Goal: Task Accomplishment & Management: Complete application form

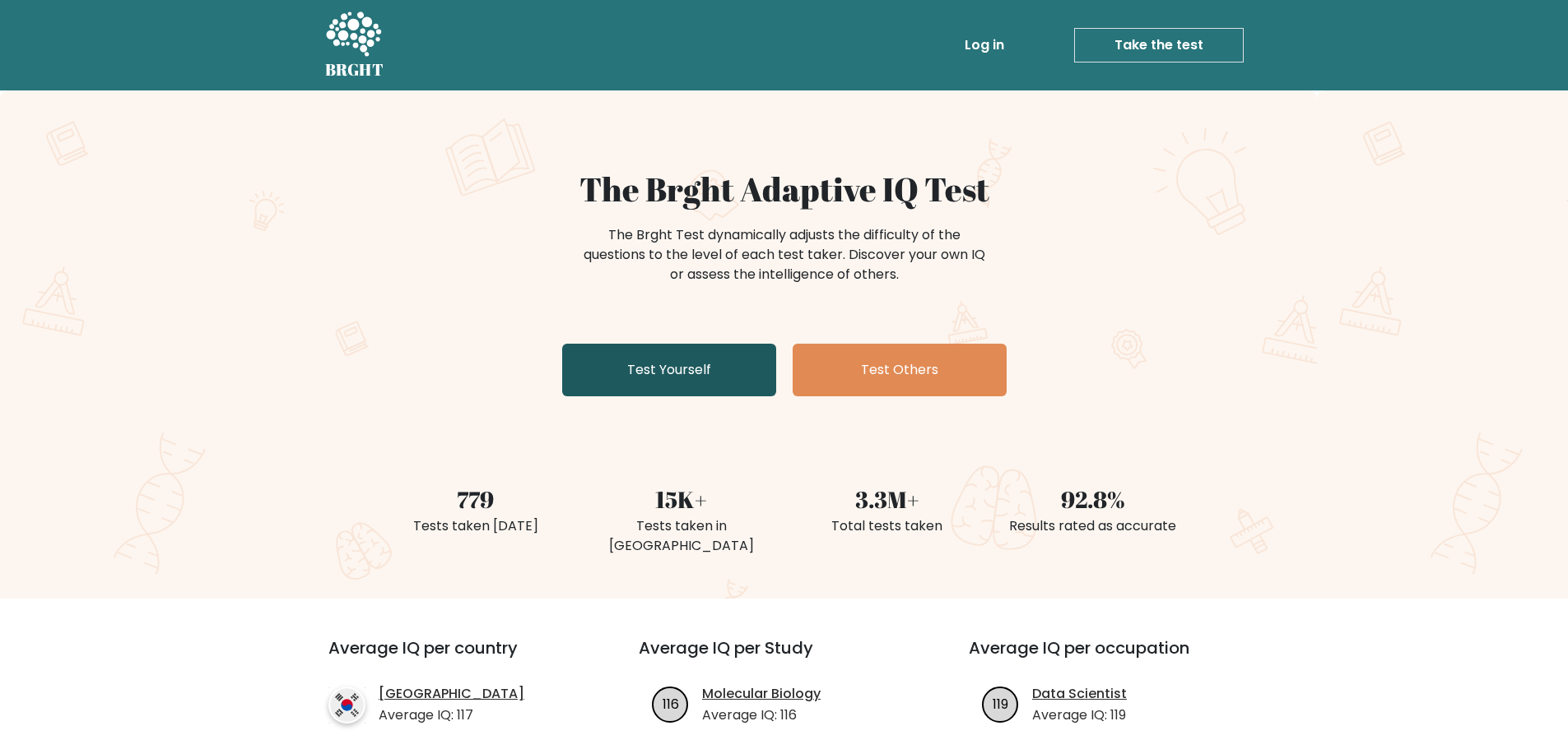
click at [733, 375] on link "Test Yourself" at bounding box center [669, 370] width 214 height 53
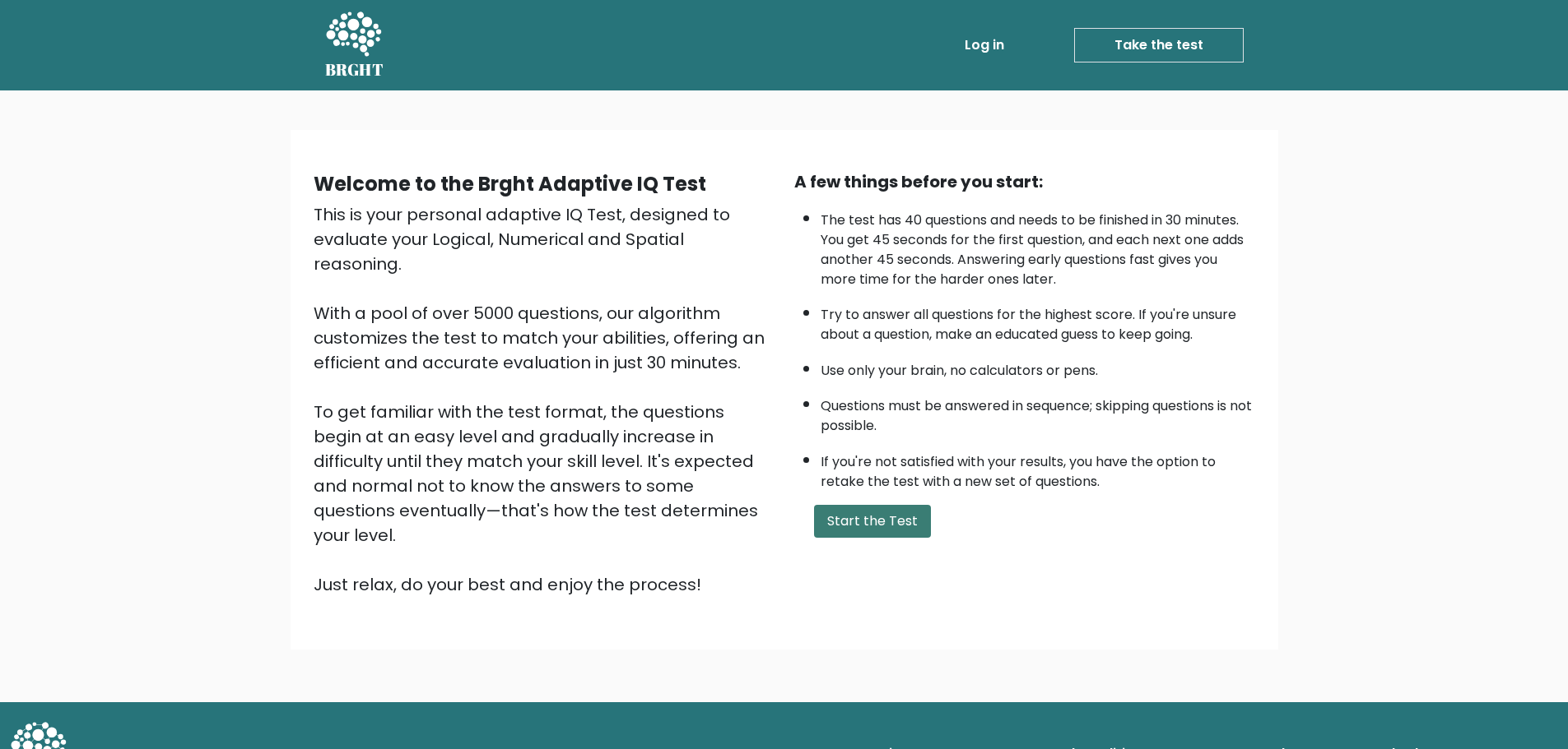
click at [869, 510] on button "Start the Test" at bounding box center [872, 521] width 117 height 33
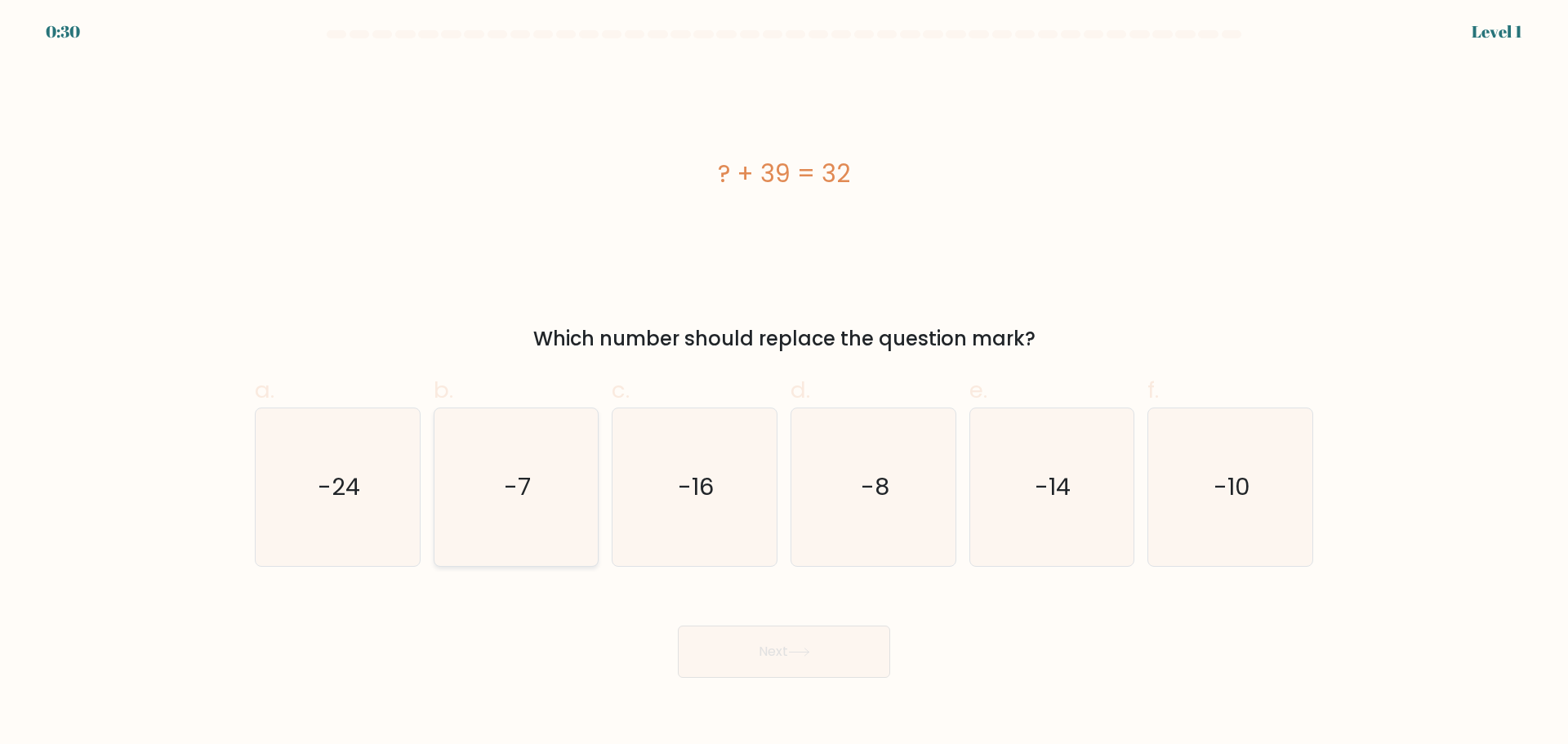
click at [579, 484] on icon "-7" at bounding box center [515, 487] width 157 height 158
click at [784, 384] on input "b. -7" at bounding box center [784, 378] width 1 height 11
radio input "true"
click at [817, 636] on button "Next" at bounding box center [784, 651] width 213 height 53
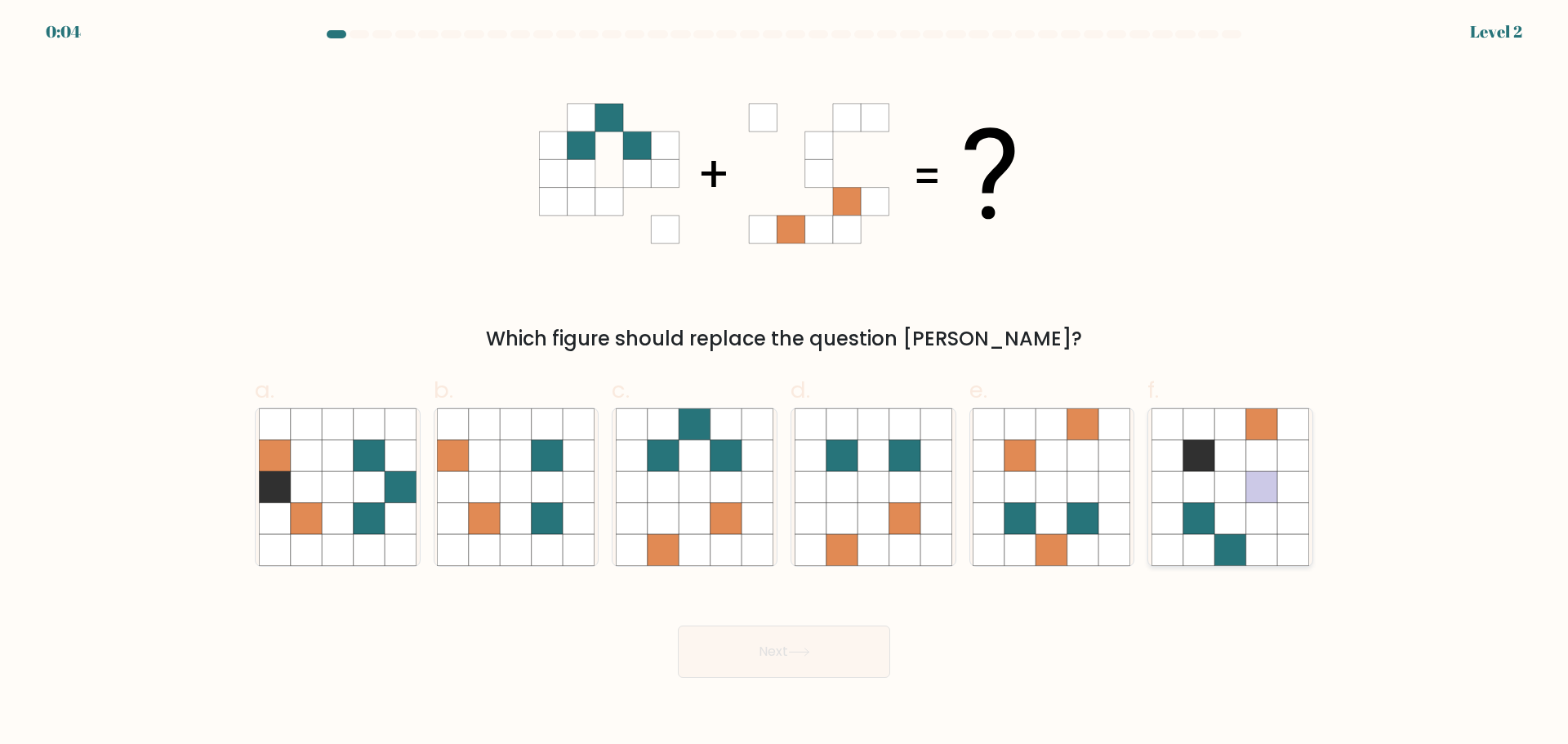
click at [1197, 495] on icon at bounding box center [1198, 487] width 31 height 31
click at [784, 384] on input "f." at bounding box center [784, 378] width 1 height 11
radio input "true"
click at [725, 643] on button "Next" at bounding box center [784, 651] width 213 height 53
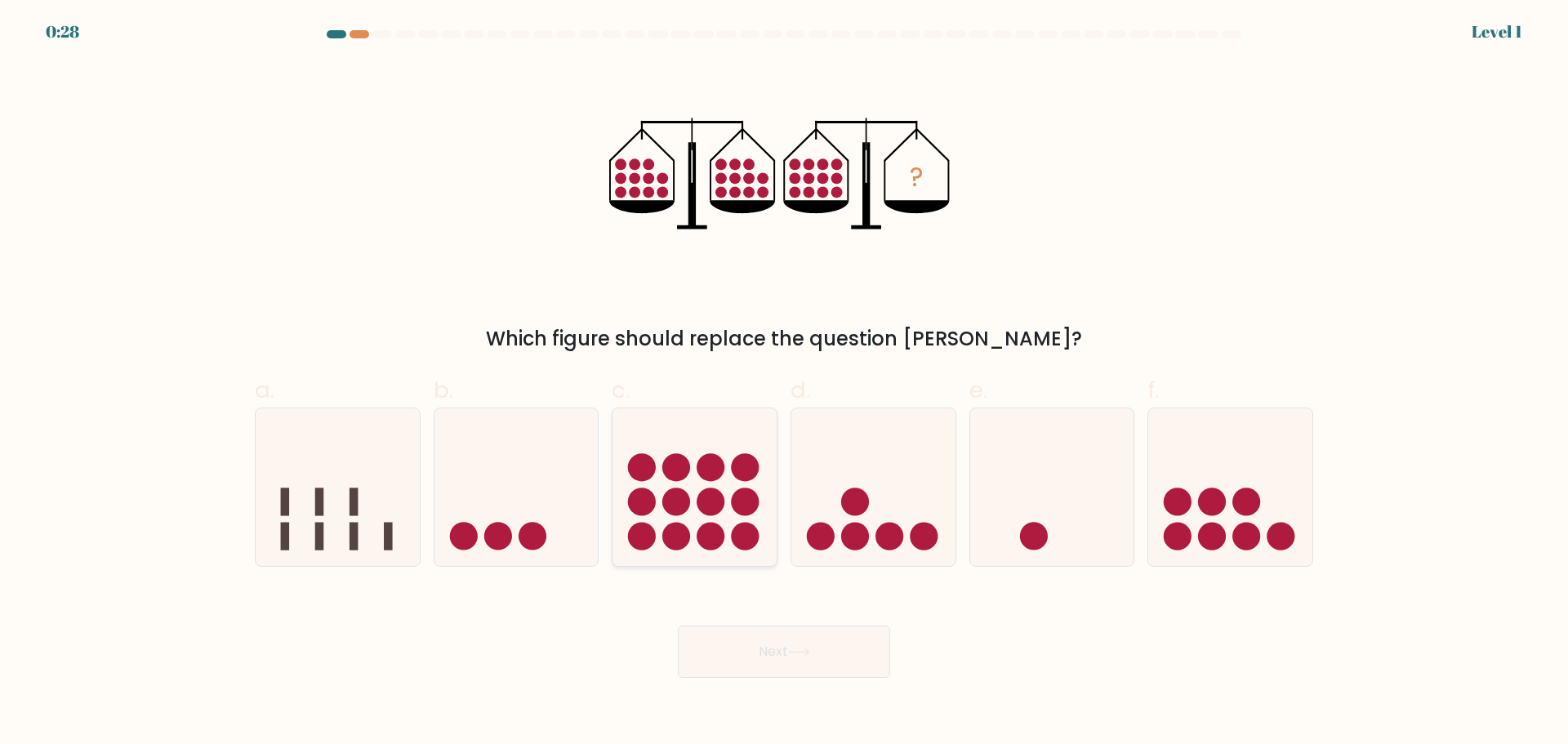
click at [714, 446] on icon at bounding box center [695, 487] width 165 height 135
click at [784, 384] on input "c." at bounding box center [784, 378] width 1 height 11
radio input "true"
click at [800, 661] on button "Next" at bounding box center [784, 651] width 213 height 53
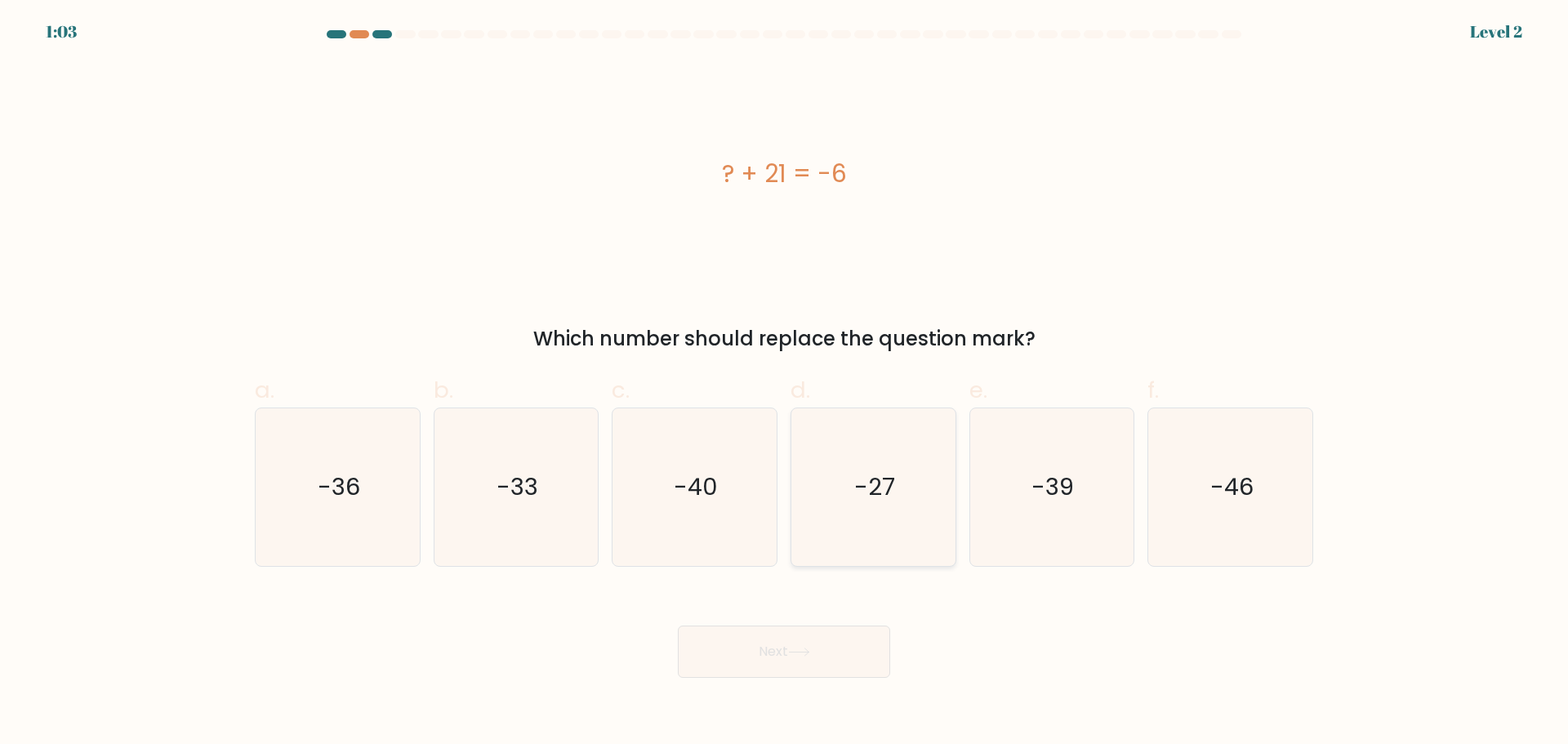
click at [905, 497] on icon "-27" at bounding box center [872, 487] width 157 height 158
click at [784, 384] on input "d. -27" at bounding box center [784, 378] width 1 height 11
radio input "true"
click at [833, 664] on button "Next" at bounding box center [784, 651] width 213 height 53
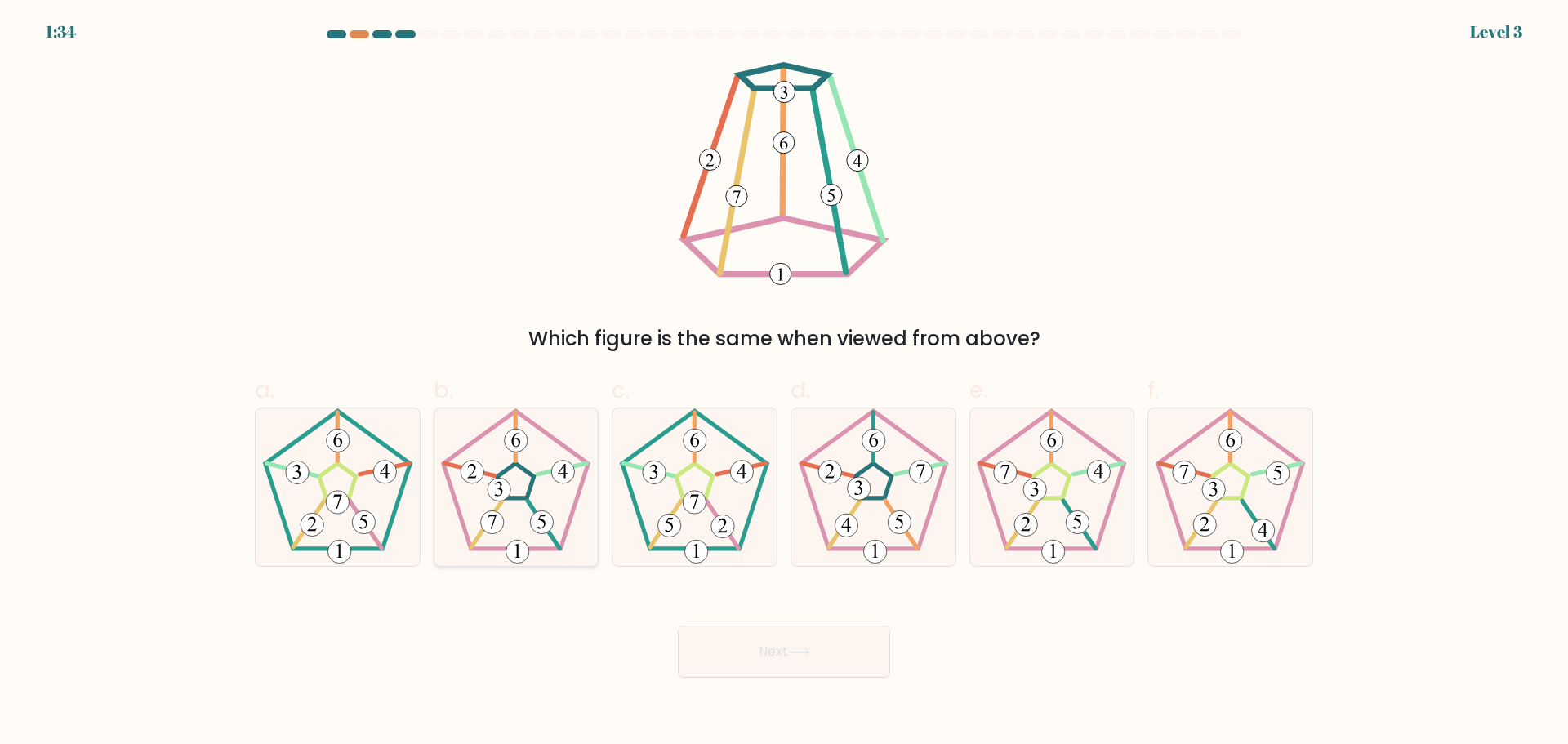
click at [561, 493] on icon at bounding box center [515, 487] width 157 height 158
click at [784, 384] on input "b." at bounding box center [784, 378] width 1 height 11
radio input "true"
click at [857, 652] on button "Next" at bounding box center [784, 651] width 213 height 53
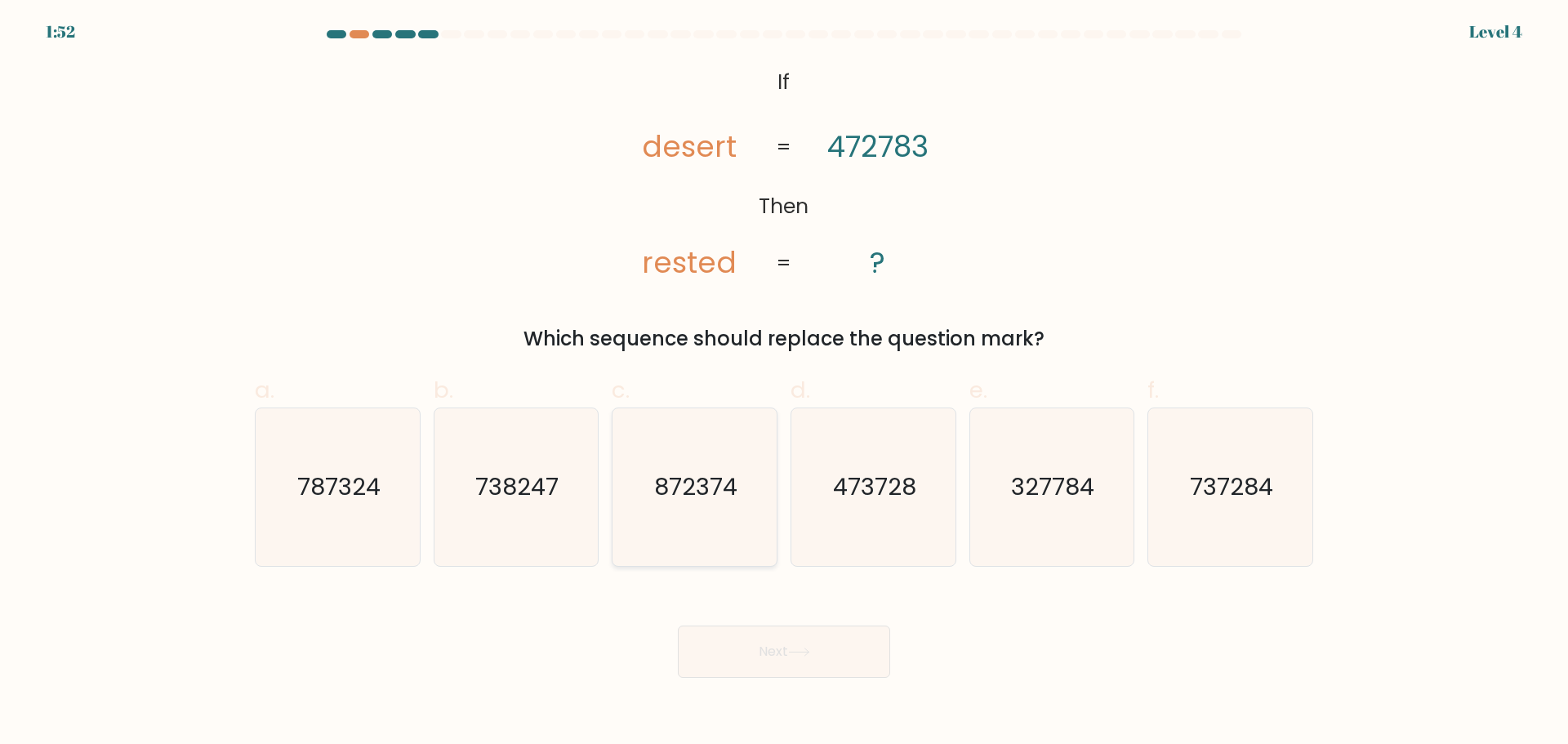
click at [717, 444] on icon "872374" at bounding box center [694, 487] width 157 height 158
click at [784, 384] on input "c. 872374" at bounding box center [784, 378] width 1 height 11
radio input "true"
click at [824, 654] on button "Next" at bounding box center [784, 651] width 213 height 53
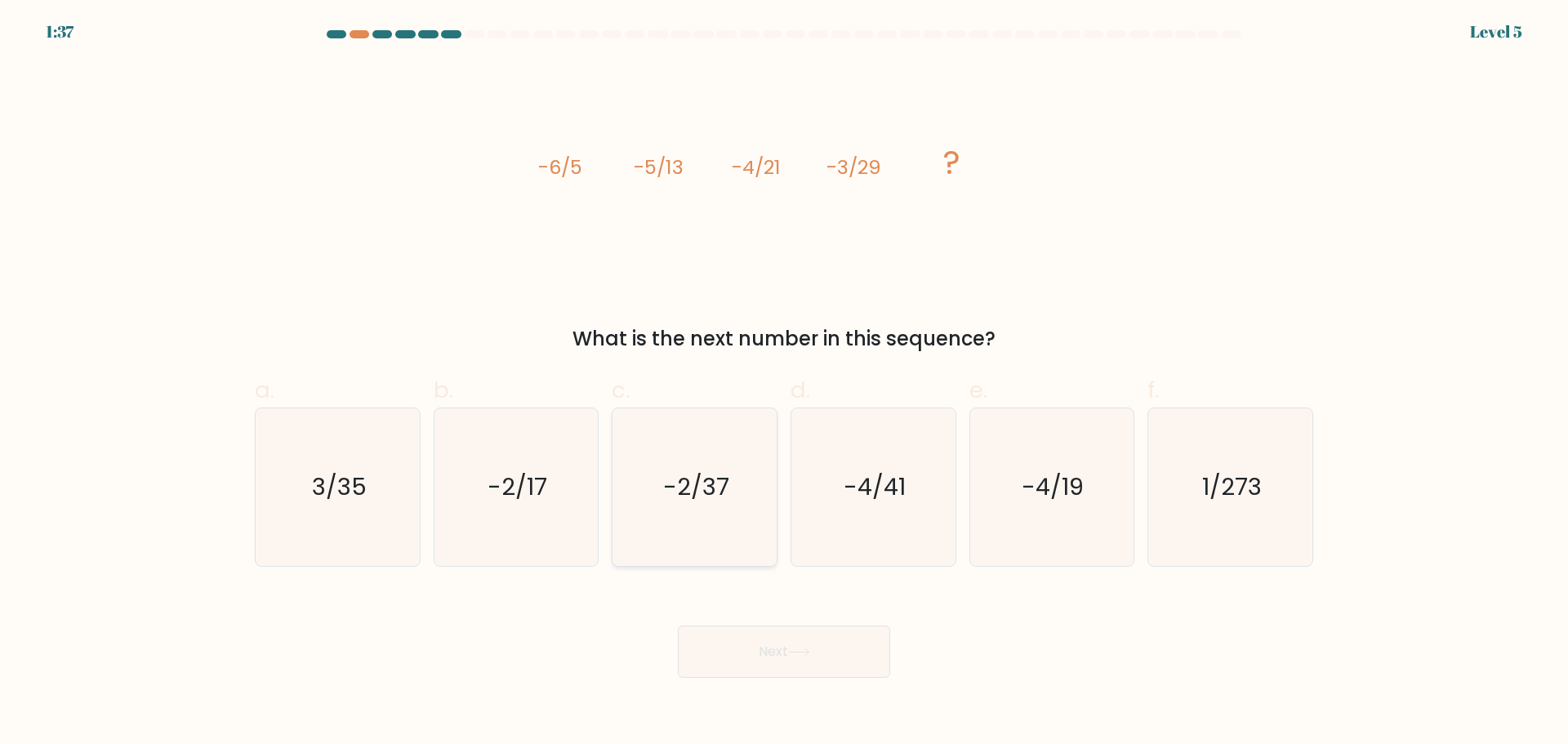
click at [679, 501] on text "-2/37" at bounding box center [696, 487] width 66 height 33
click at [784, 384] on input "c. -2/37" at bounding box center [784, 378] width 1 height 11
radio input "true"
click at [782, 660] on button "Next" at bounding box center [784, 651] width 213 height 53
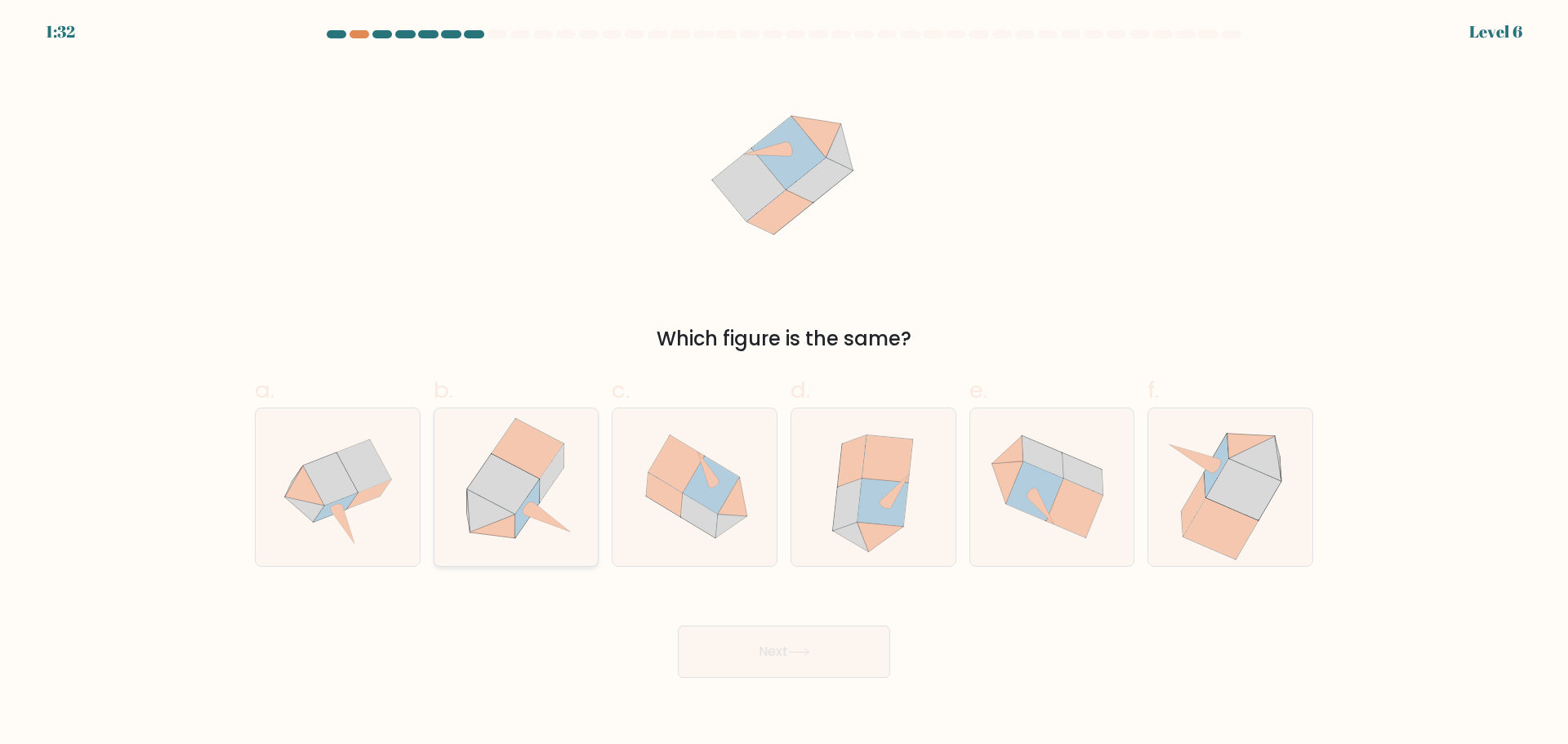
click at [513, 524] on icon at bounding box center [492, 526] width 45 height 24
click at [784, 384] on input "b." at bounding box center [784, 378] width 1 height 11
radio input "true"
click at [793, 657] on button "Next" at bounding box center [784, 651] width 213 height 53
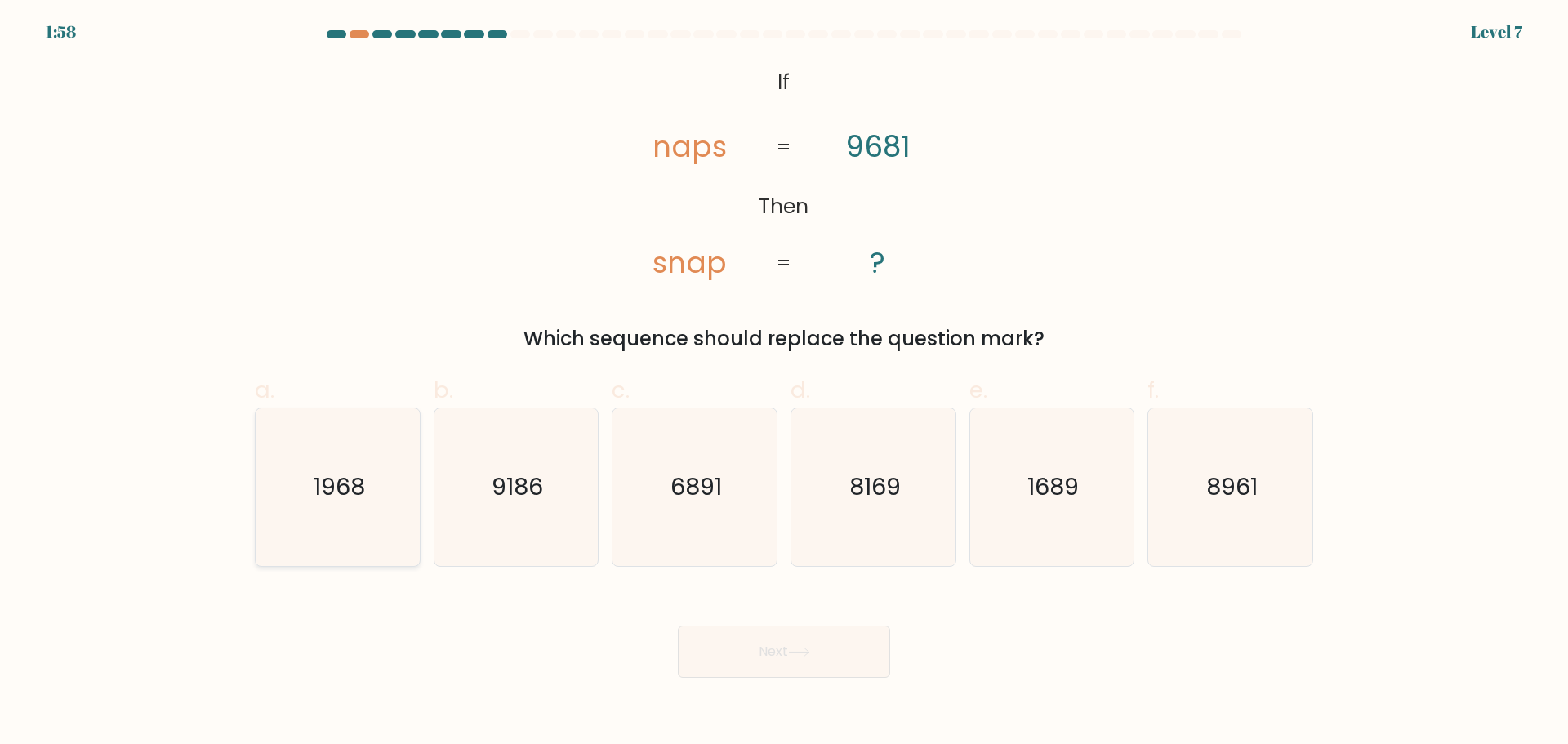
click at [363, 490] on text "1968" at bounding box center [340, 487] width 52 height 33
click at [784, 384] on input "a. 1968" at bounding box center [784, 378] width 1 height 11
radio input "true"
click at [748, 643] on button "Next" at bounding box center [784, 651] width 213 height 53
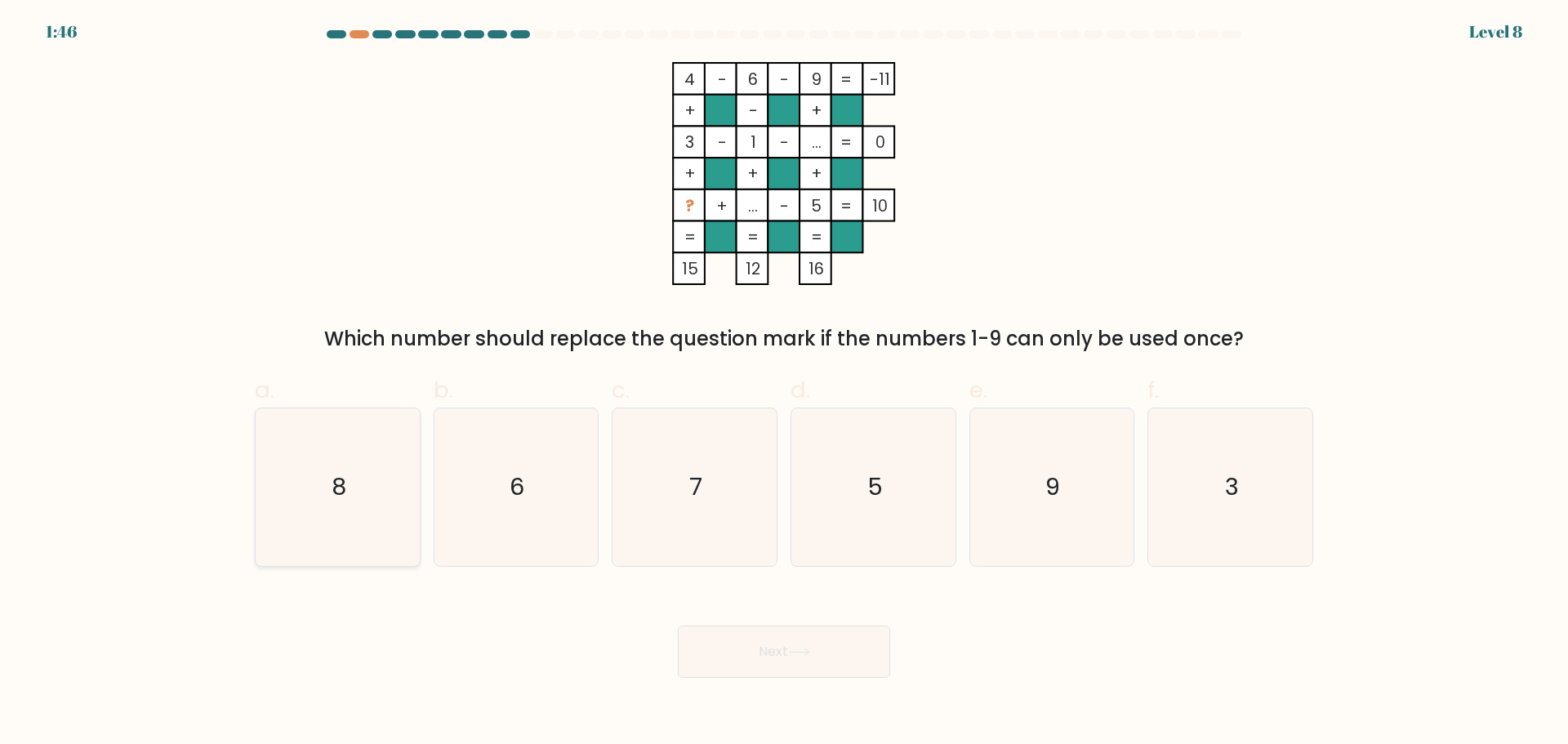
click at [376, 482] on icon "8" at bounding box center [337, 487] width 157 height 158
click at [784, 384] on input "a. 8" at bounding box center [784, 378] width 1 height 11
radio input "true"
click at [778, 657] on button "Next" at bounding box center [784, 651] width 213 height 53
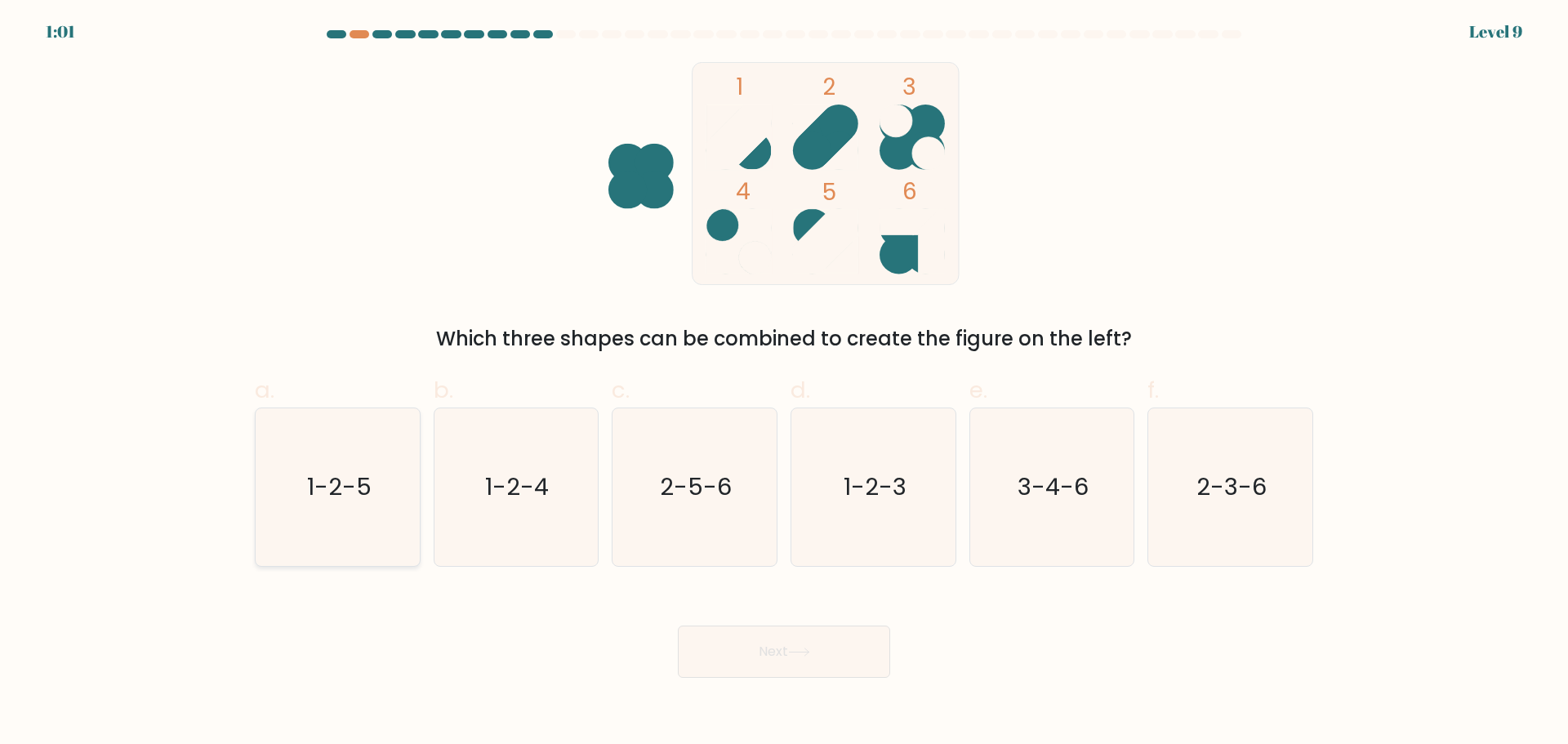
click at [375, 507] on icon "1-2-5" at bounding box center [337, 487] width 157 height 158
click at [784, 384] on input "a. 1-2-5" at bounding box center [784, 378] width 1 height 11
radio input "true"
click at [790, 658] on button "Next" at bounding box center [784, 651] width 213 height 53
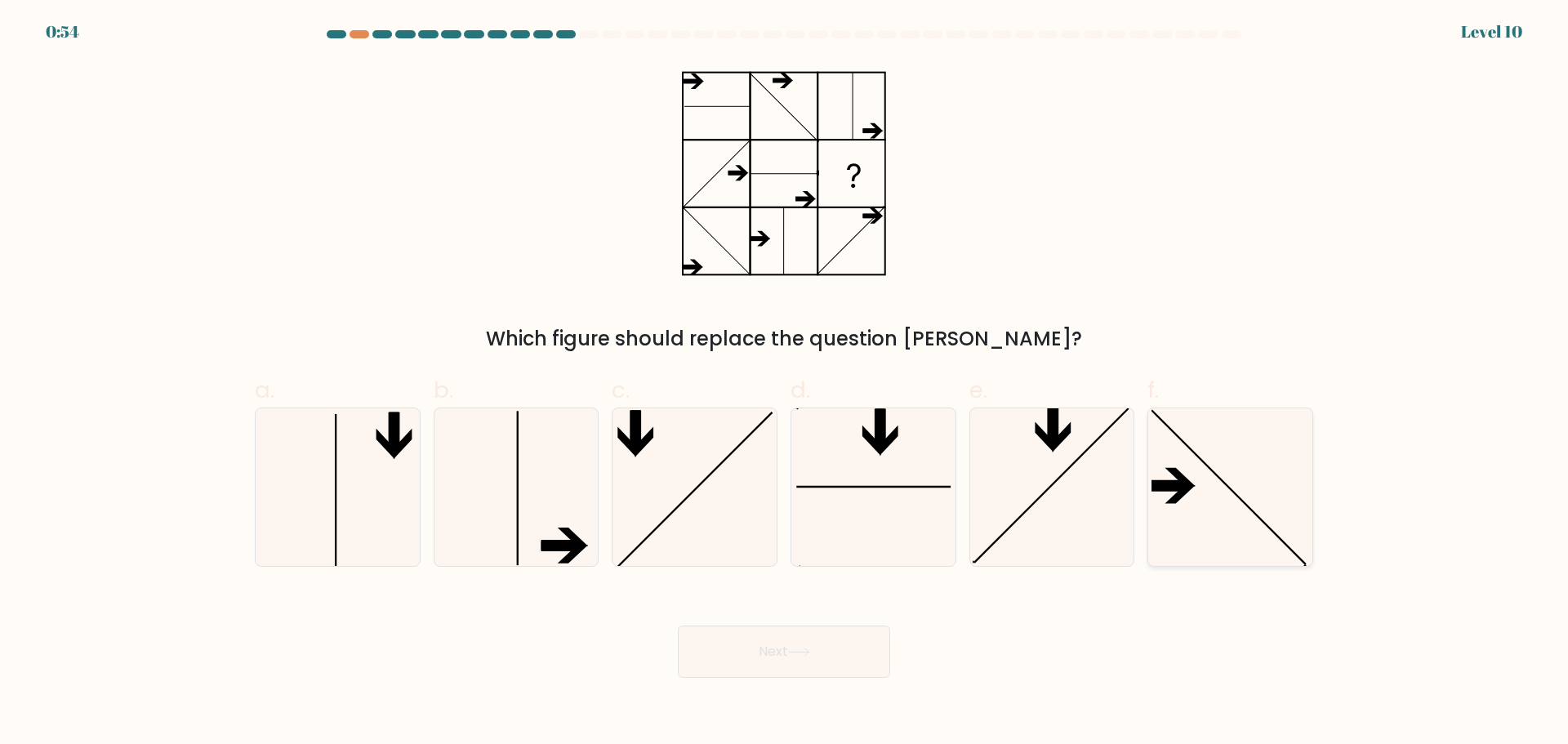
click at [1196, 504] on icon at bounding box center [1230, 487] width 157 height 158
click at [784, 384] on input "f." at bounding box center [784, 378] width 1 height 11
radio input "true"
click at [847, 659] on button "Next" at bounding box center [784, 651] width 213 height 53
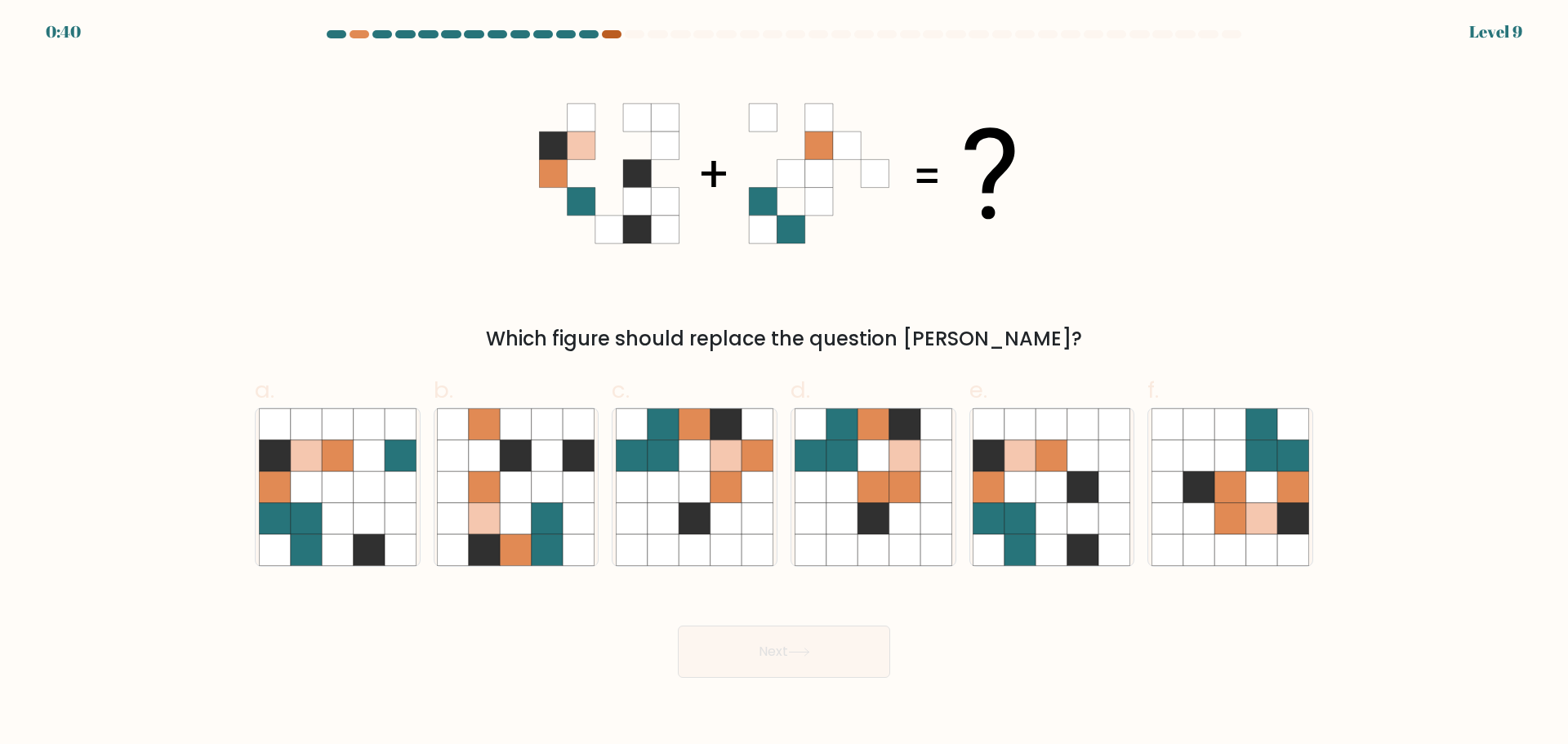
click at [611, 35] on div at bounding box center [612, 34] width 20 height 8
click at [1041, 497] on icon at bounding box center [1051, 487] width 31 height 31
click at [784, 384] on input "e." at bounding box center [784, 378] width 1 height 11
radio input "true"
click at [781, 662] on button "Next" at bounding box center [784, 651] width 213 height 53
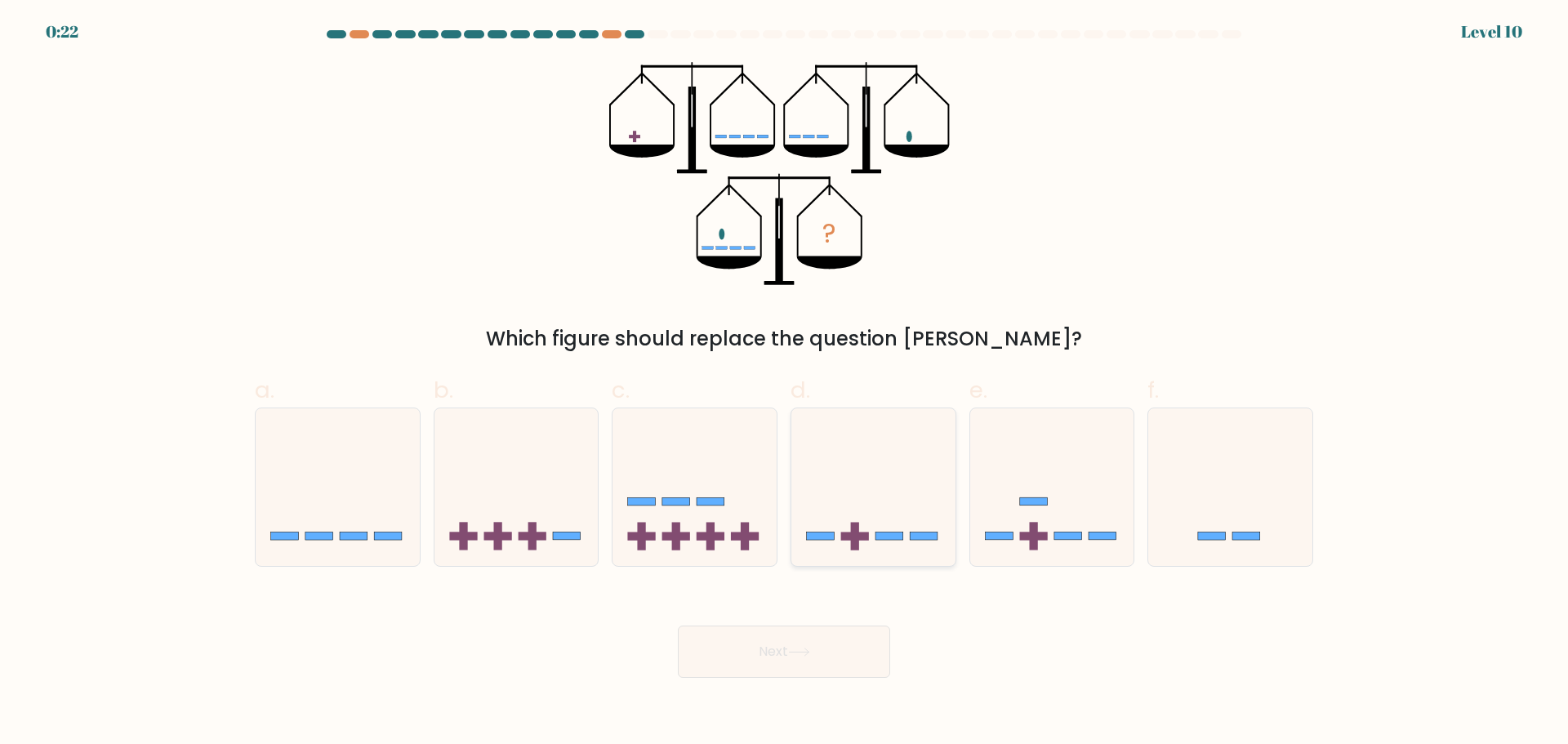
click at [894, 496] on icon at bounding box center [873, 487] width 165 height 135
click at [784, 384] on input "d." at bounding box center [784, 378] width 1 height 11
radio input "true"
click at [808, 640] on button "Next" at bounding box center [784, 651] width 213 height 53
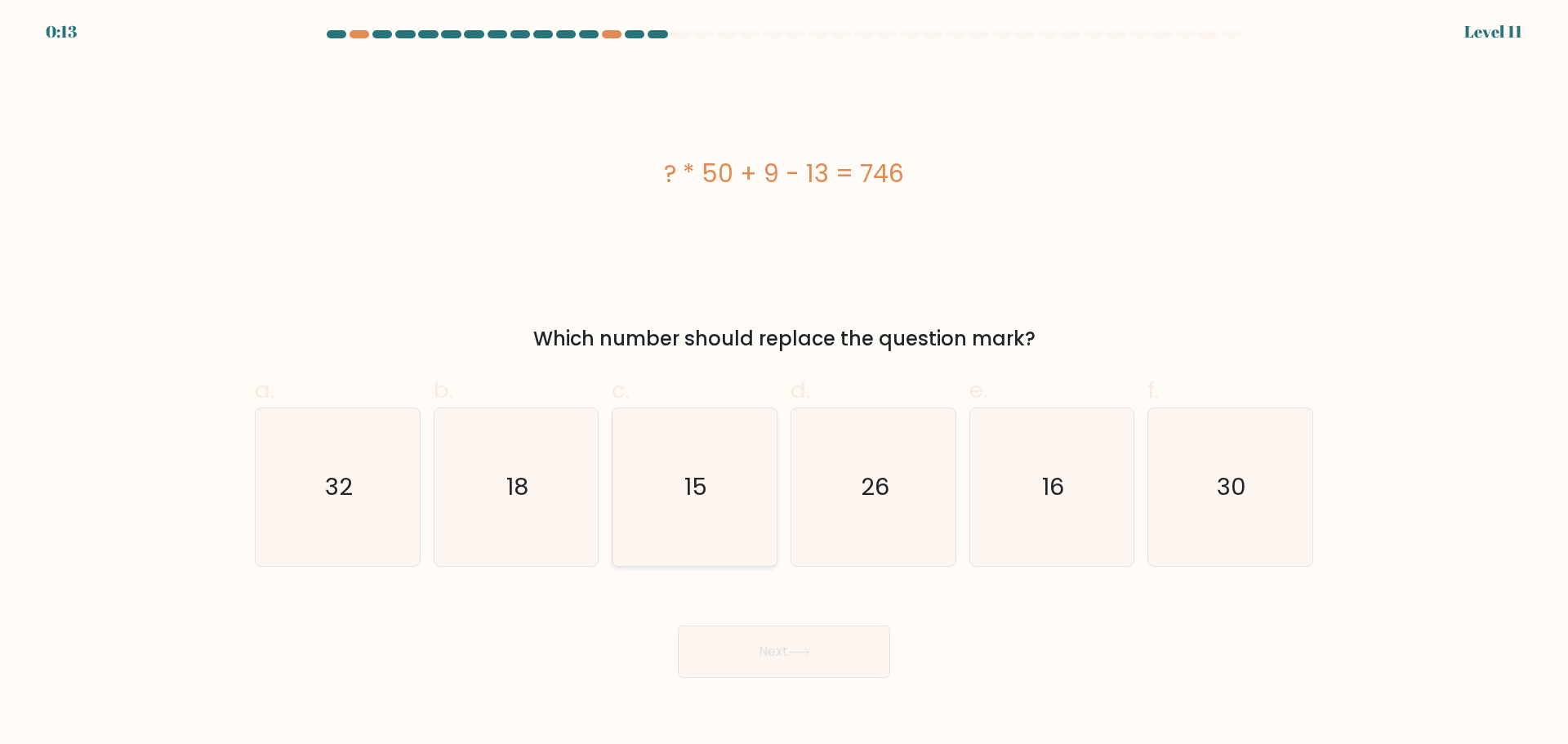
click at [679, 474] on icon "15" at bounding box center [694, 487] width 157 height 158
click at [784, 384] on input "c. 15" at bounding box center [784, 378] width 1 height 11
radio input "true"
click at [759, 647] on button "Next" at bounding box center [784, 651] width 213 height 53
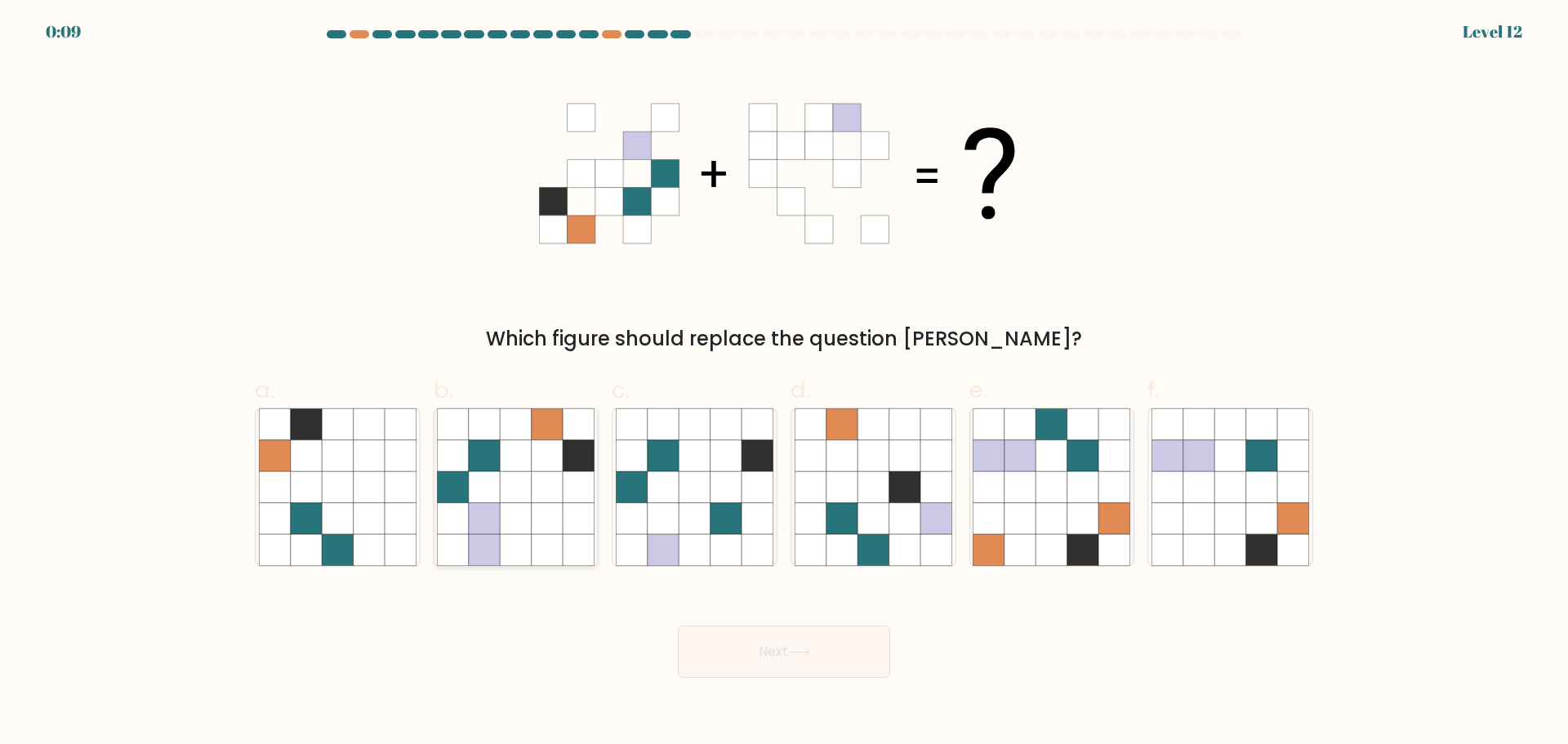
click at [564, 490] on icon at bounding box center [579, 487] width 31 height 31
click at [784, 384] on input "b." at bounding box center [784, 378] width 1 height 11
radio input "true"
click at [768, 661] on button "Next" at bounding box center [784, 651] width 213 height 53
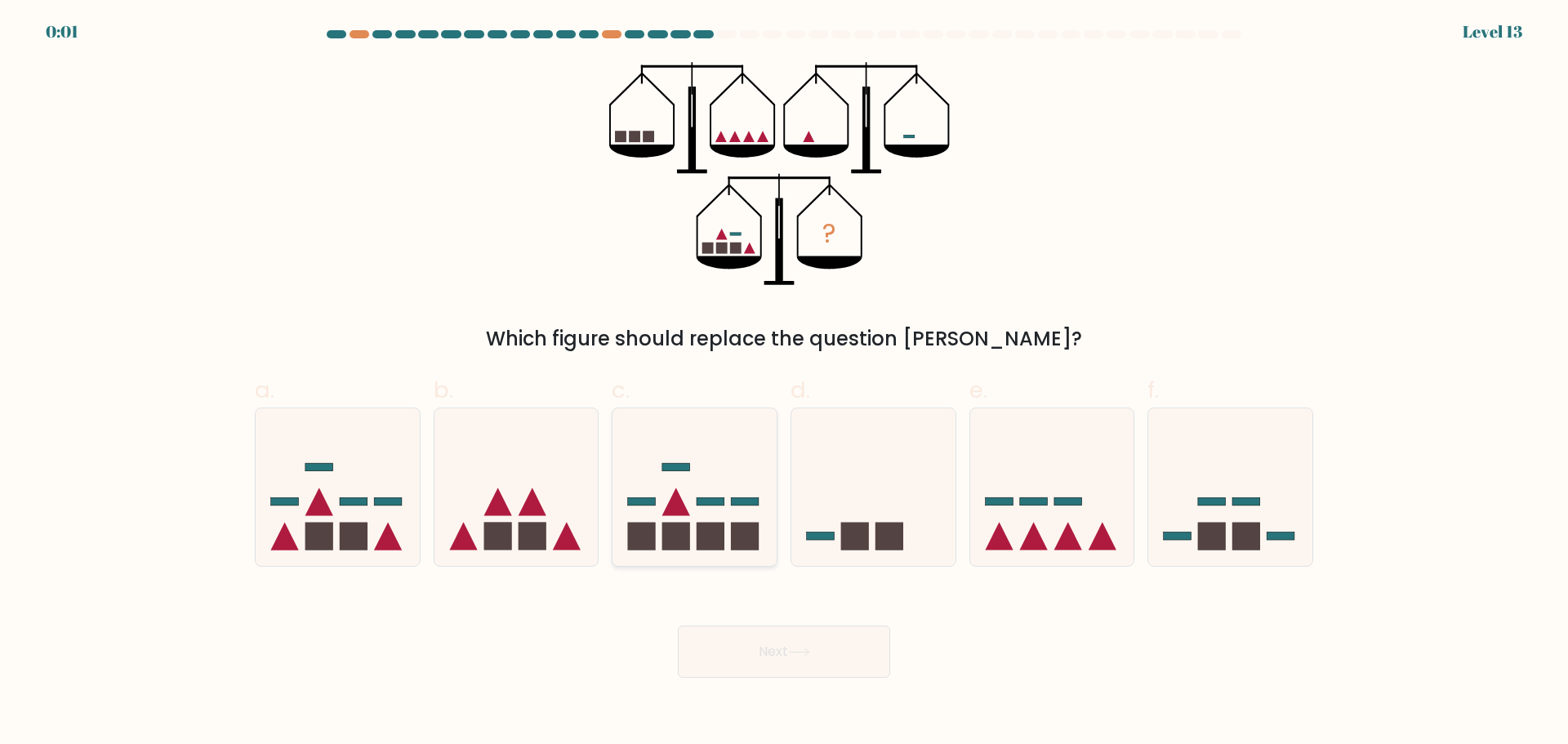
click at [638, 500] on rect at bounding box center [641, 501] width 28 height 8
click at [784, 384] on input "c." at bounding box center [784, 378] width 1 height 11
radio input "true"
click at [748, 654] on button "Next" at bounding box center [784, 651] width 213 height 53
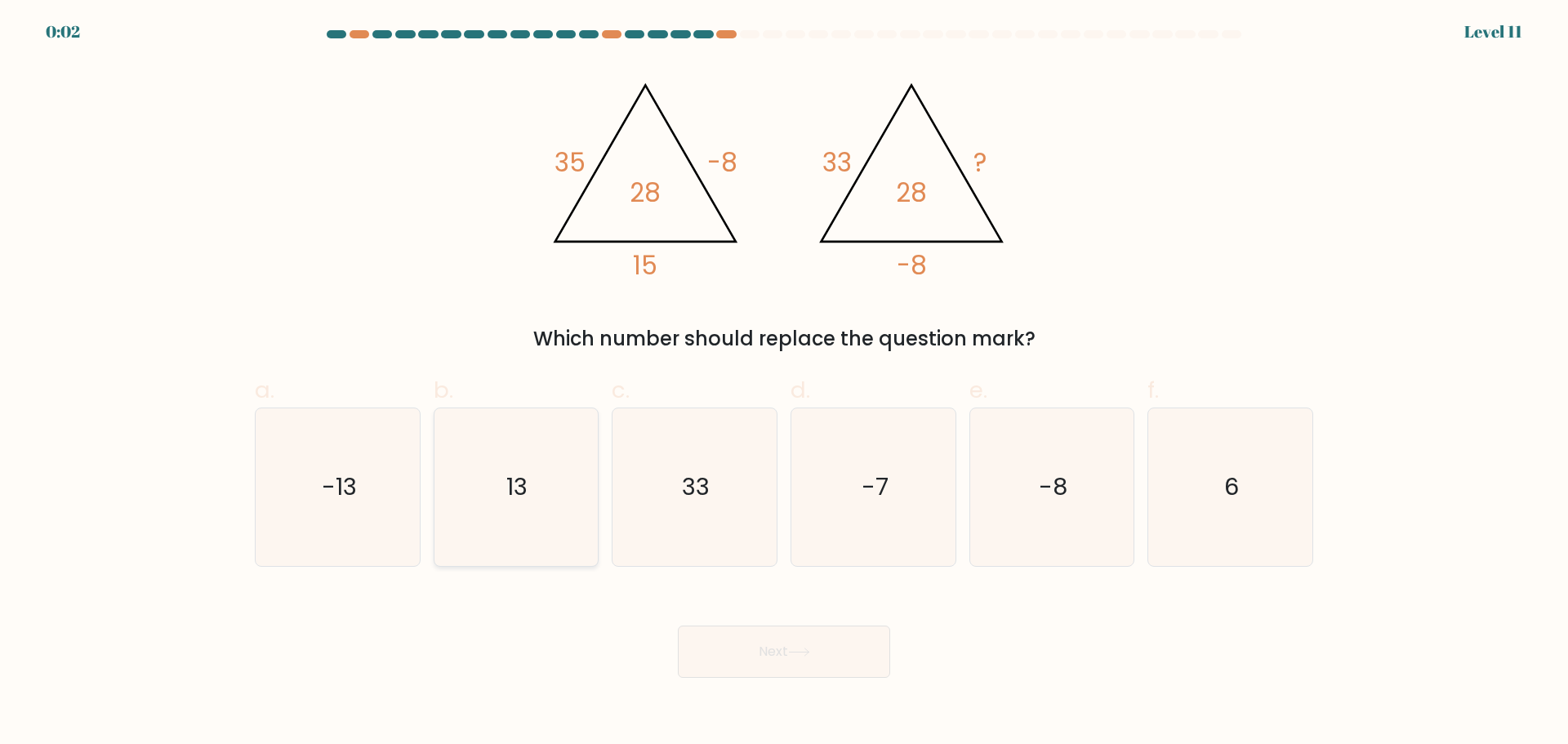
click at [554, 484] on icon "13" at bounding box center [515, 487] width 157 height 158
click at [784, 384] on input "b. 13" at bounding box center [784, 378] width 1 height 11
radio input "true"
click at [698, 634] on button "Next" at bounding box center [784, 651] width 213 height 53
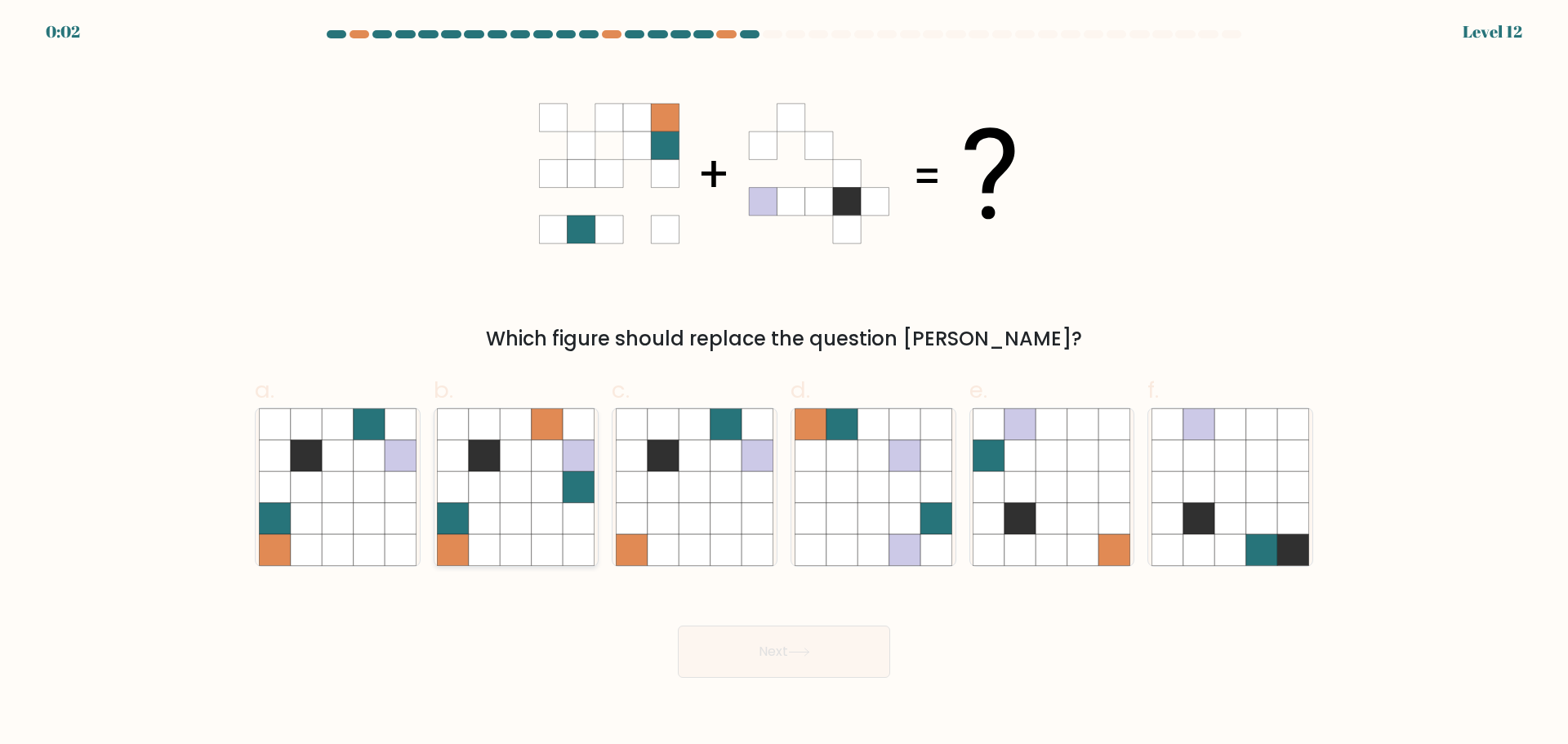
click at [552, 520] on icon at bounding box center [547, 518] width 31 height 31
click at [784, 384] on input "b." at bounding box center [784, 378] width 1 height 11
radio input "true"
click at [743, 649] on button "Next" at bounding box center [784, 651] width 213 height 53
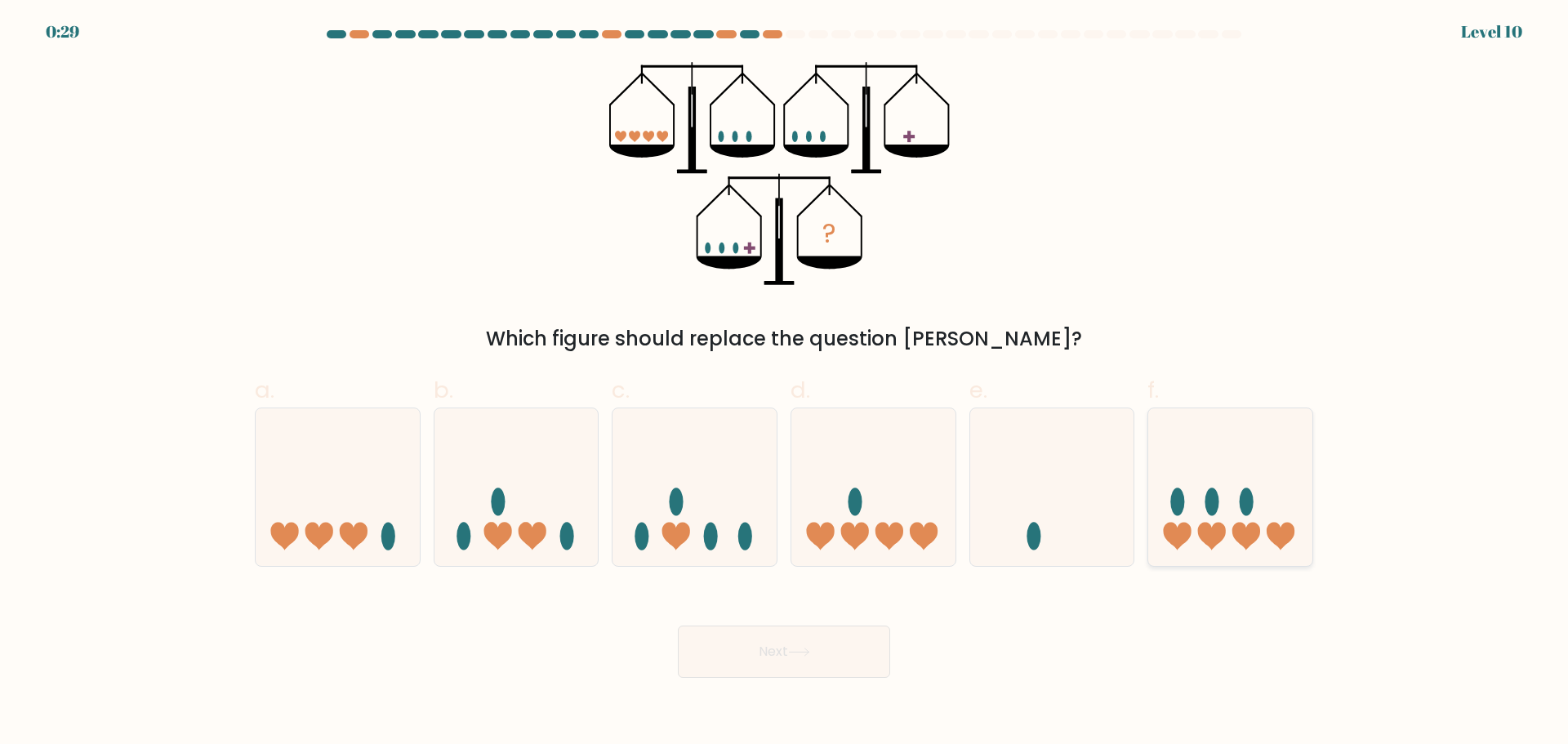
click at [1197, 481] on icon at bounding box center [1230, 487] width 165 height 135
click at [784, 384] on input "f." at bounding box center [784, 378] width 1 height 11
radio input "true"
click at [824, 650] on button "Next" at bounding box center [784, 651] width 213 height 53
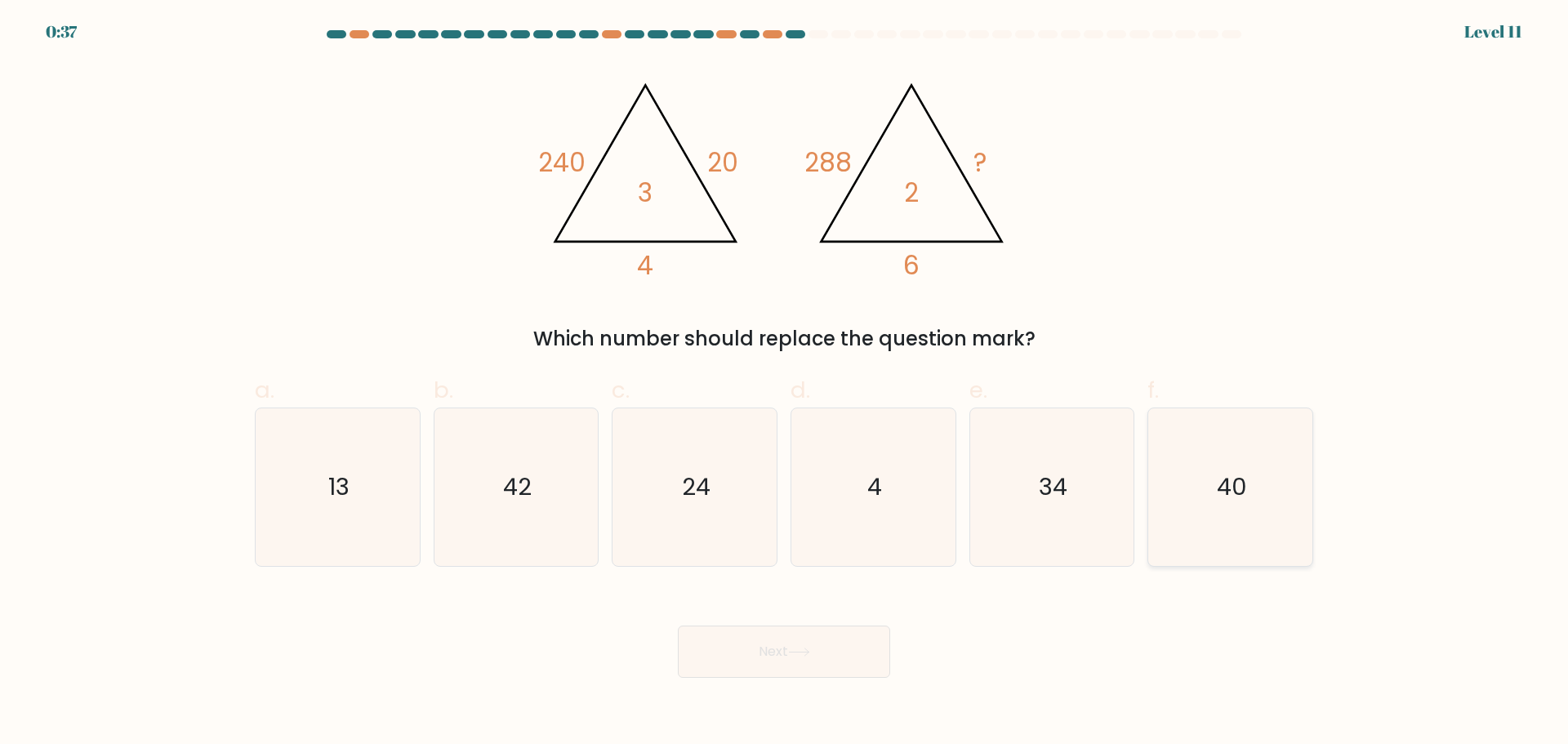
click at [1224, 484] on text "40" at bounding box center [1232, 487] width 30 height 33
click at [784, 384] on input "f. 40" at bounding box center [784, 378] width 1 height 11
radio input "true"
click at [842, 635] on button "Next" at bounding box center [784, 651] width 213 height 53
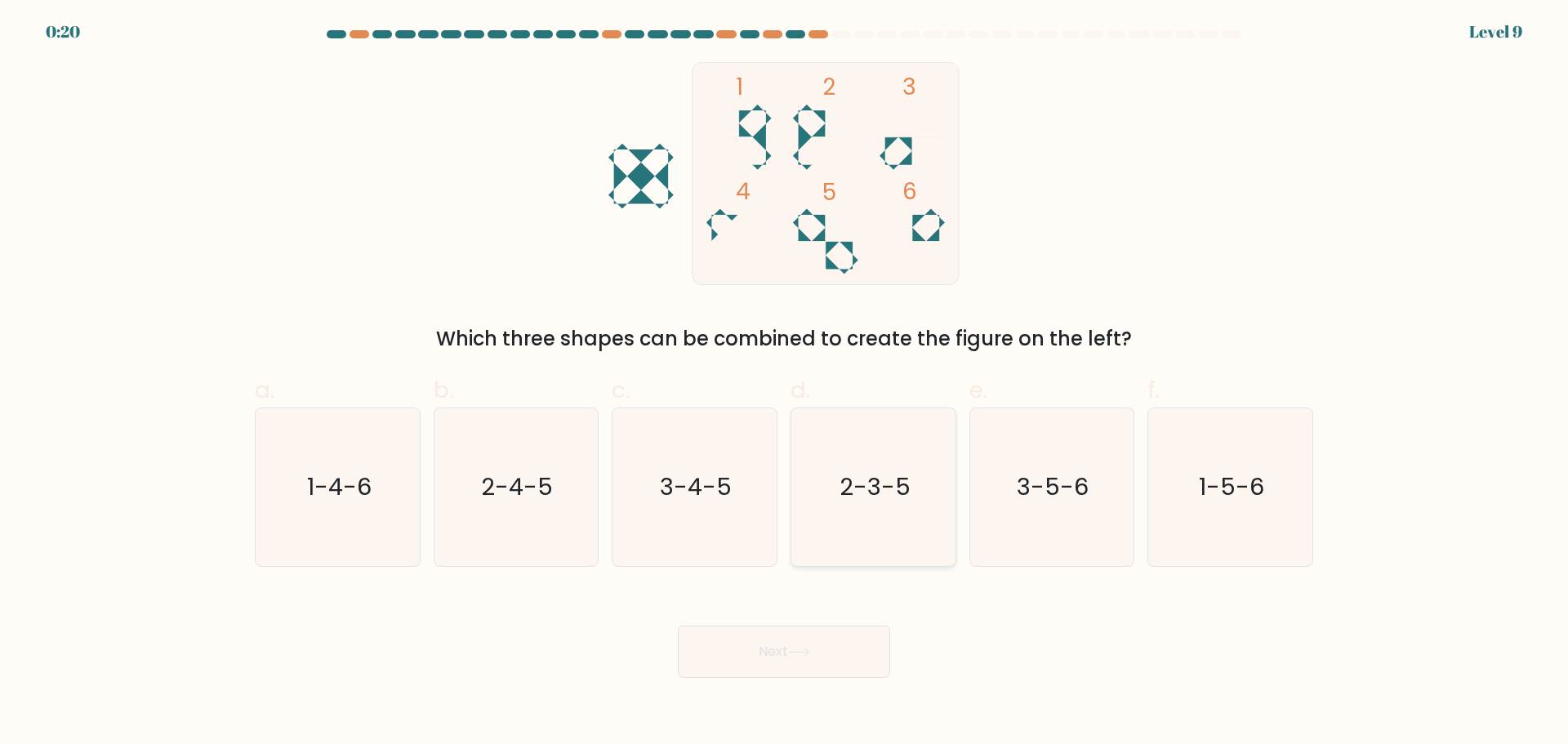
click at [911, 473] on icon "2-3-5" at bounding box center [872, 487] width 157 height 158
click at [784, 384] on input "d. 2-3-5" at bounding box center [784, 378] width 1 height 11
radio input "true"
click at [784, 688] on body "0:20 Level 9" at bounding box center [784, 372] width 1568 height 744
click at [798, 654] on icon at bounding box center [799, 652] width 22 height 9
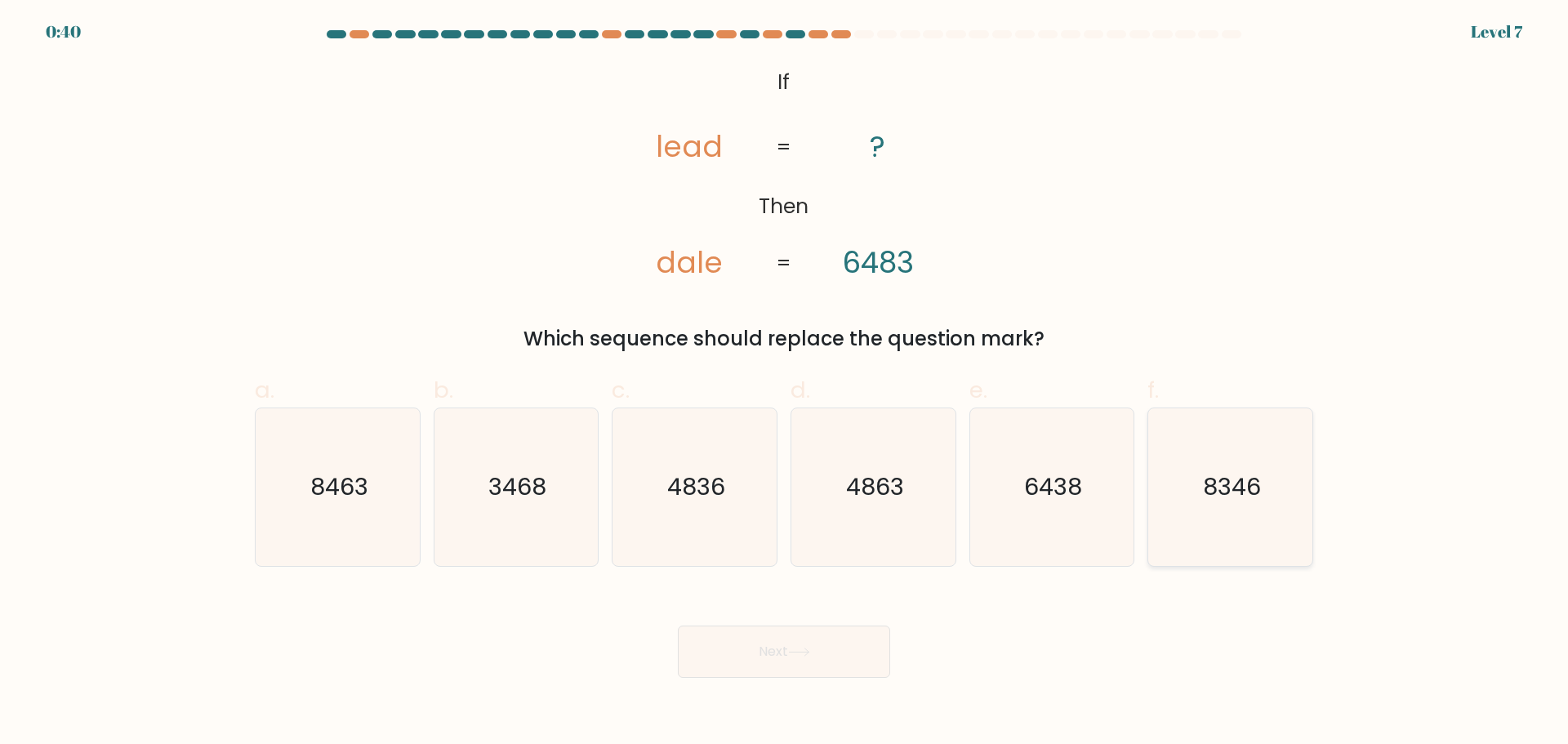
click at [1237, 505] on icon "8346" at bounding box center [1230, 487] width 157 height 158
click at [784, 384] on input "f. 8346" at bounding box center [784, 378] width 1 height 11
radio input "true"
click at [833, 617] on div "Next" at bounding box center [784, 632] width 1078 height 92
click at [819, 644] on button "Next" at bounding box center [784, 651] width 213 height 53
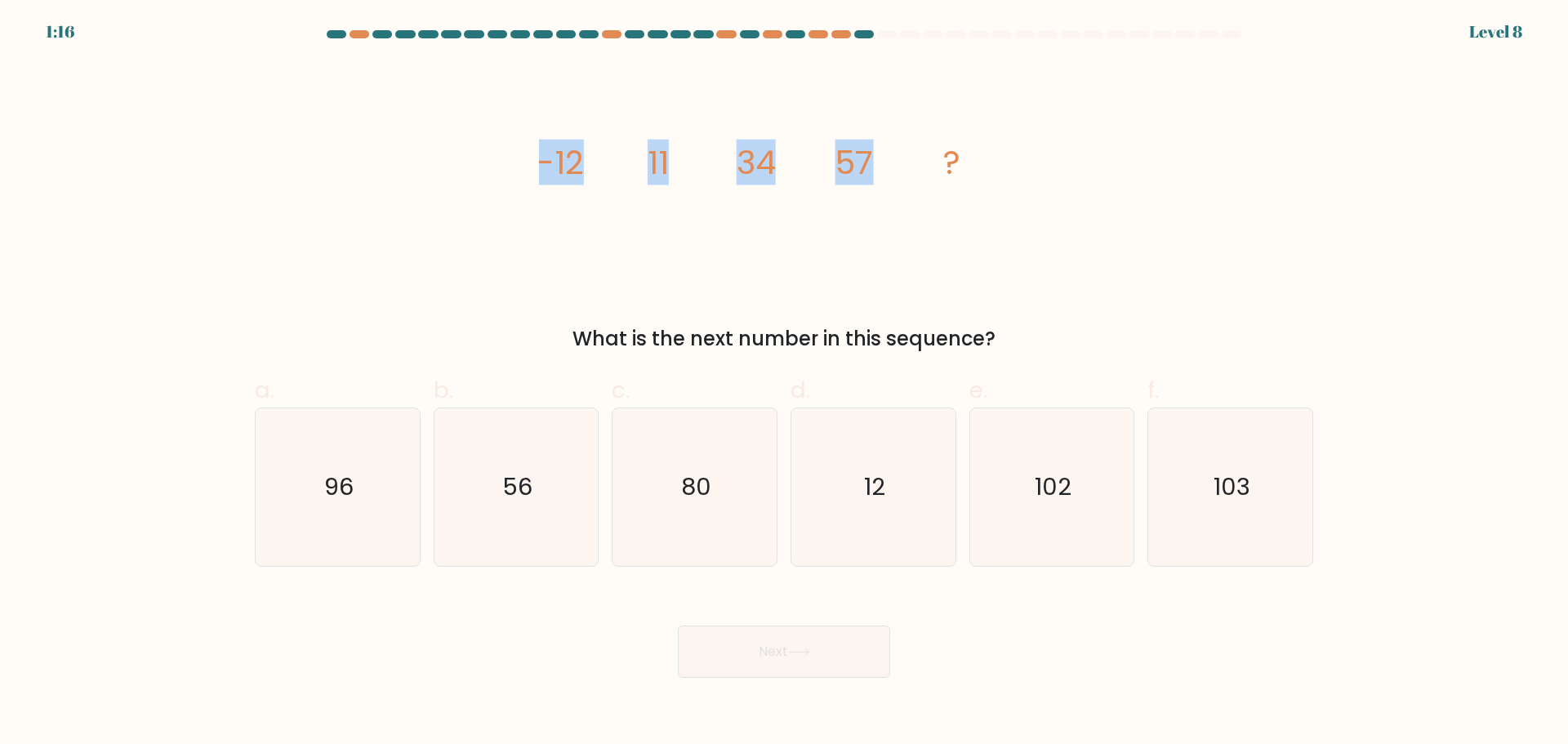
drag, startPoint x: 541, startPoint y: 165, endPoint x: 941, endPoint y: 180, distance: 400.3
click at [941, 180] on icon "image/svg+xml -12 11 34 57 ?" at bounding box center [784, 174] width 490 height 223
click at [936, 197] on icon "image/svg+xml -12 11 34 57 ?" at bounding box center [784, 174] width 490 height 223
click at [524, 514] on icon "56" at bounding box center [515, 487] width 157 height 158
click at [784, 384] on input "b. 56" at bounding box center [784, 378] width 1 height 11
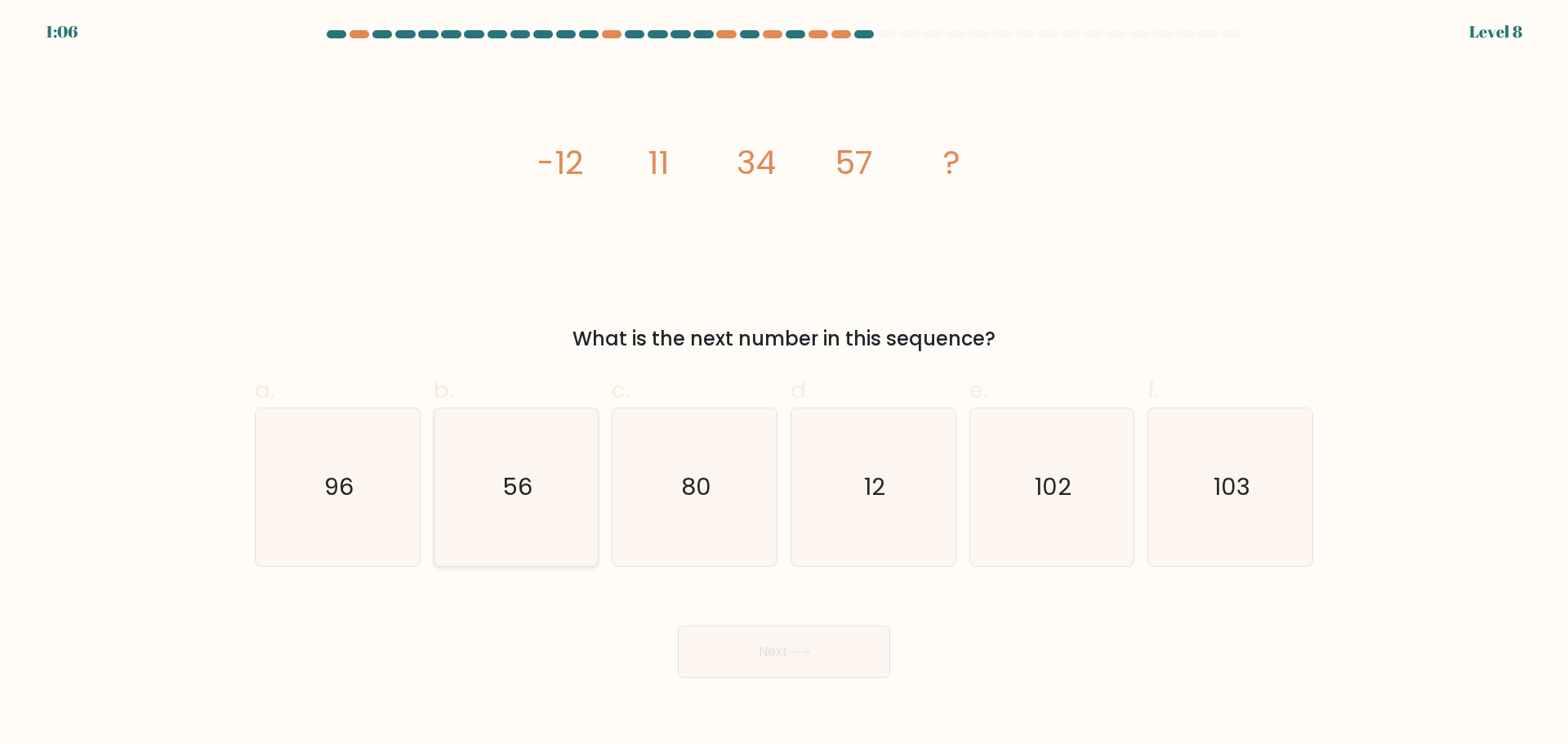
radio input "true"
click at [768, 638] on button "Next" at bounding box center [784, 651] width 213 height 53
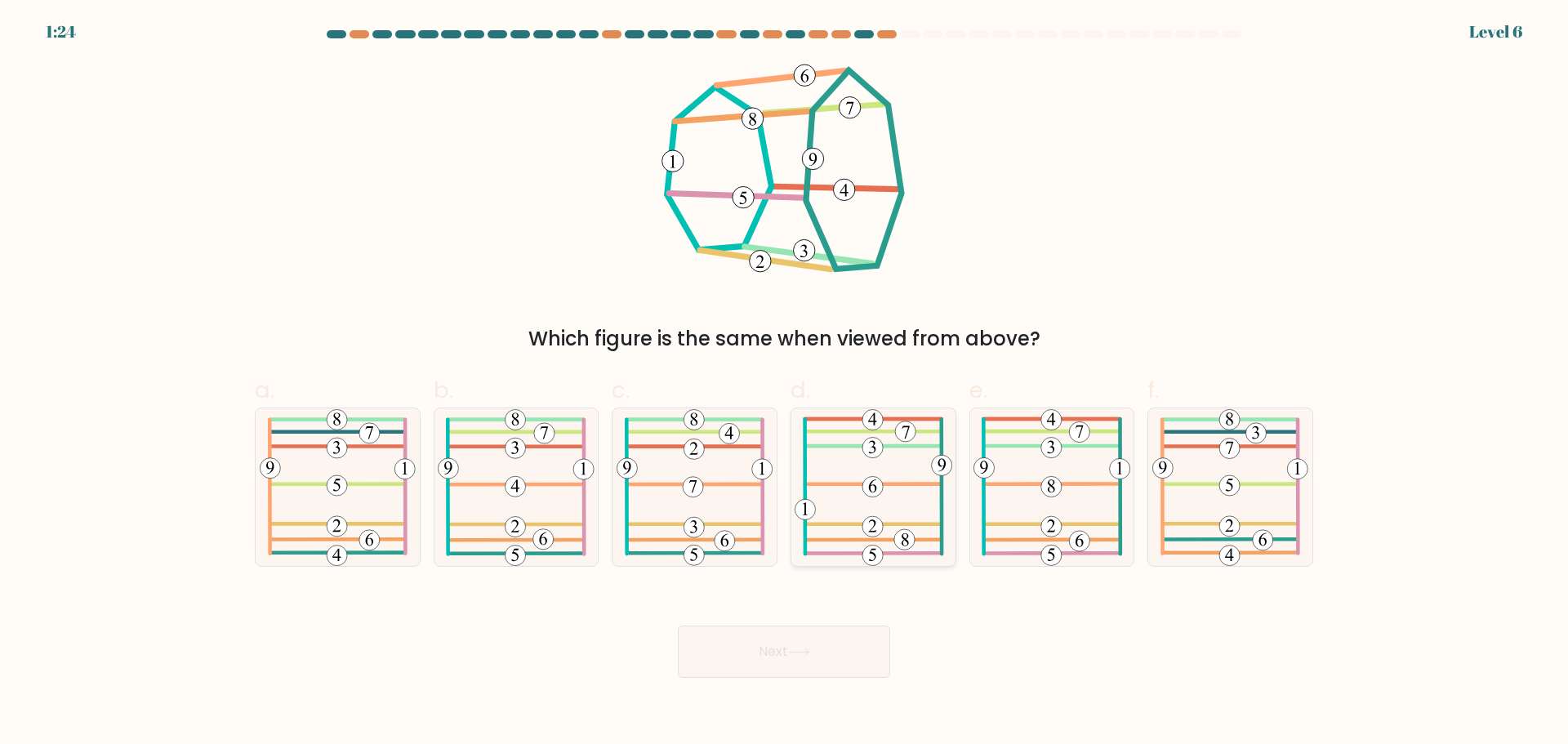
click at [908, 519] on icon at bounding box center [872, 487] width 157 height 158
click at [784, 384] on input "d." at bounding box center [784, 378] width 1 height 11
radio input "true"
click at [857, 653] on button "Next" at bounding box center [784, 651] width 213 height 53
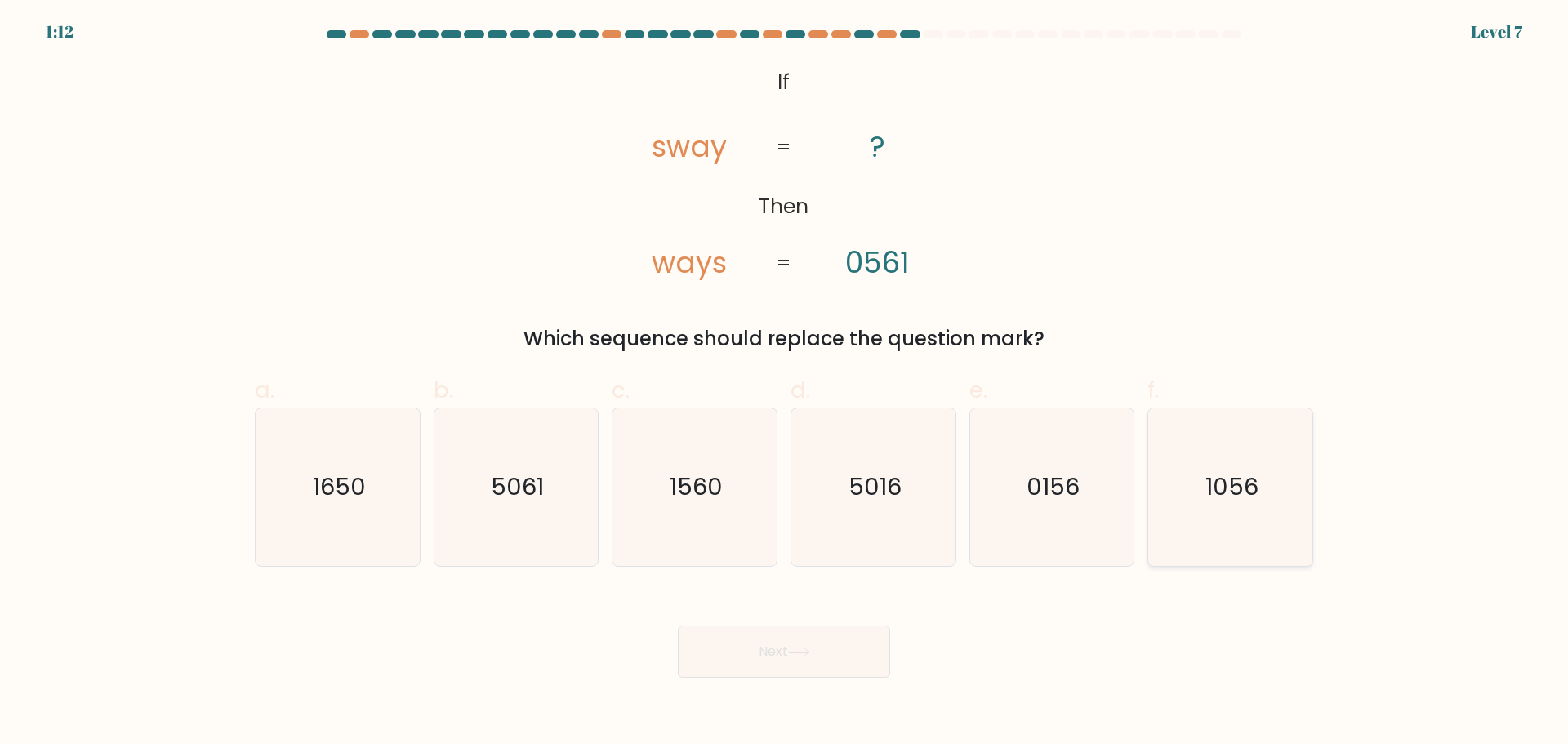
click at [1222, 495] on text "1056" at bounding box center [1232, 487] width 53 height 33
click at [784, 384] on input "f. 1056" at bounding box center [784, 378] width 1 height 11
radio input "true"
click at [850, 648] on button "Next" at bounding box center [784, 651] width 213 height 53
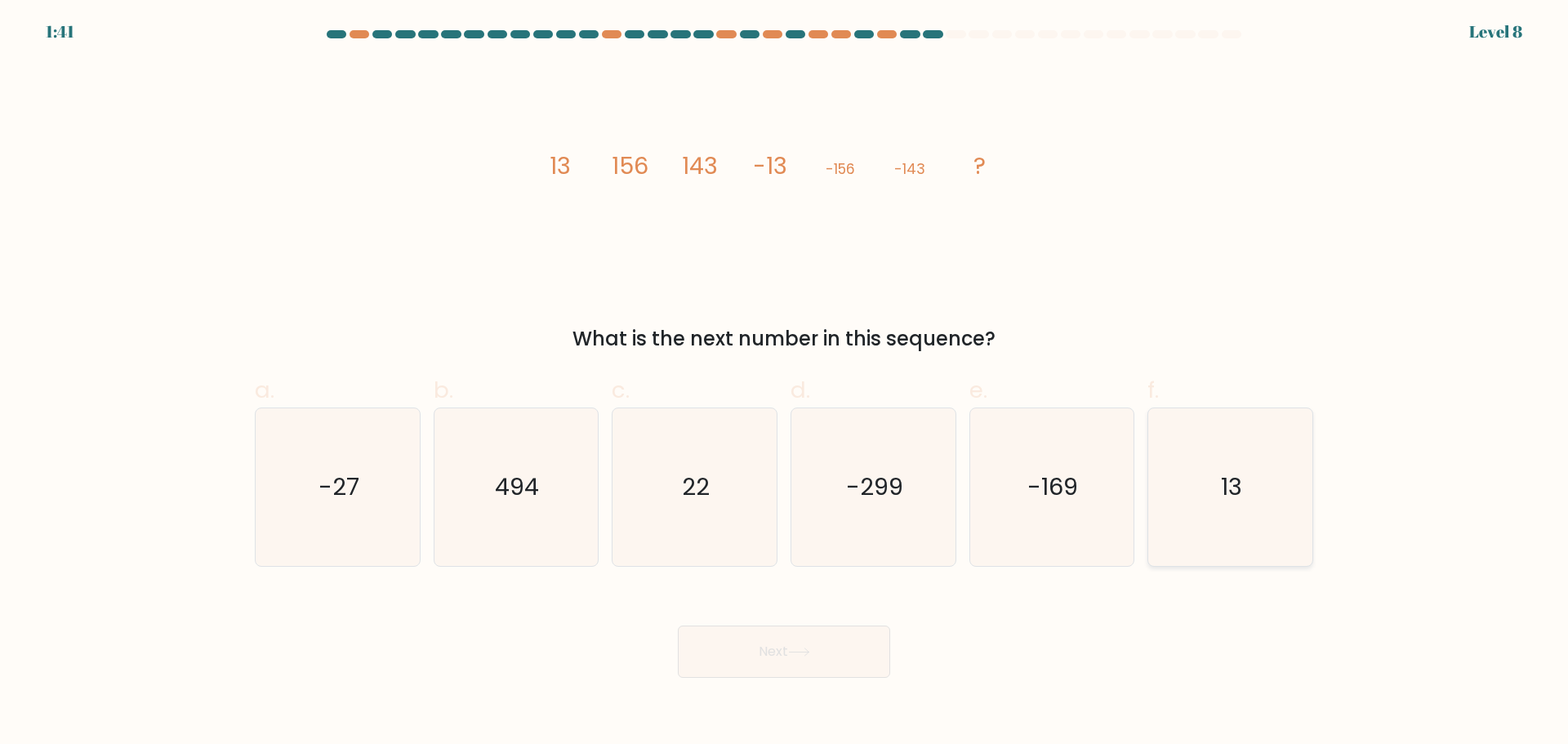
click at [1293, 477] on icon "13" at bounding box center [1230, 487] width 157 height 158
click at [784, 384] on input "f. 13" at bounding box center [784, 378] width 1 height 11
radio input "true"
click at [784, 652] on button "Next" at bounding box center [784, 651] width 213 height 53
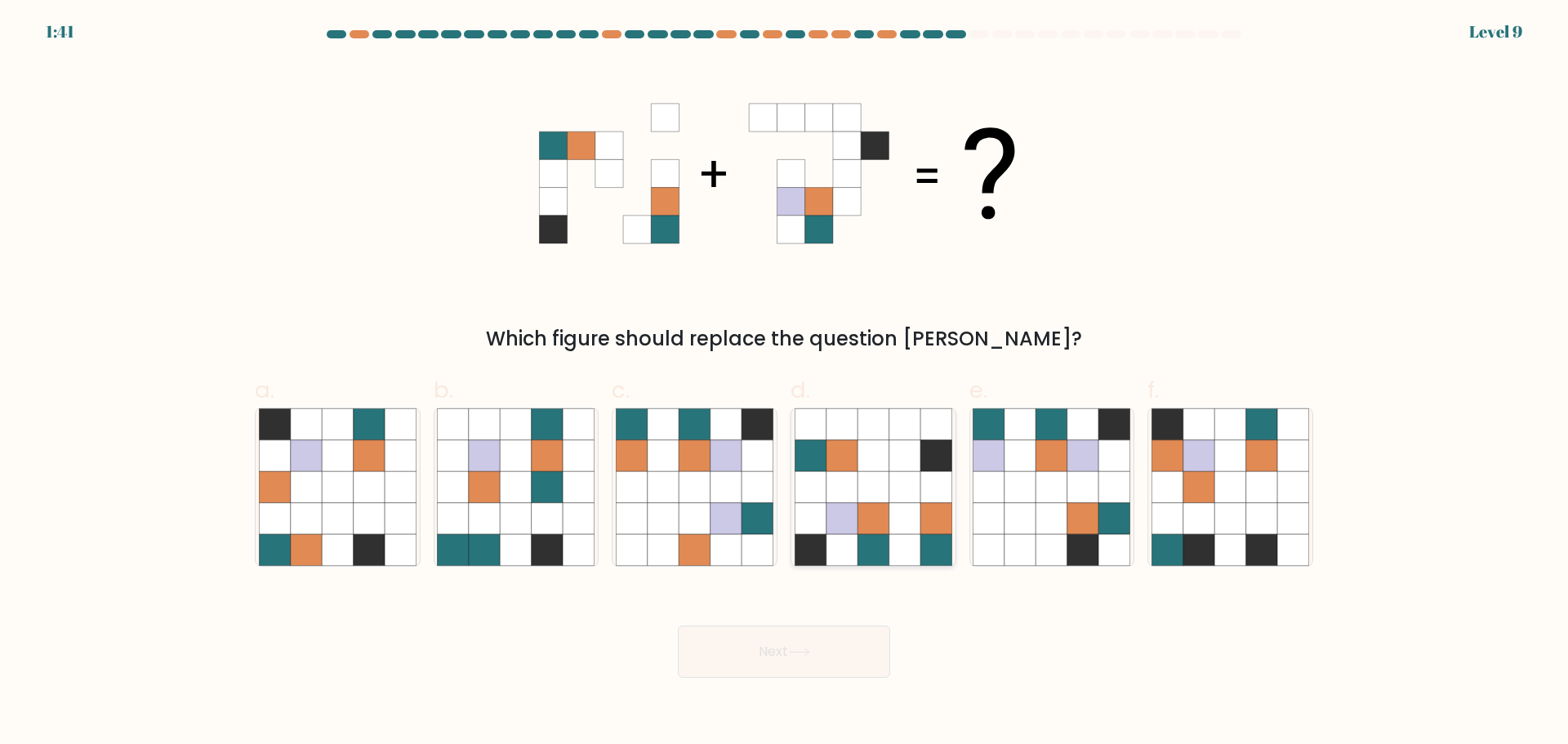
click at [897, 515] on icon at bounding box center [905, 518] width 31 height 31
click at [784, 384] on input "d." at bounding box center [784, 378] width 1 height 11
radio input "true"
click at [812, 661] on button "Next" at bounding box center [784, 651] width 213 height 53
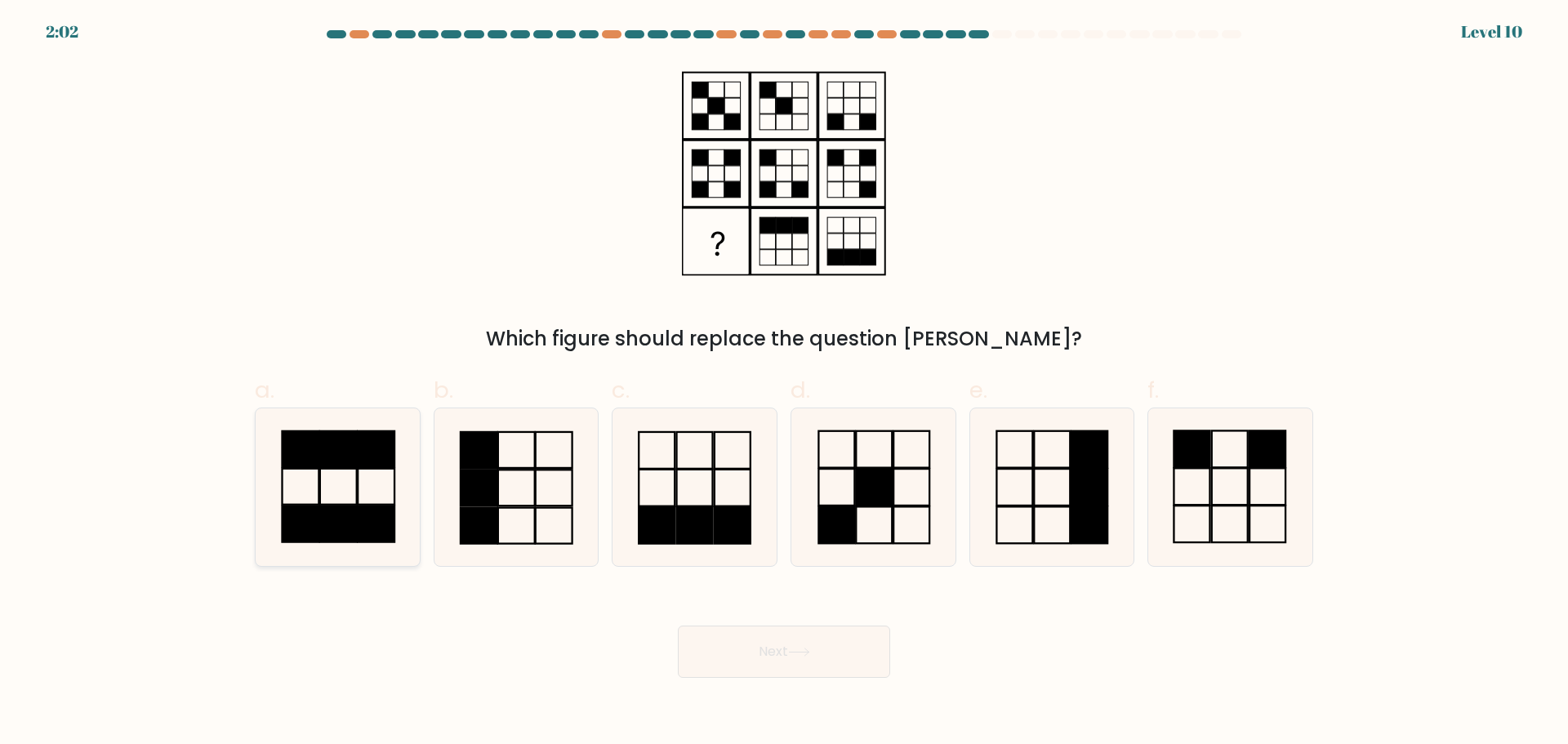
click at [371, 488] on icon at bounding box center [337, 487] width 157 height 158
click at [784, 384] on input "a." at bounding box center [784, 378] width 1 height 11
radio input "true"
click at [717, 623] on div "Next" at bounding box center [784, 632] width 1078 height 92
click at [756, 640] on button "Next" at bounding box center [784, 651] width 213 height 53
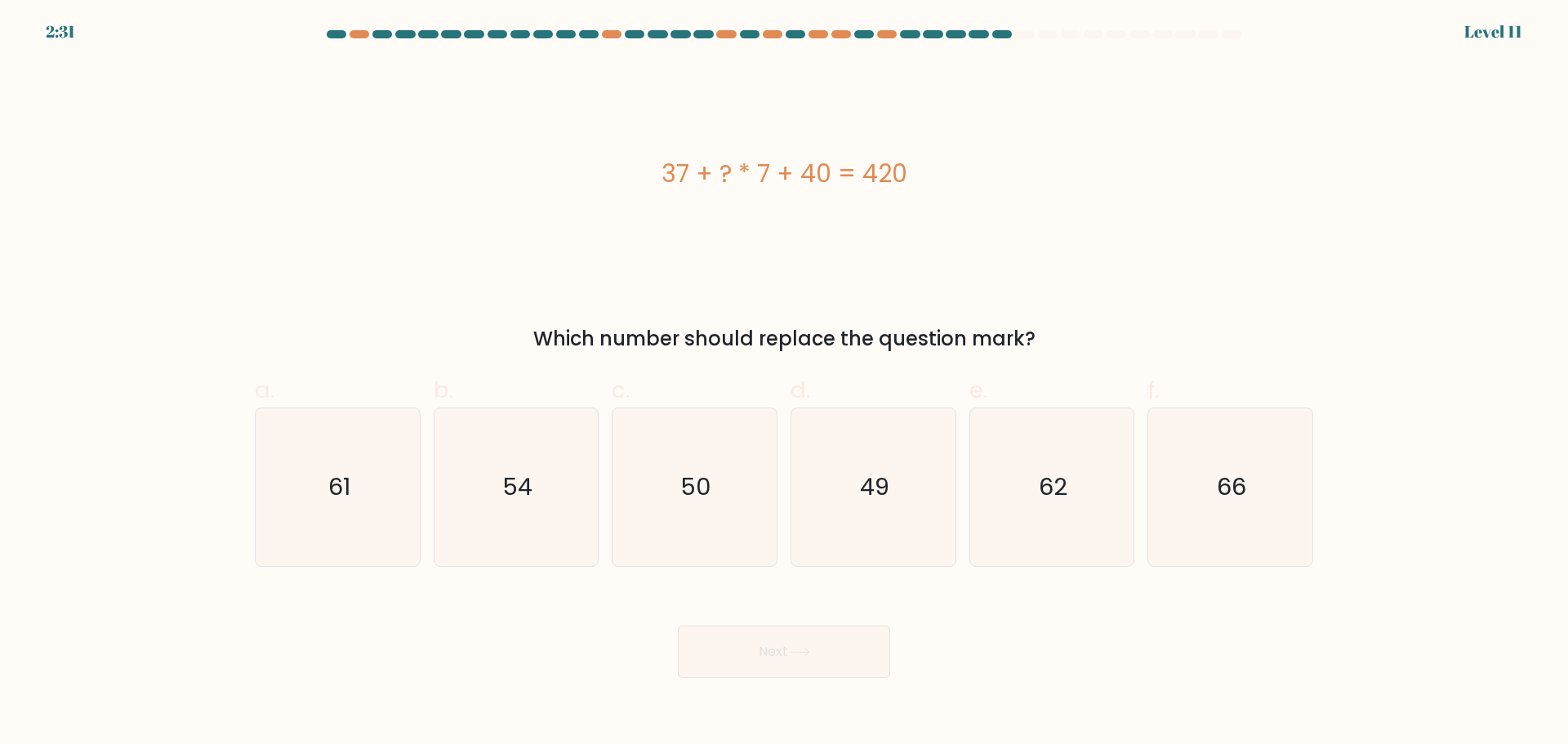
click at [756, 165] on div "37 + ? * 7 + 40 = 420" at bounding box center [784, 173] width 1058 height 36
copy div "37 + ? * 7 + 40 = 420"
click at [764, 218] on div "37 + ? * 7 + 40 = 420" at bounding box center [784, 174] width 1058 height 223
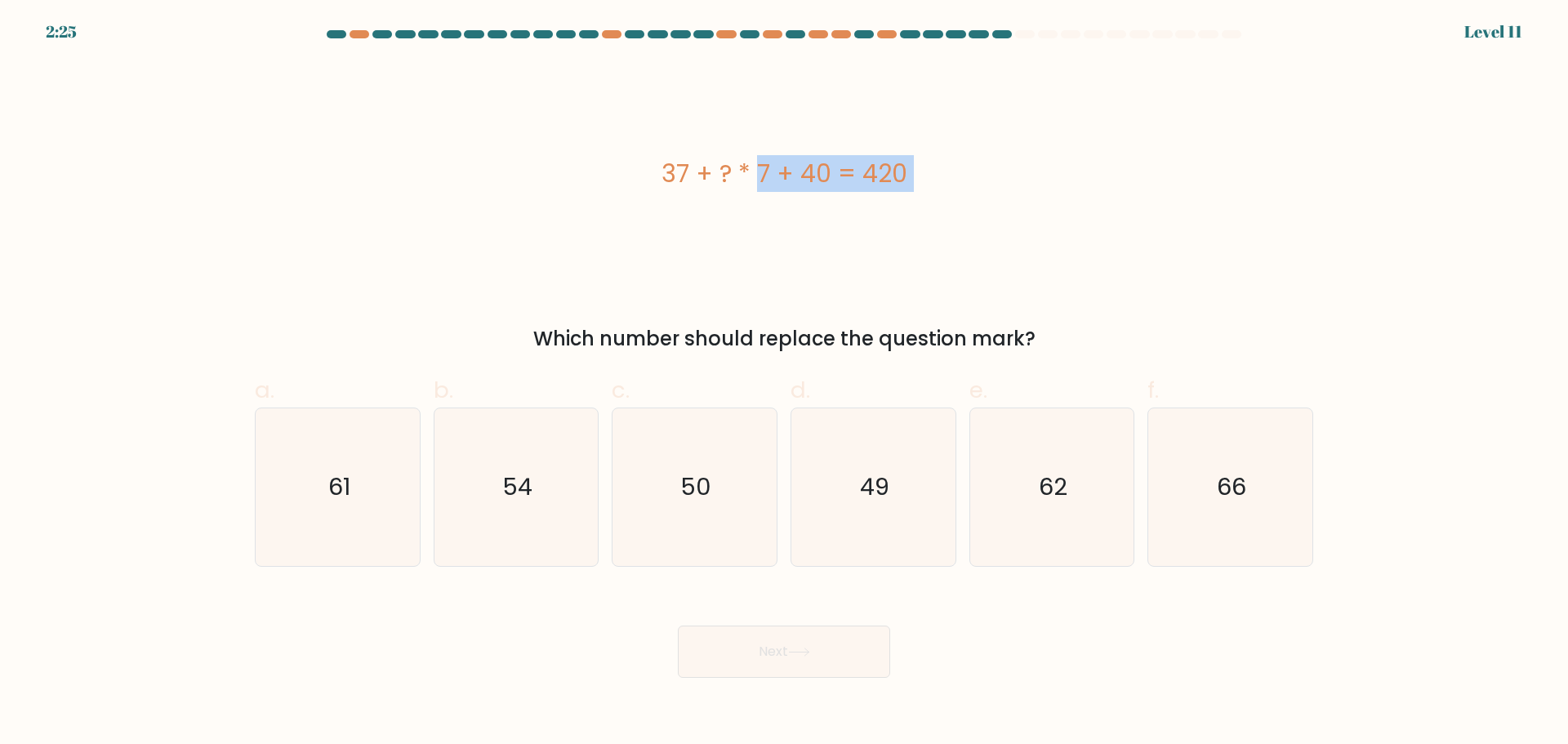
click at [761, 198] on div "37 + ? * 7 + 40 = 420" at bounding box center [784, 174] width 1058 height 223
click at [833, 170] on div "37 + ? * 7 + 40 = 420" at bounding box center [784, 173] width 1058 height 36
copy div "37 + ? * 7 + 40 = 420"
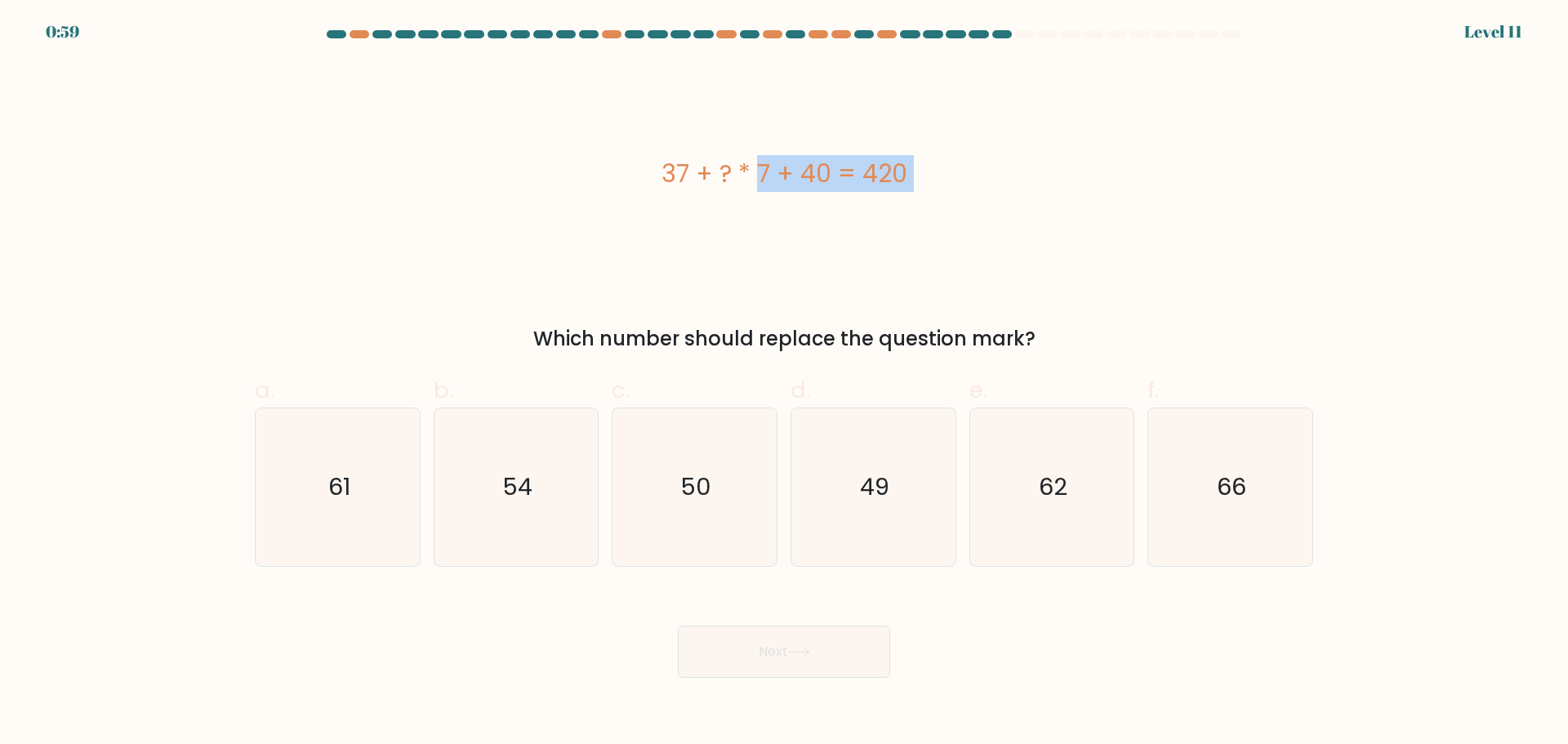
drag, startPoint x: 1083, startPoint y: 203, endPoint x: 1133, endPoint y: 38, distance: 172.4
click at [1083, 202] on div "37 + ? * 7 + 40 = 420" at bounding box center [784, 174] width 1058 height 223
click at [856, 501] on icon "49" at bounding box center [872, 487] width 157 height 158
click at [784, 384] on input "d. 49" at bounding box center [784, 378] width 1 height 11
radio input "true"
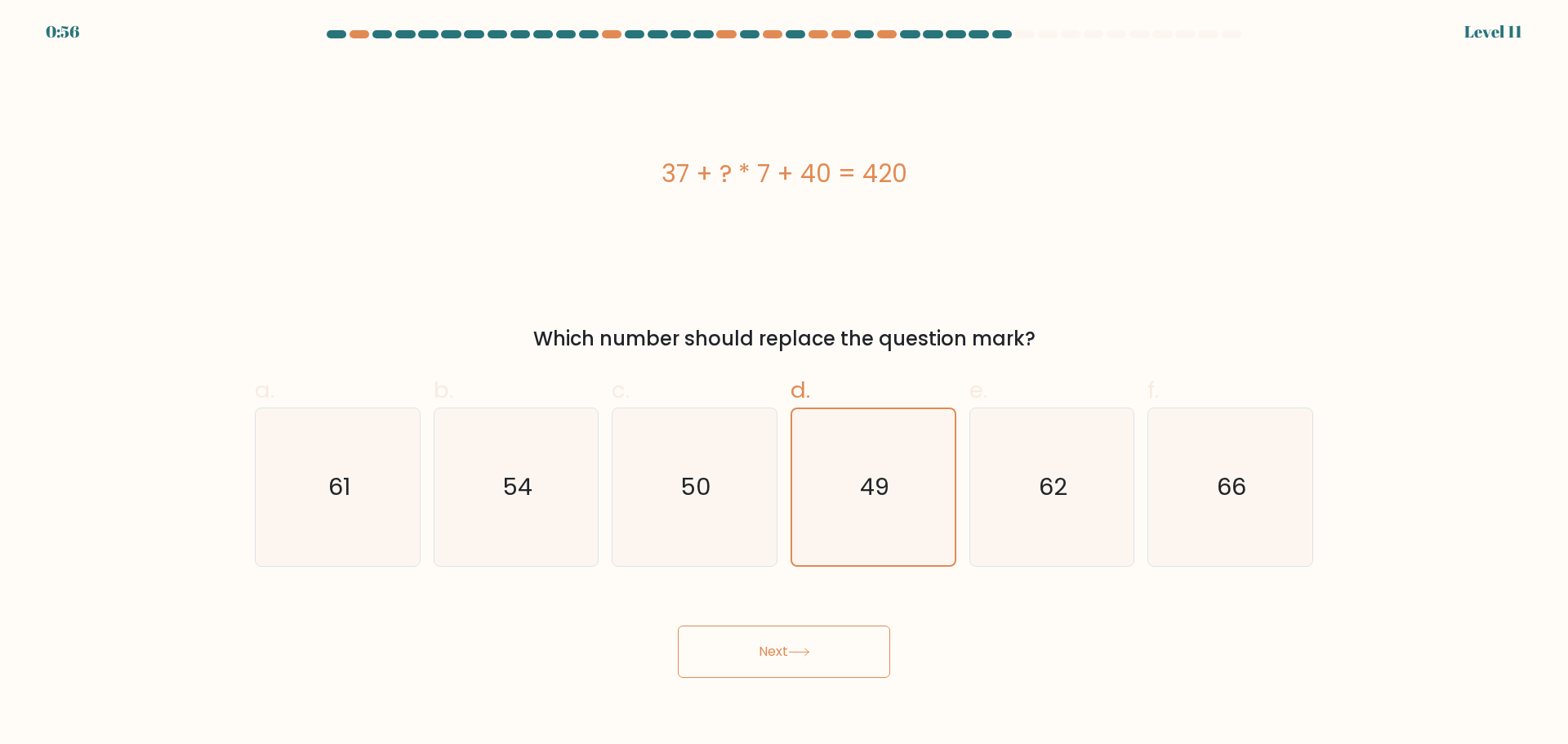
click at [824, 635] on button "Next" at bounding box center [784, 651] width 213 height 53
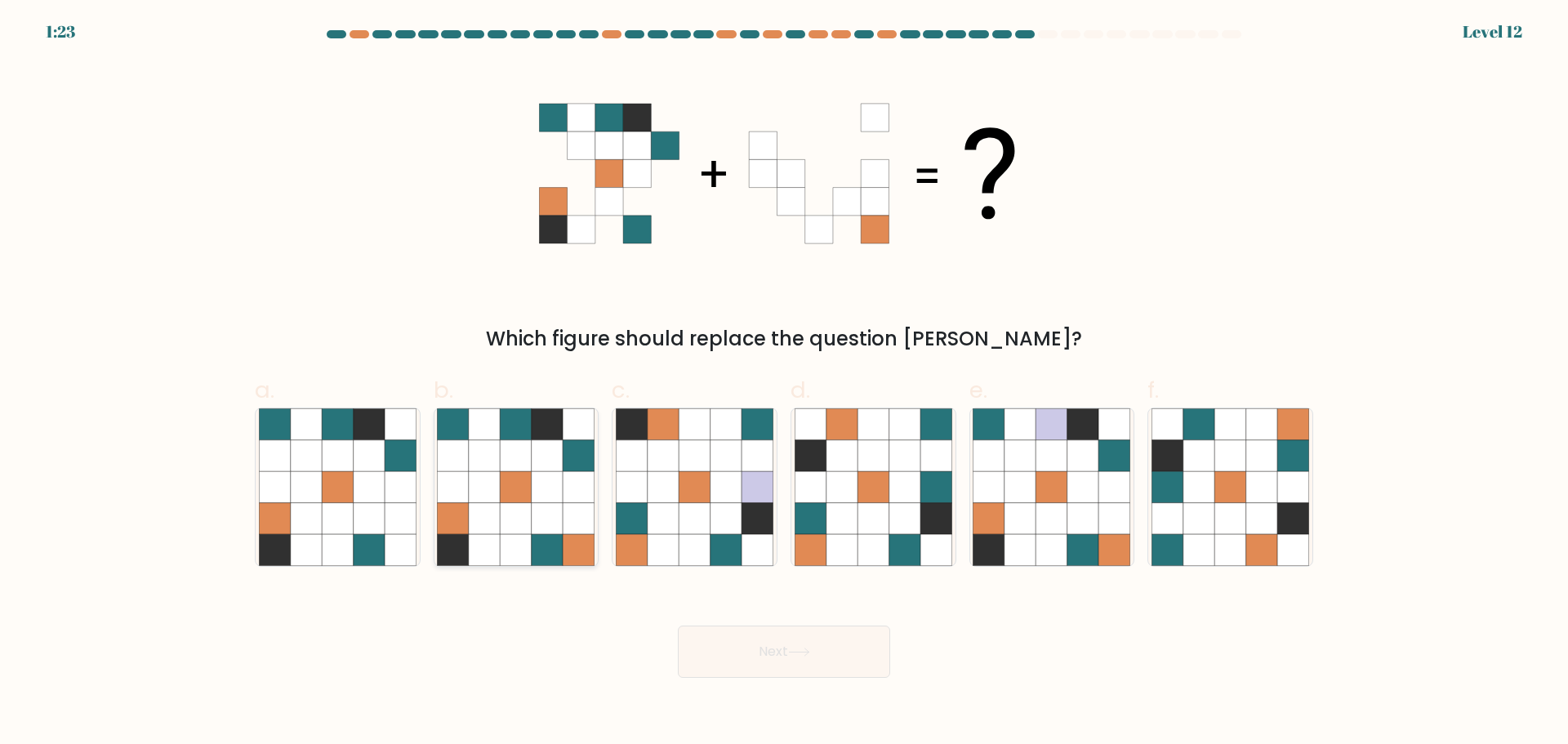
click at [528, 510] on icon at bounding box center [516, 518] width 31 height 31
click at [784, 384] on input "b." at bounding box center [784, 378] width 1 height 11
radio input "true"
click at [787, 666] on button "Next" at bounding box center [784, 651] width 213 height 53
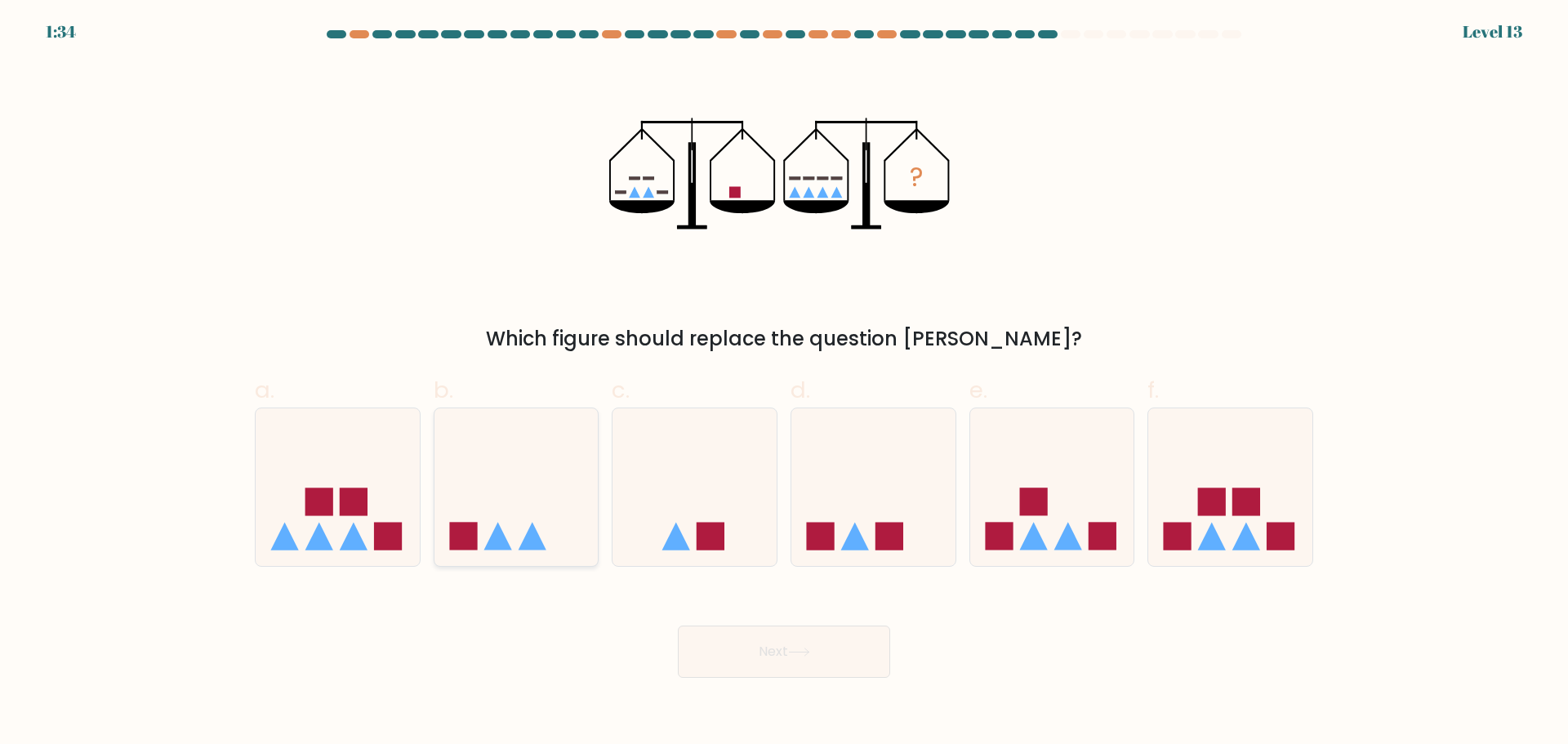
click at [558, 521] on icon at bounding box center [516, 487] width 165 height 135
click at [784, 384] on input "b." at bounding box center [784, 378] width 1 height 11
radio input "true"
click at [802, 644] on button "Next" at bounding box center [784, 651] width 213 height 53
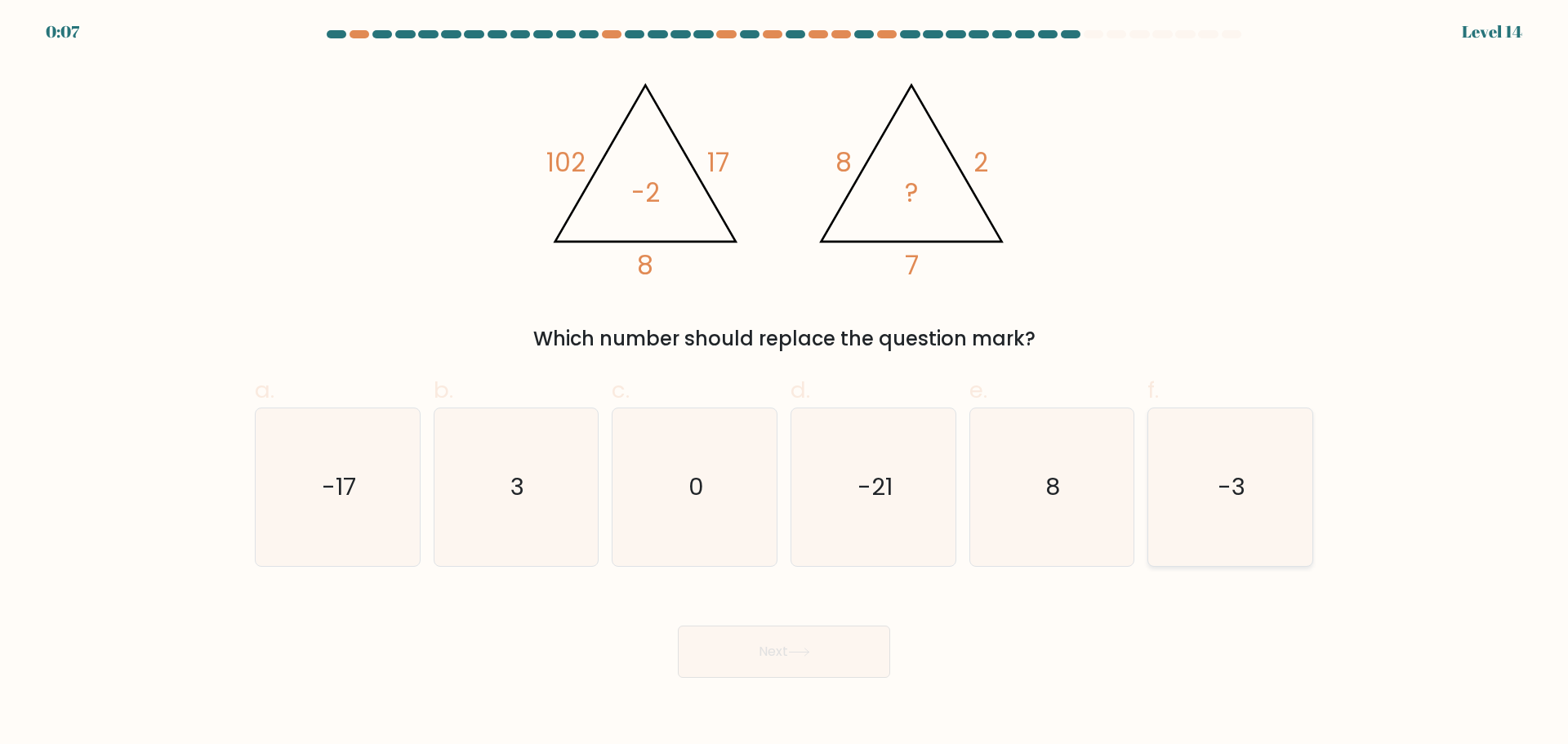
drag, startPoint x: 808, startPoint y: 382, endPoint x: 1287, endPoint y: 493, distance: 491.7
click at [1287, 493] on icon "-3" at bounding box center [1230, 487] width 157 height 158
click at [784, 384] on input "f. -3" at bounding box center [784, 378] width 1 height 11
radio input "true"
click at [857, 639] on button "Next" at bounding box center [784, 651] width 213 height 53
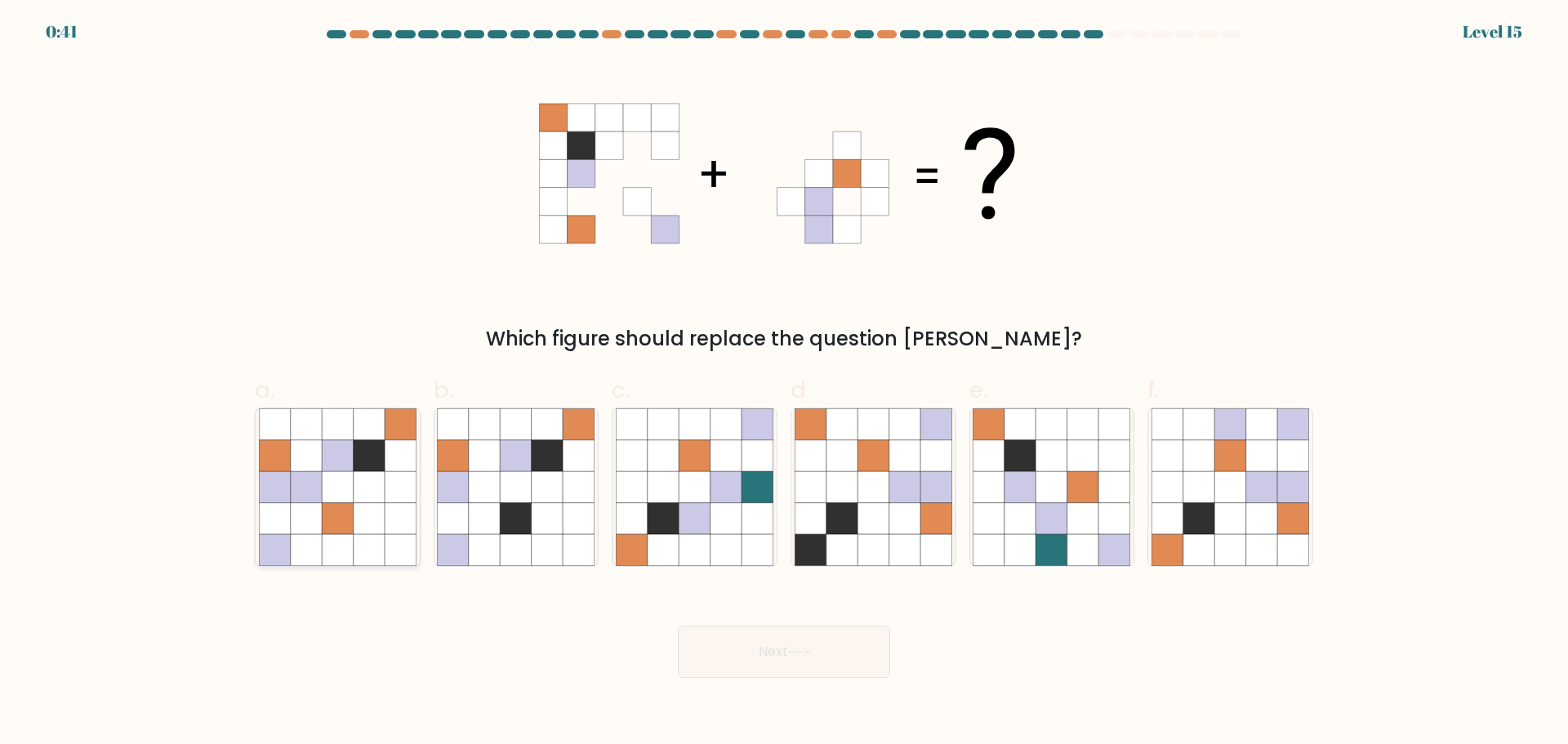
click at [357, 472] on icon at bounding box center [369, 487] width 31 height 31
click at [784, 384] on input "a." at bounding box center [784, 378] width 1 height 11
radio input "true"
click at [728, 655] on button "Next" at bounding box center [784, 651] width 213 height 53
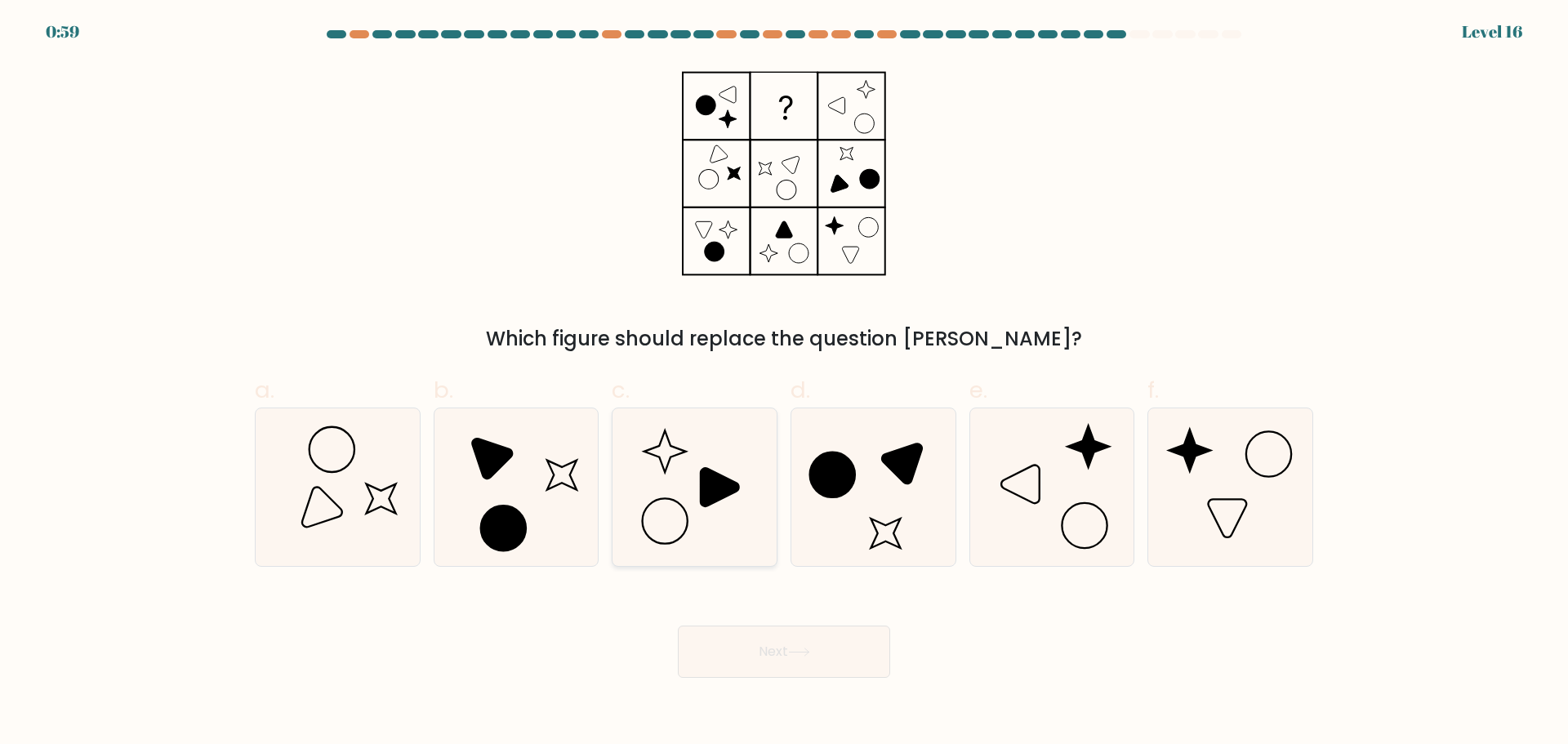
click at [671, 473] on icon at bounding box center [694, 487] width 157 height 158
click at [784, 384] on input "c." at bounding box center [784, 378] width 1 height 11
radio input "true"
click at [821, 636] on button "Next" at bounding box center [784, 651] width 213 height 53
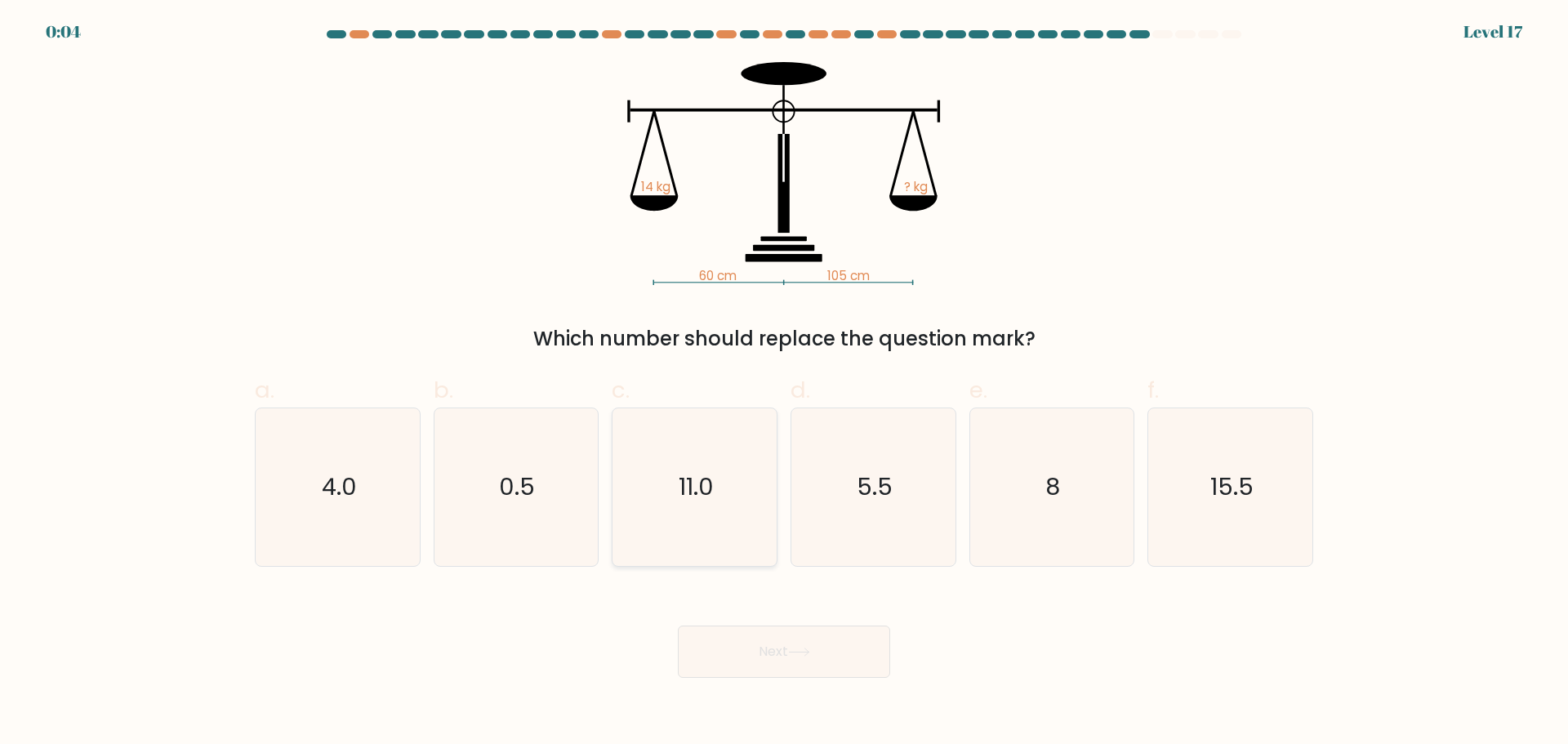
click at [726, 464] on icon "11.0" at bounding box center [694, 487] width 157 height 158
click at [784, 384] on input "c. 11.0" at bounding box center [784, 378] width 1 height 11
radio input "true"
click at [802, 646] on button "Next" at bounding box center [784, 651] width 213 height 53
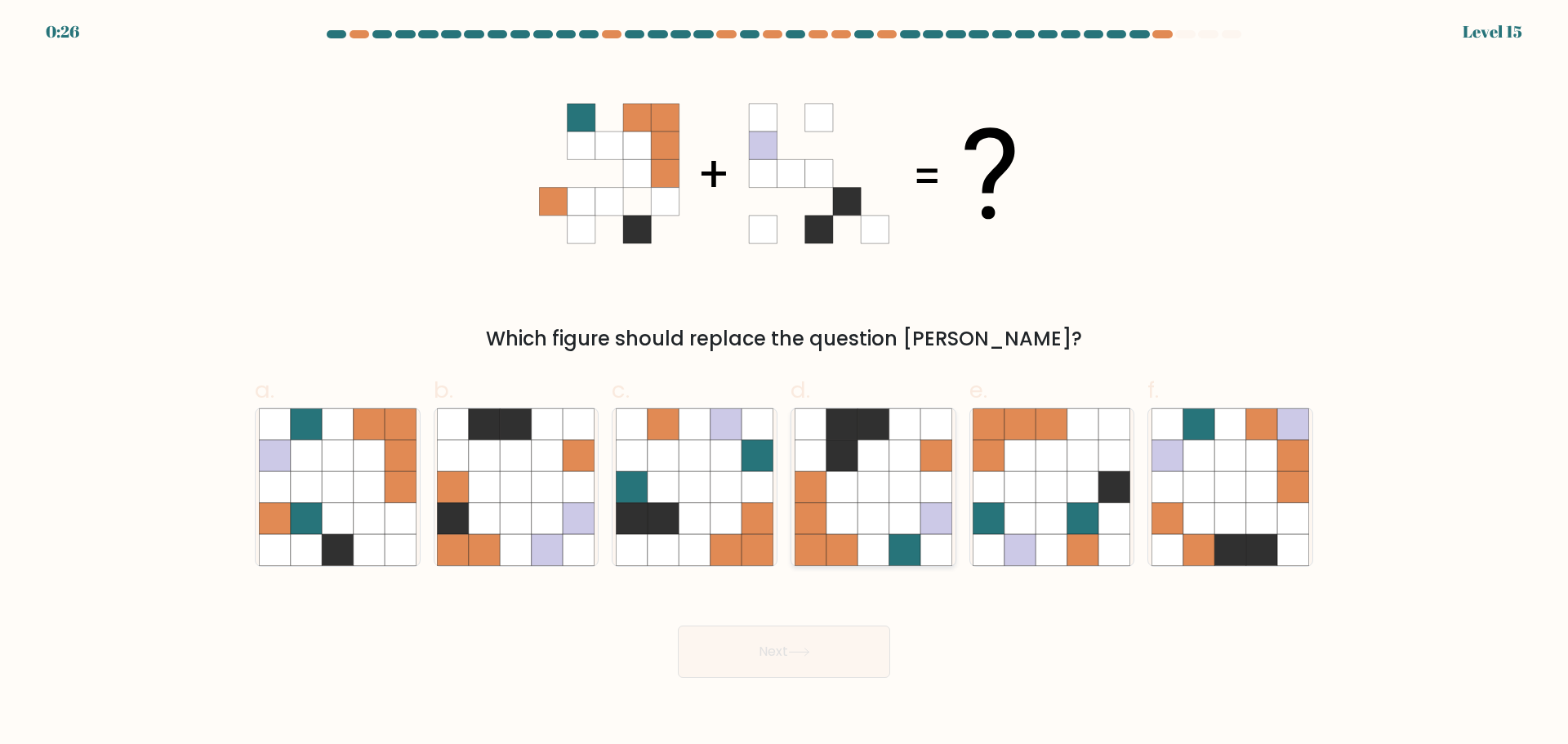
click at [894, 459] on icon at bounding box center [905, 455] width 31 height 31
click at [784, 384] on input "d." at bounding box center [784, 378] width 1 height 11
radio input "true"
click at [868, 657] on button "Next" at bounding box center [784, 651] width 213 height 53
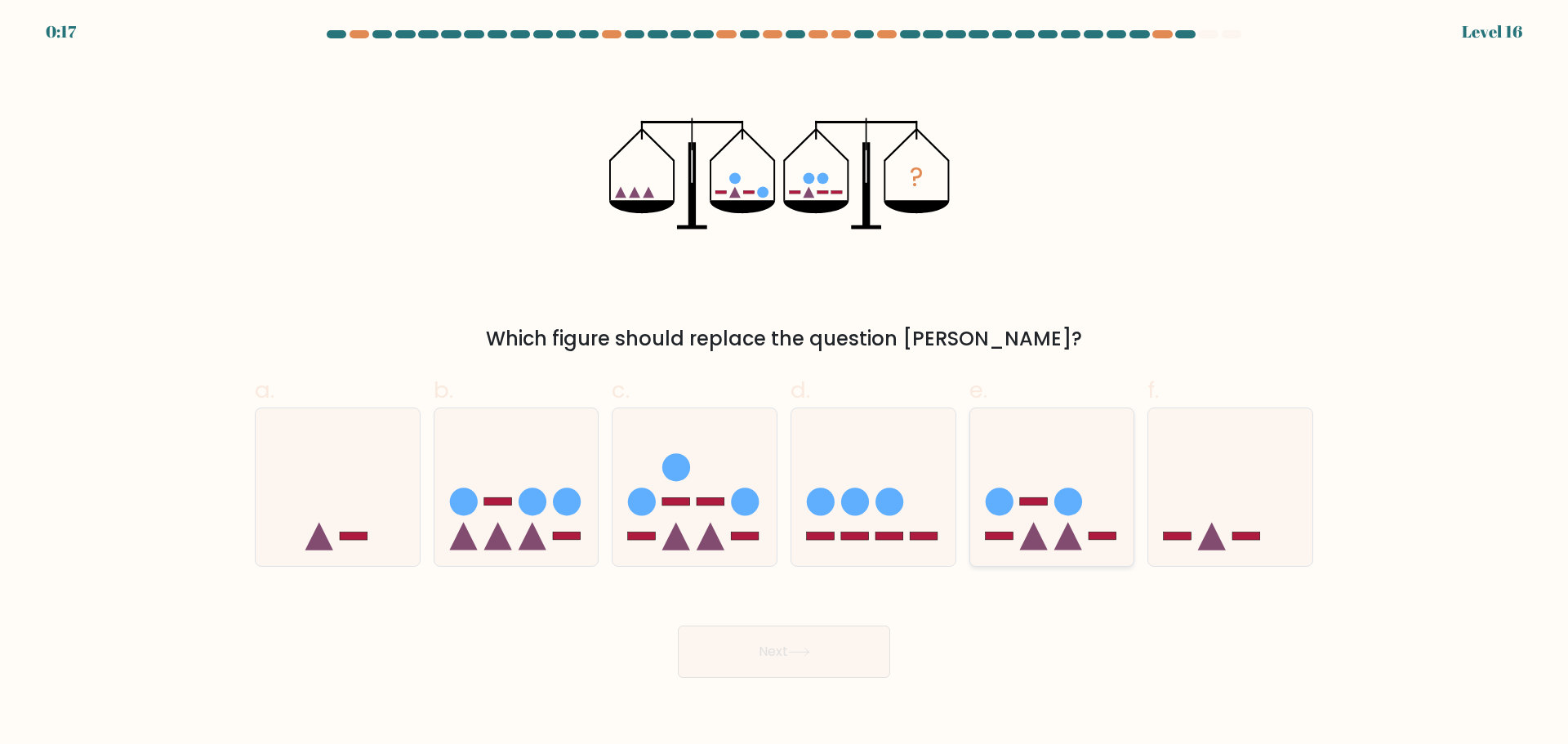
click at [1078, 539] on icon at bounding box center [1052, 487] width 165 height 135
click at [784, 384] on input "e." at bounding box center [784, 378] width 1 height 11
radio input "true"
click at [850, 661] on button "Next" at bounding box center [784, 651] width 213 height 53
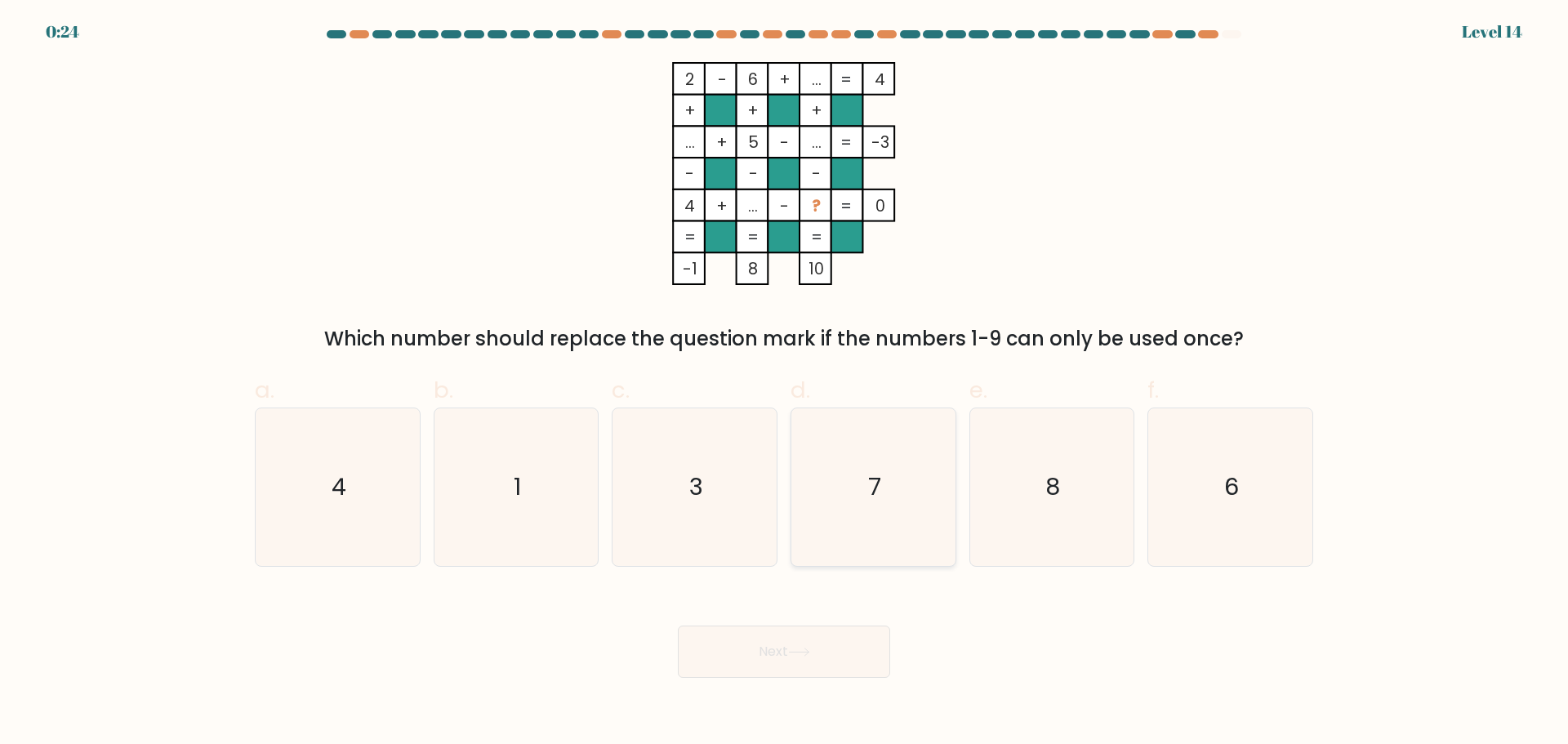
click at [900, 512] on icon "7" at bounding box center [872, 487] width 157 height 158
click at [784, 384] on input "d. 7" at bounding box center [784, 378] width 1 height 11
radio input "true"
click at [846, 644] on button "Next" at bounding box center [784, 651] width 213 height 53
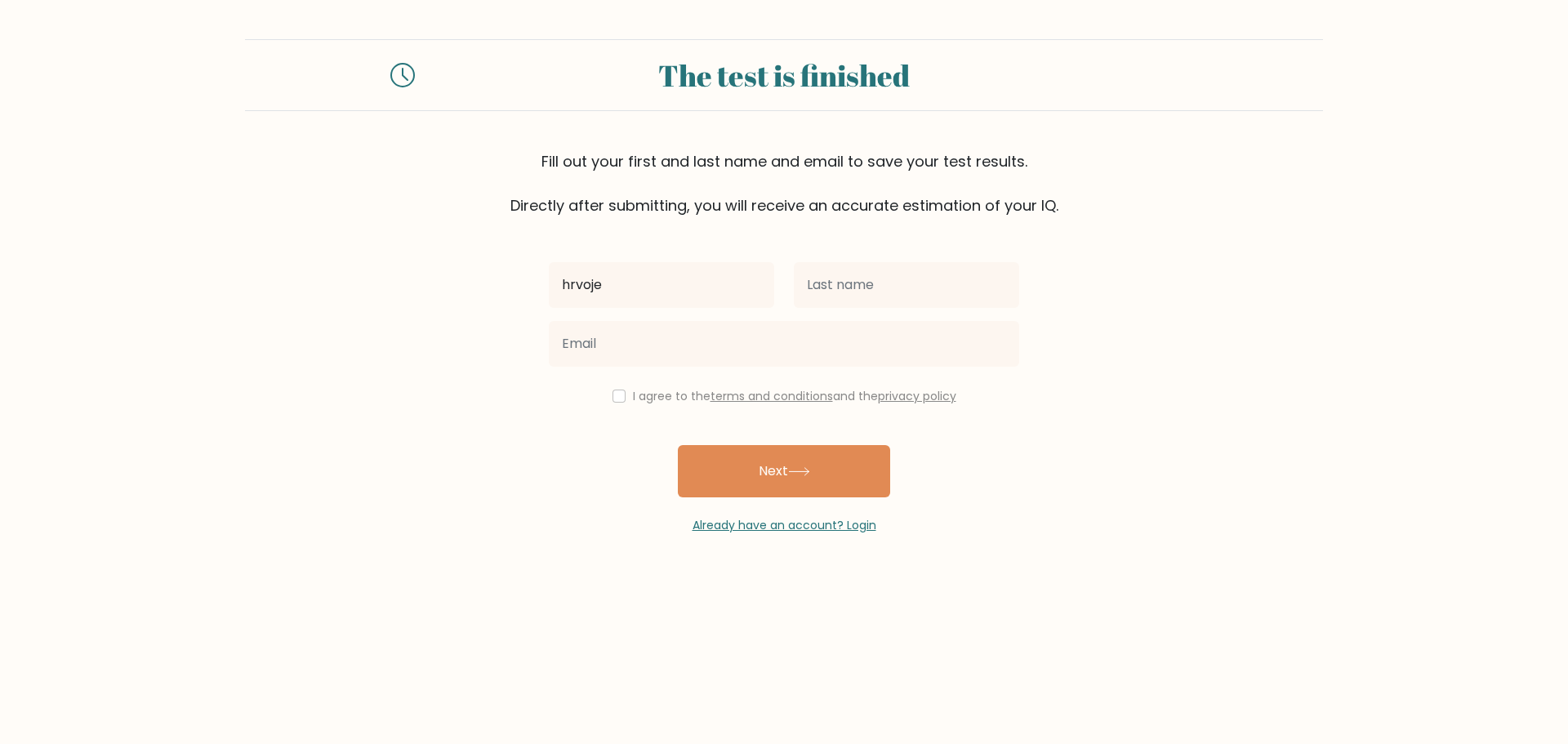
type input "hrvoje"
type input "kves"
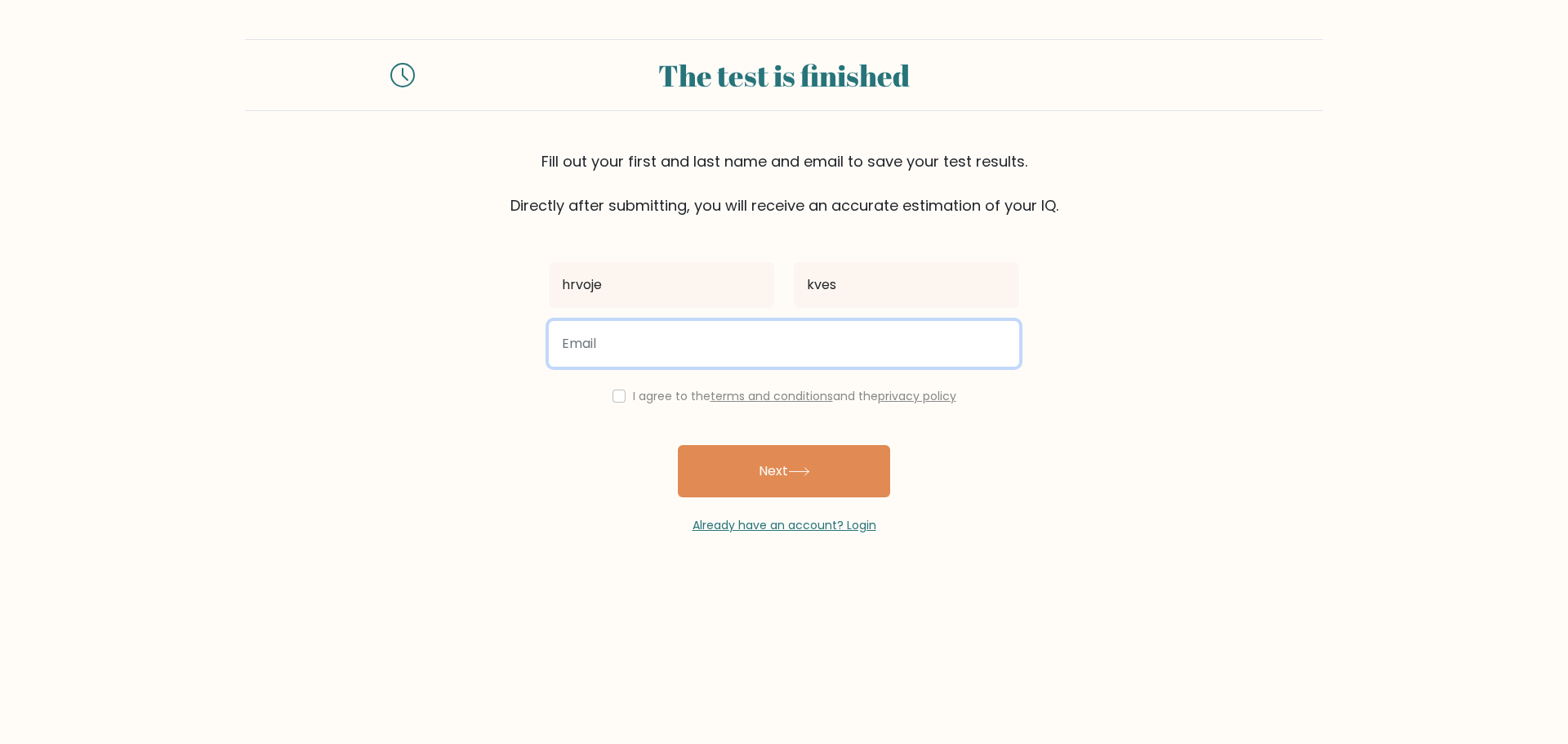
click at [810, 349] on input "email" at bounding box center [784, 344] width 470 height 45
drag, startPoint x: 650, startPoint y: 342, endPoint x: 669, endPoint y: 342, distance: 19.0
click at [650, 342] on input "[EMAIL_ADDRESS][DOMAIN_NAME]" at bounding box center [784, 344] width 470 height 45
type input "[EMAIL_ADDRESS][DOMAIN_NAME]"
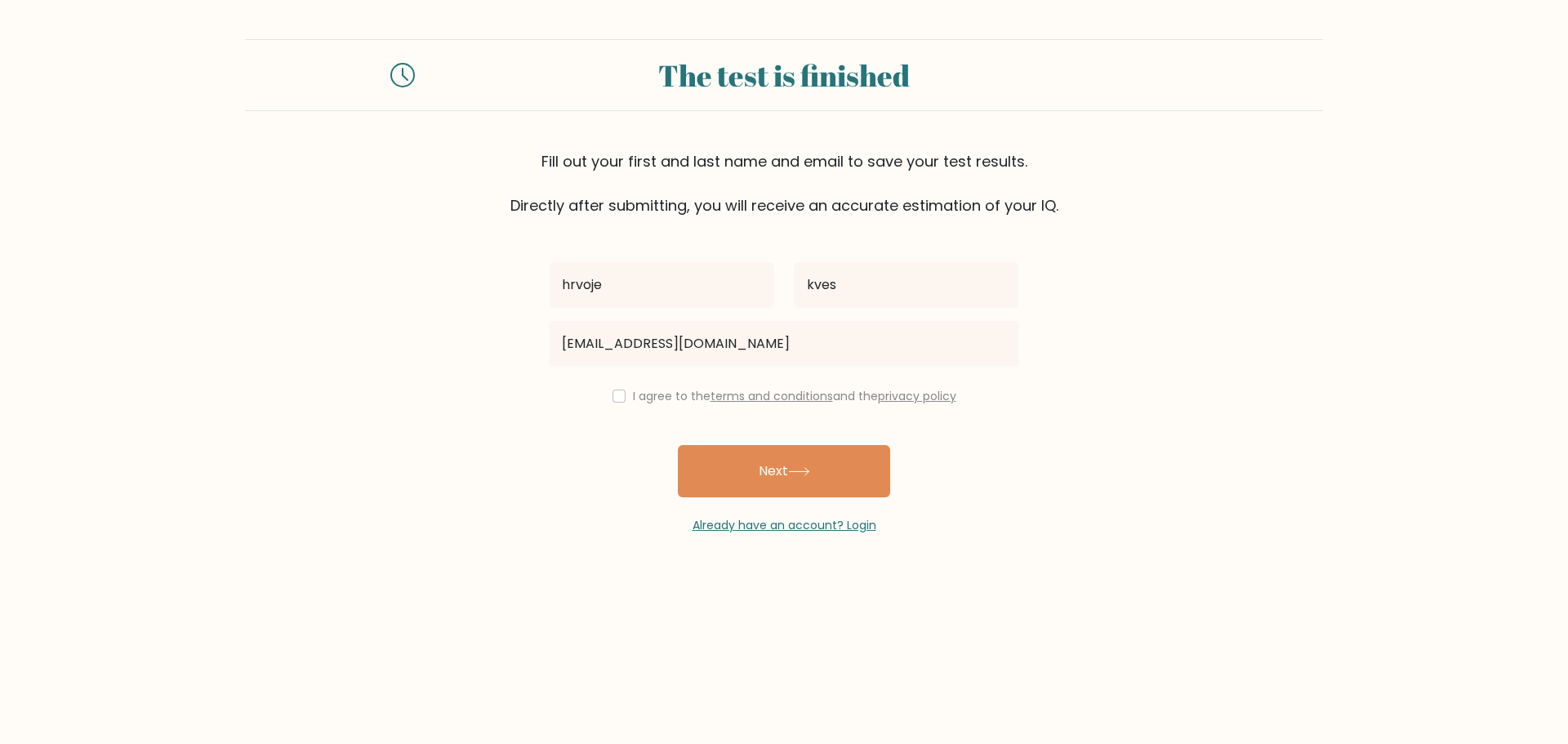
click at [606, 398] on div "I agree to the terms and conditions and the privacy policy" at bounding box center [784, 396] width 490 height 20
click at [613, 398] on input "checkbox" at bounding box center [619, 396] width 13 height 13
checkbox input "true"
click at [753, 483] on button "Next" at bounding box center [784, 471] width 213 height 53
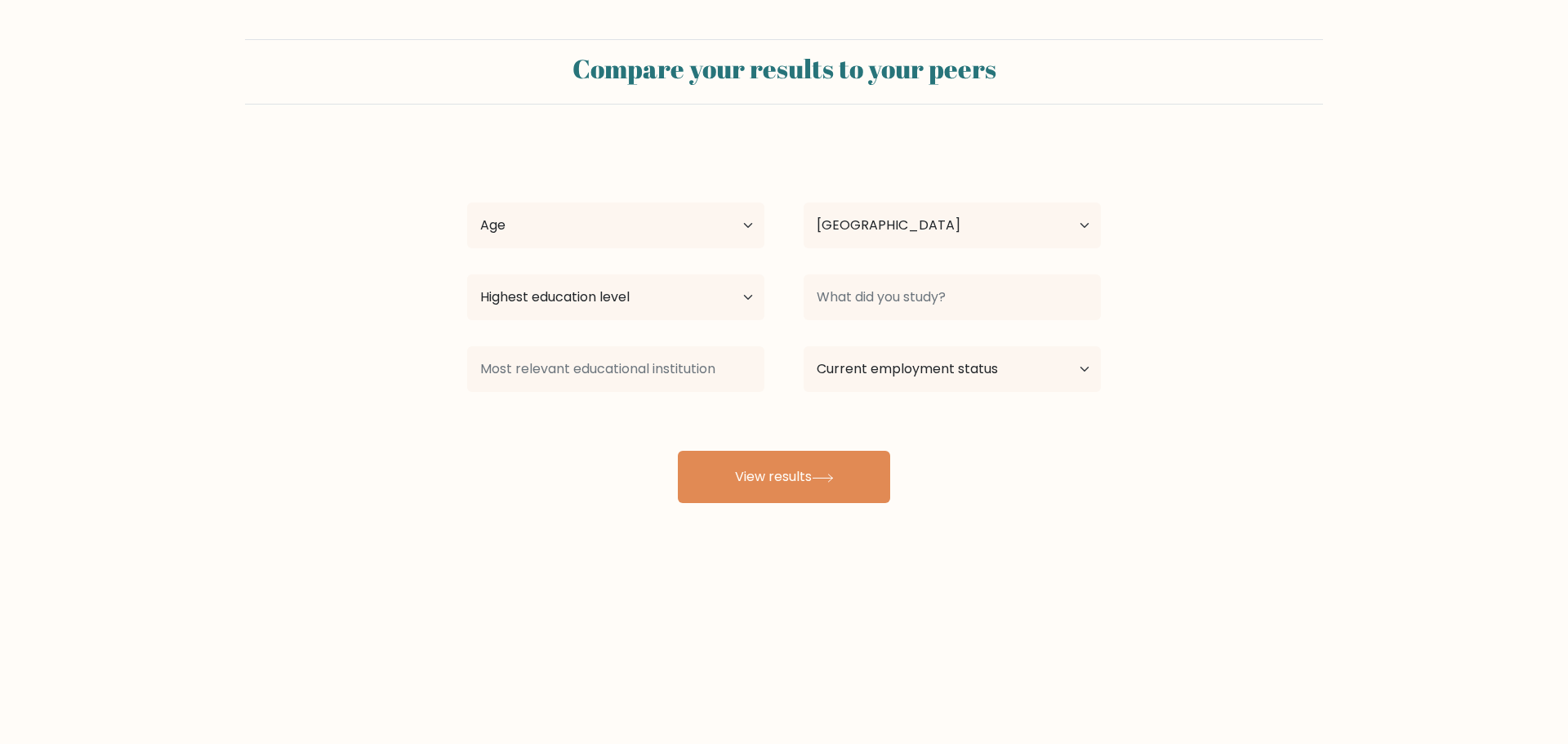
select select "HR"
click at [654, 225] on select "Age Under 18 years old 18-24 years old 25-34 years old 35-44 years old 45-54 ye…" at bounding box center [615, 225] width 297 height 45
select select "18_24"
click at [467, 203] on select "Age Under 18 years old 18-24 years old 25-34 years old 35-44 years old 45-54 ye…" at bounding box center [615, 225] width 297 height 45
click at [658, 316] on select "Highest education level No schooling Primary Lower Secondary Upper Secondary Oc…" at bounding box center [615, 297] width 297 height 45
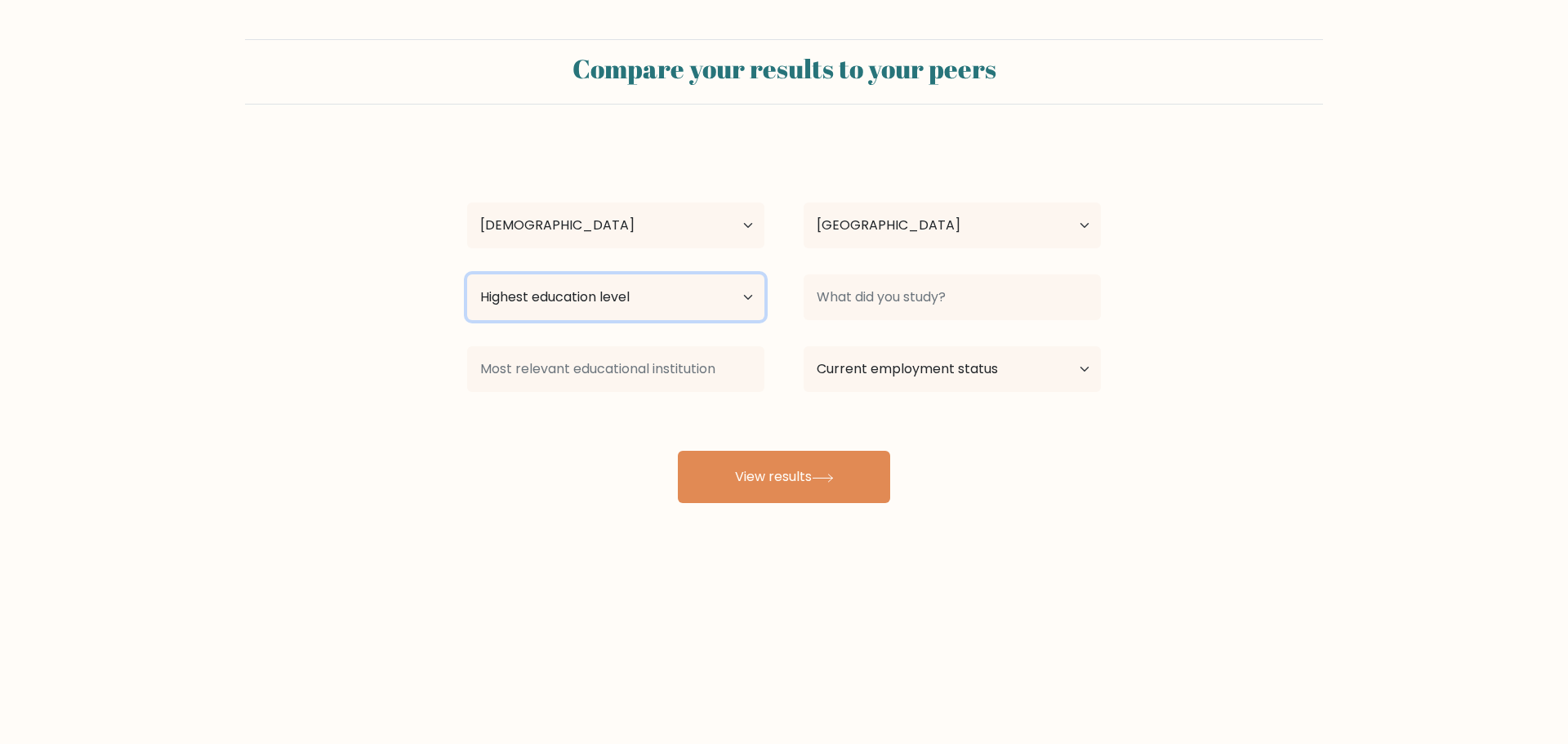
select select "bachelors_degree"
click at [467, 275] on select "Highest education level No schooling Primary Lower Secondary Upper Secondary Oc…" at bounding box center [615, 297] width 297 height 45
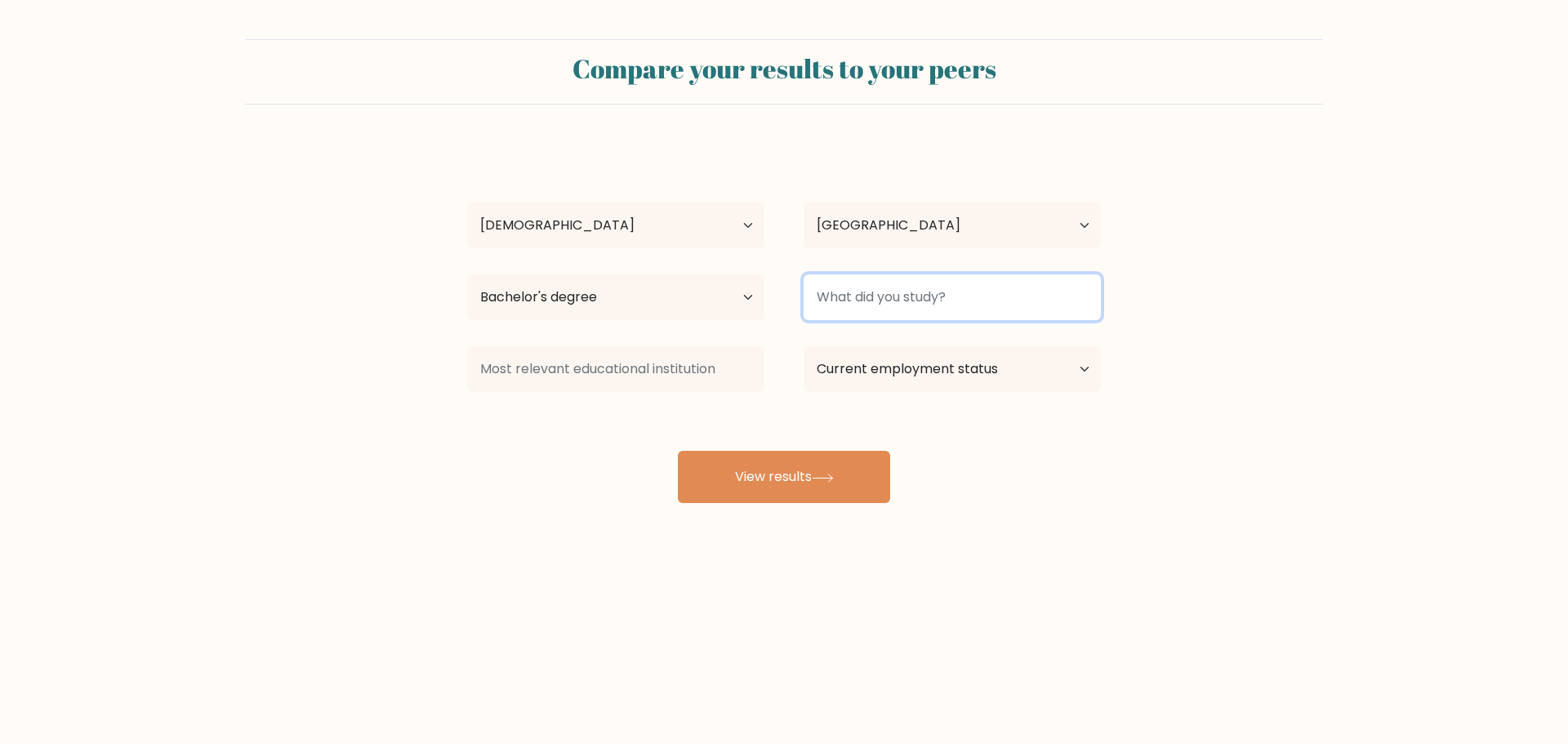
click at [875, 293] on input at bounding box center [953, 297] width 297 height 45
type input "Radiology"
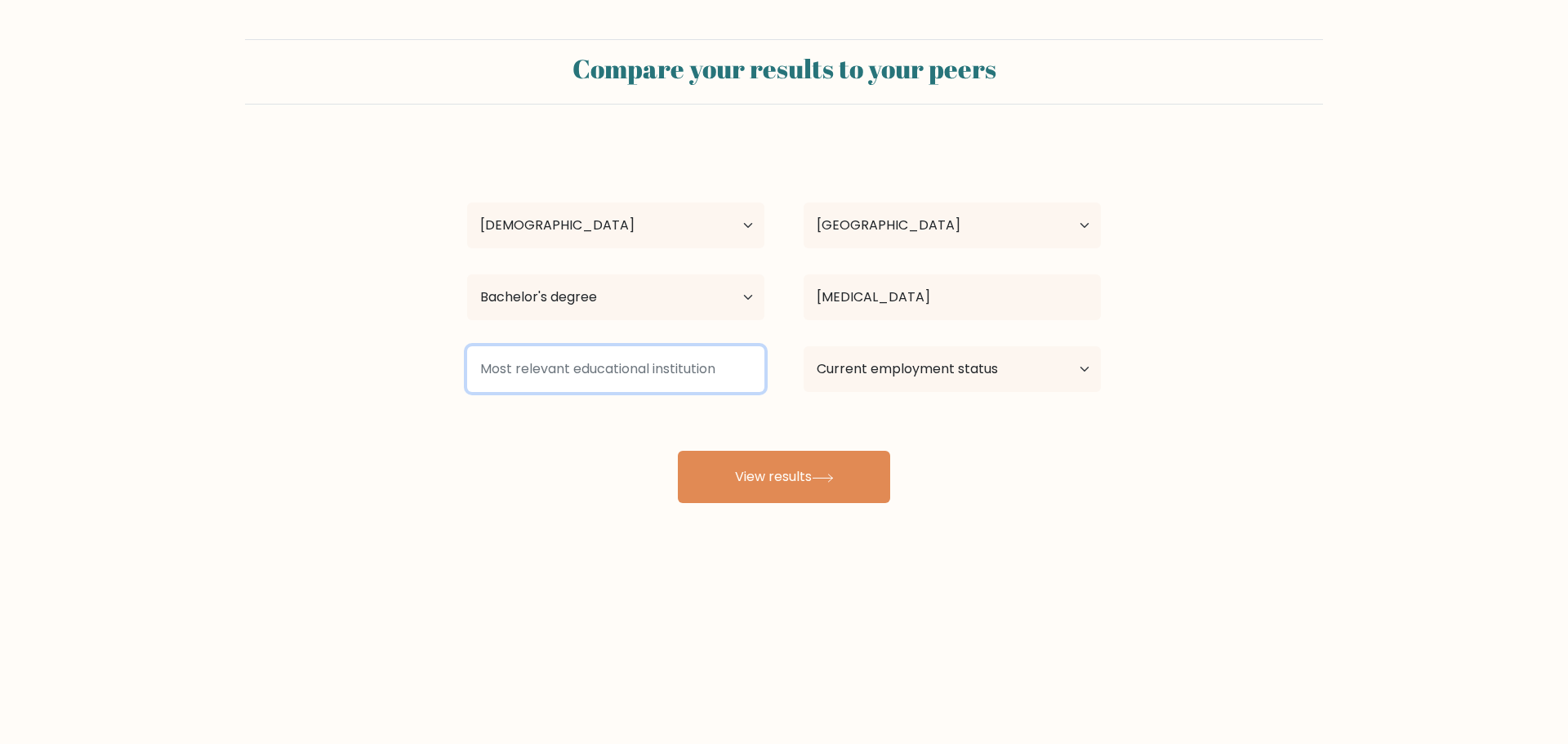
click at [696, 368] on input at bounding box center [615, 368] width 297 height 45
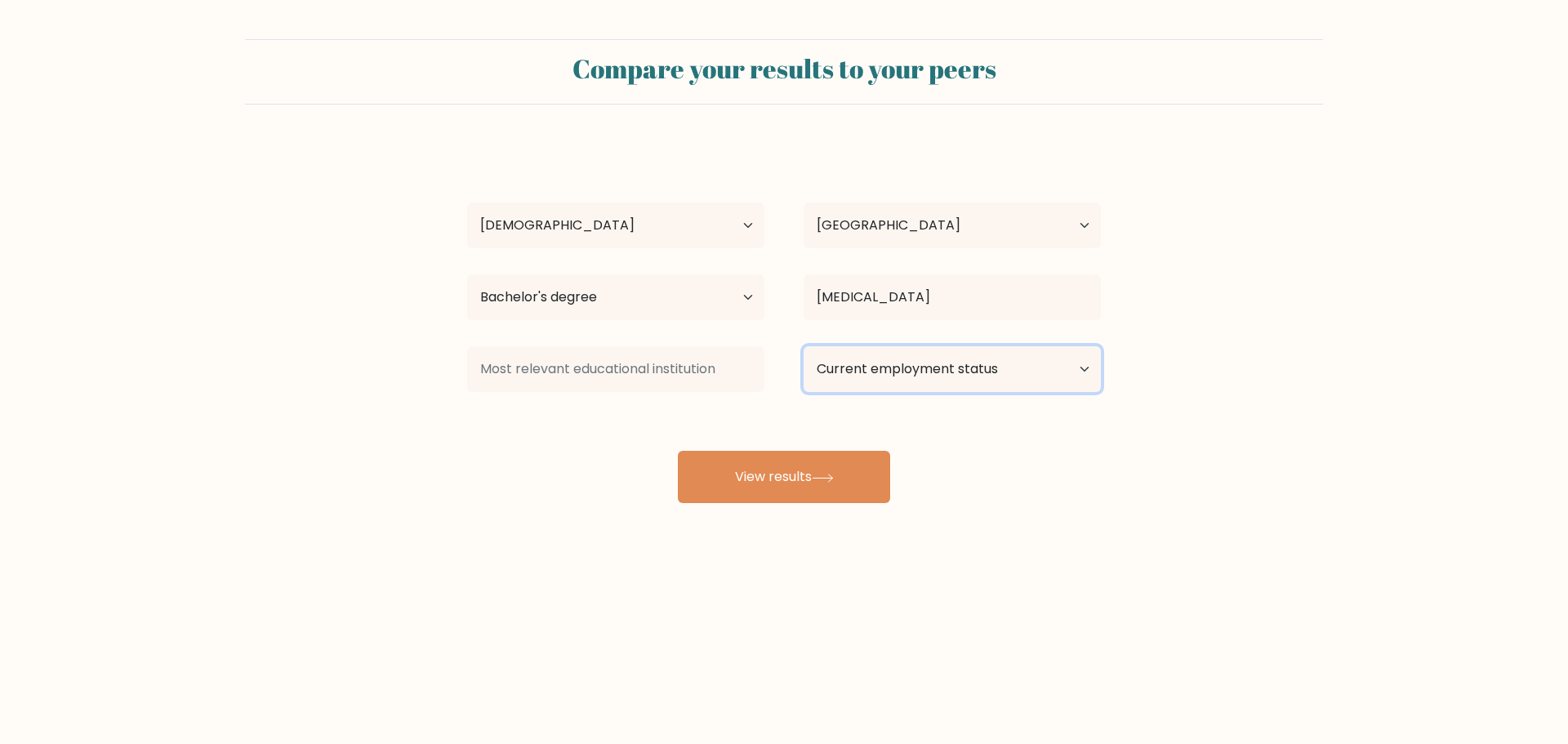
click at [890, 375] on select "Current employment status Employed Student Retired Other / prefer not to answer" at bounding box center [953, 368] width 297 height 45
select select "student"
click at [804, 346] on select "Current employment status Employed Student Retired Other / prefer not to answer" at bounding box center [953, 368] width 297 height 45
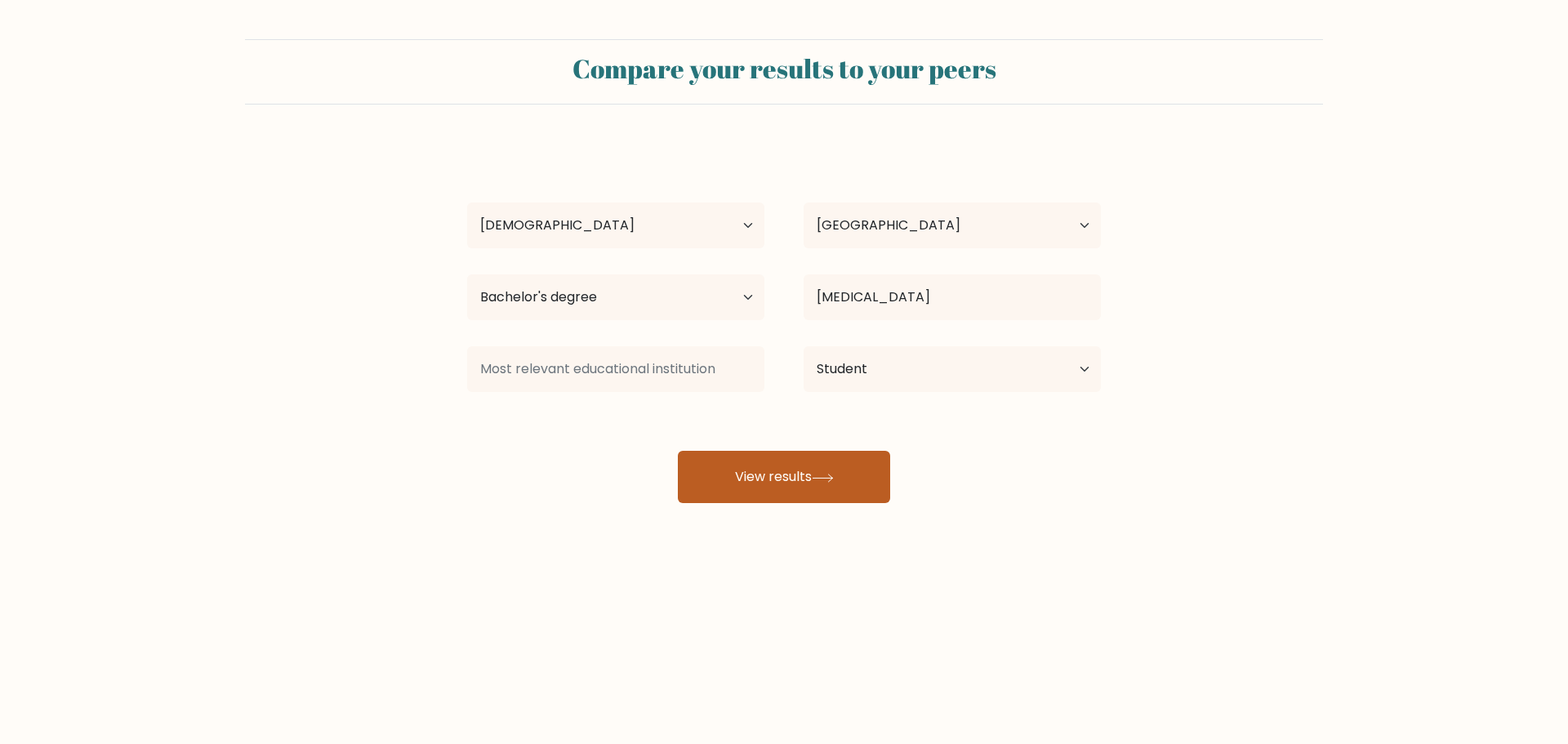
click at [828, 483] on button "View results" at bounding box center [784, 477] width 213 height 53
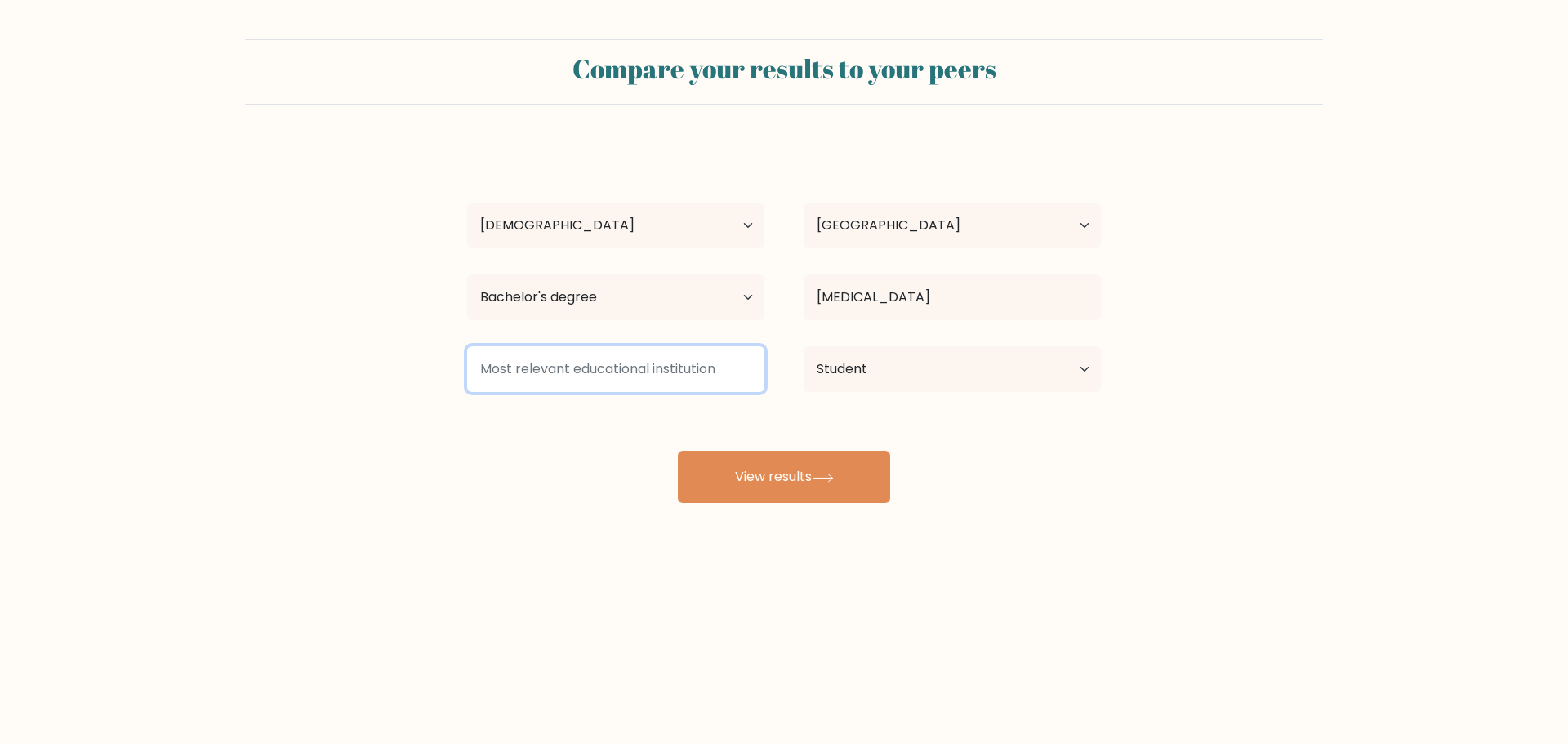
type input "a"
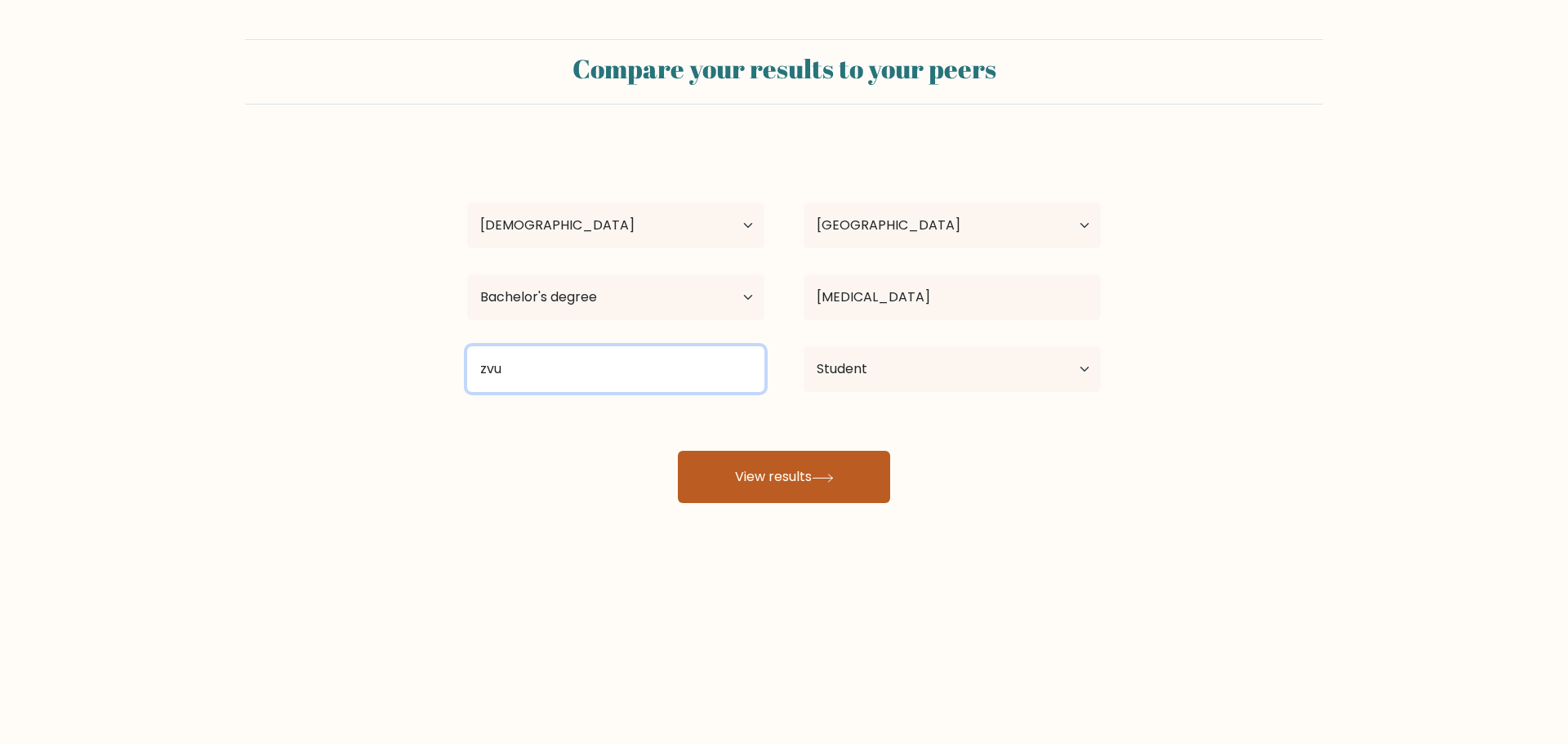
type input "zvu"
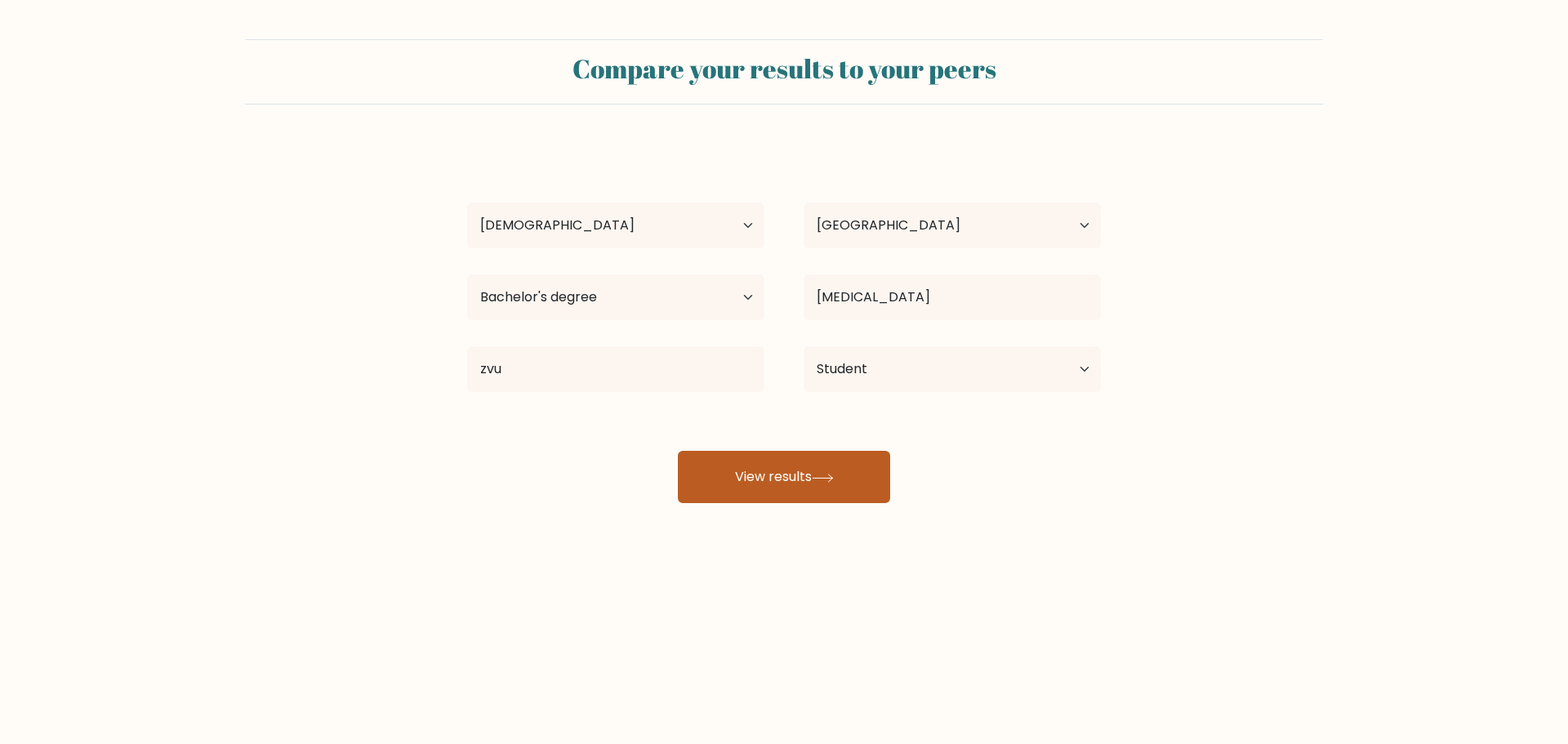
click at [776, 484] on button "View results" at bounding box center [784, 477] width 213 height 53
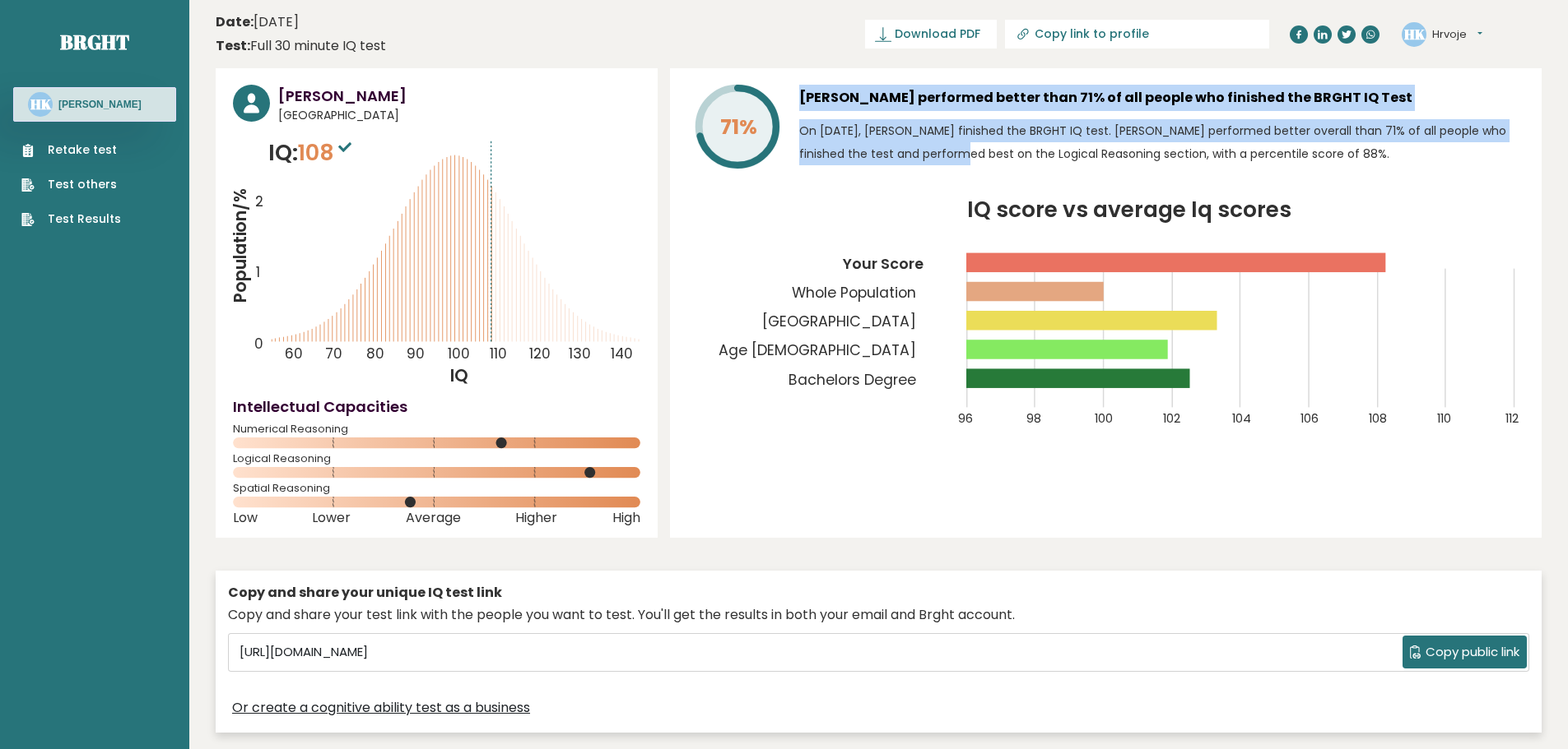
drag, startPoint x: 800, startPoint y: 133, endPoint x: 855, endPoint y: 168, distance: 65.2
click at [855, 168] on div "71% [PERSON_NAME] performed better than 71% of all people who finished the BRGH…" at bounding box center [1106, 130] width 837 height 90
click at [857, 159] on p "On [DATE], [PERSON_NAME] finished the BRGHT IQ test. [PERSON_NAME] performed be…" at bounding box center [1162, 142] width 725 height 46
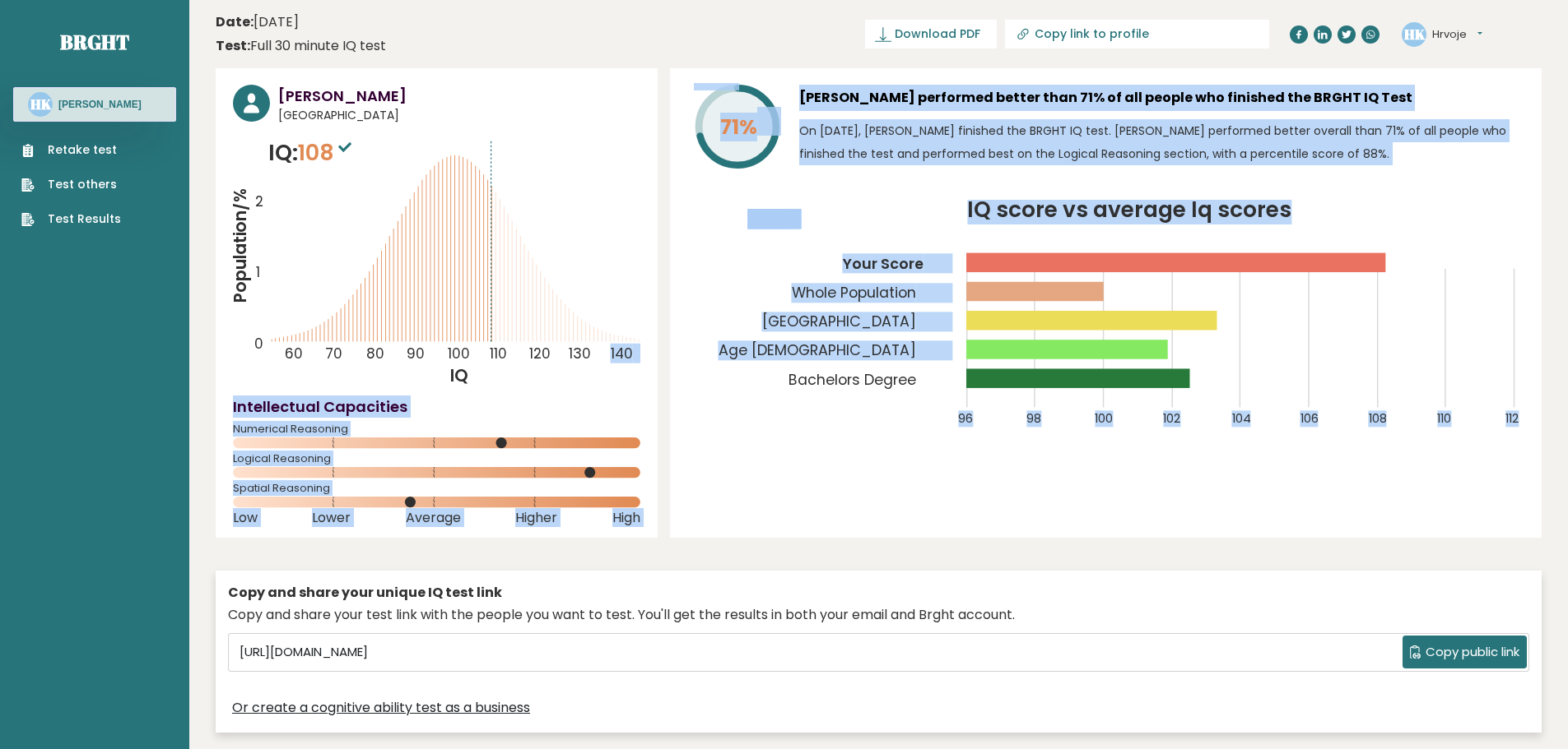
drag, startPoint x: 481, startPoint y: 340, endPoint x: 670, endPoint y: 392, distance: 196.0
click at [670, 392] on div "Hrvoje Kves Croatia IQ: 108 Population/% IQ 0 1 2 60 70 80 90 100 110 120 130 1…" at bounding box center [879, 404] width 1326 height 673
drag, startPoint x: 621, startPoint y: 333, endPoint x: 629, endPoint y: 326, distance: 10.6
click at [621, 332] on icon "Population/% IQ 0 1 2 60 70 80 90 100 110 120 130 140" at bounding box center [437, 262] width 408 height 251
click at [629, 326] on icon "Population/% IQ 0 1 2 60 70 80 90 100 110 120 130 140" at bounding box center [437, 262] width 408 height 251
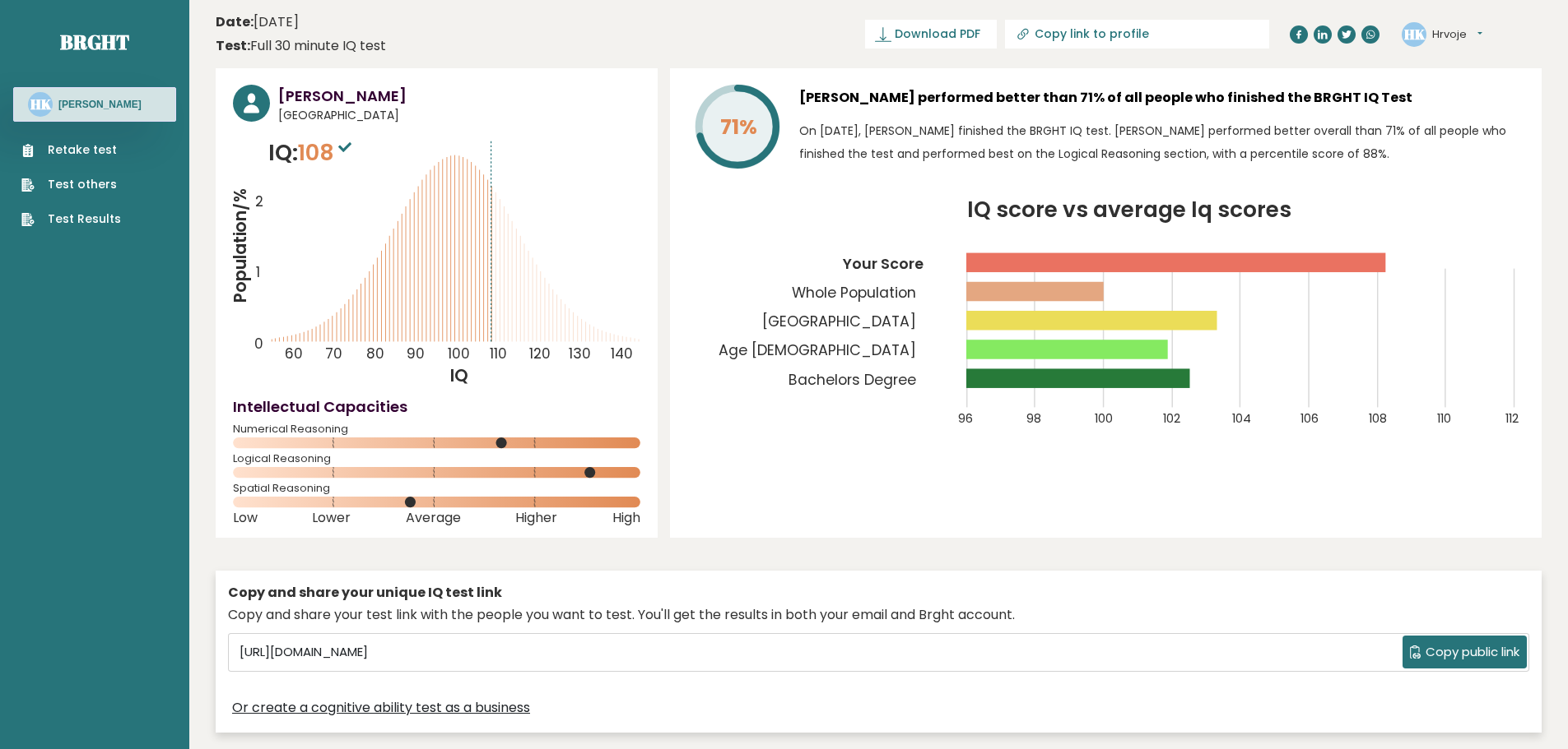
click at [820, 288] on tspan "Whole Population" at bounding box center [853, 293] width 125 height 20
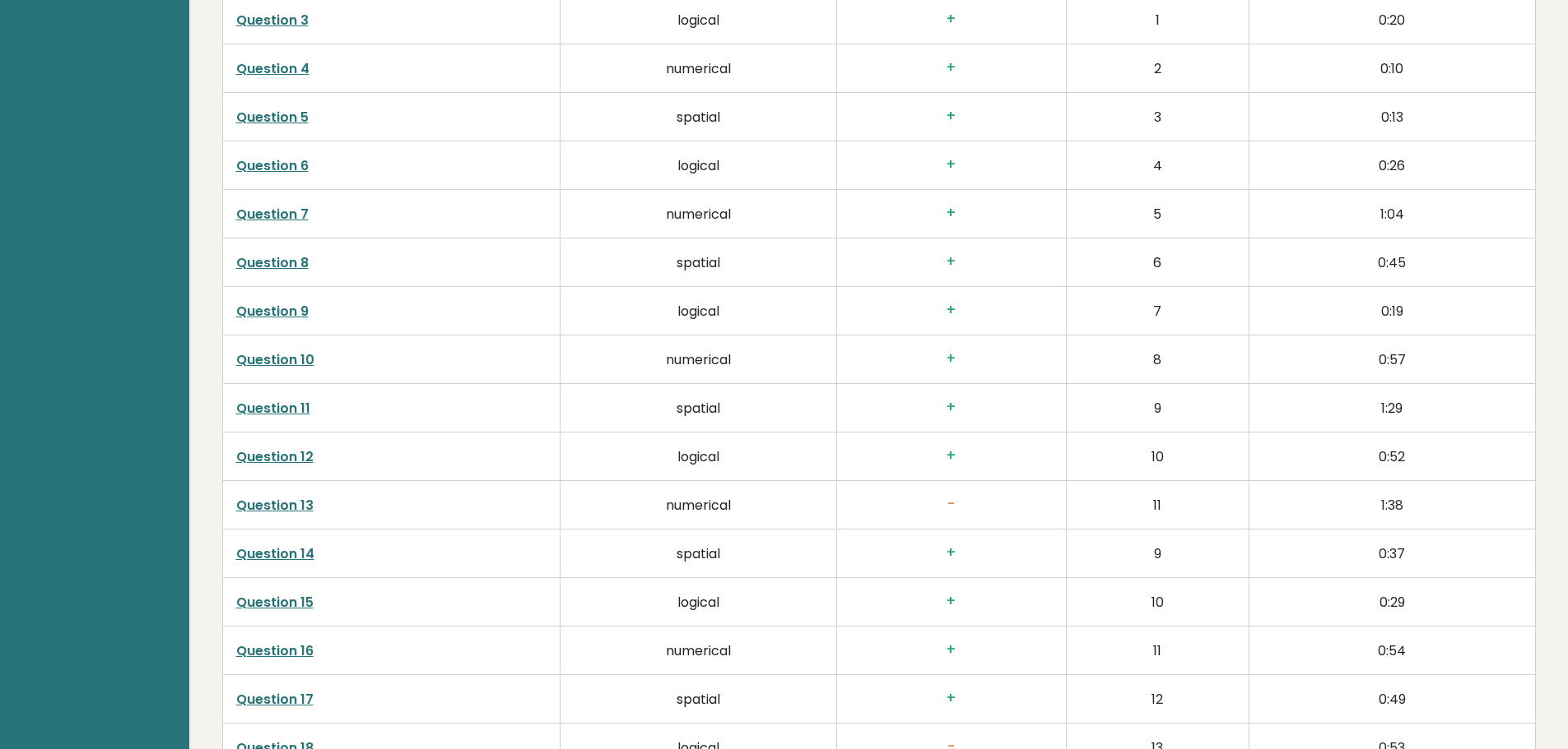
scroll to position [2632, 0]
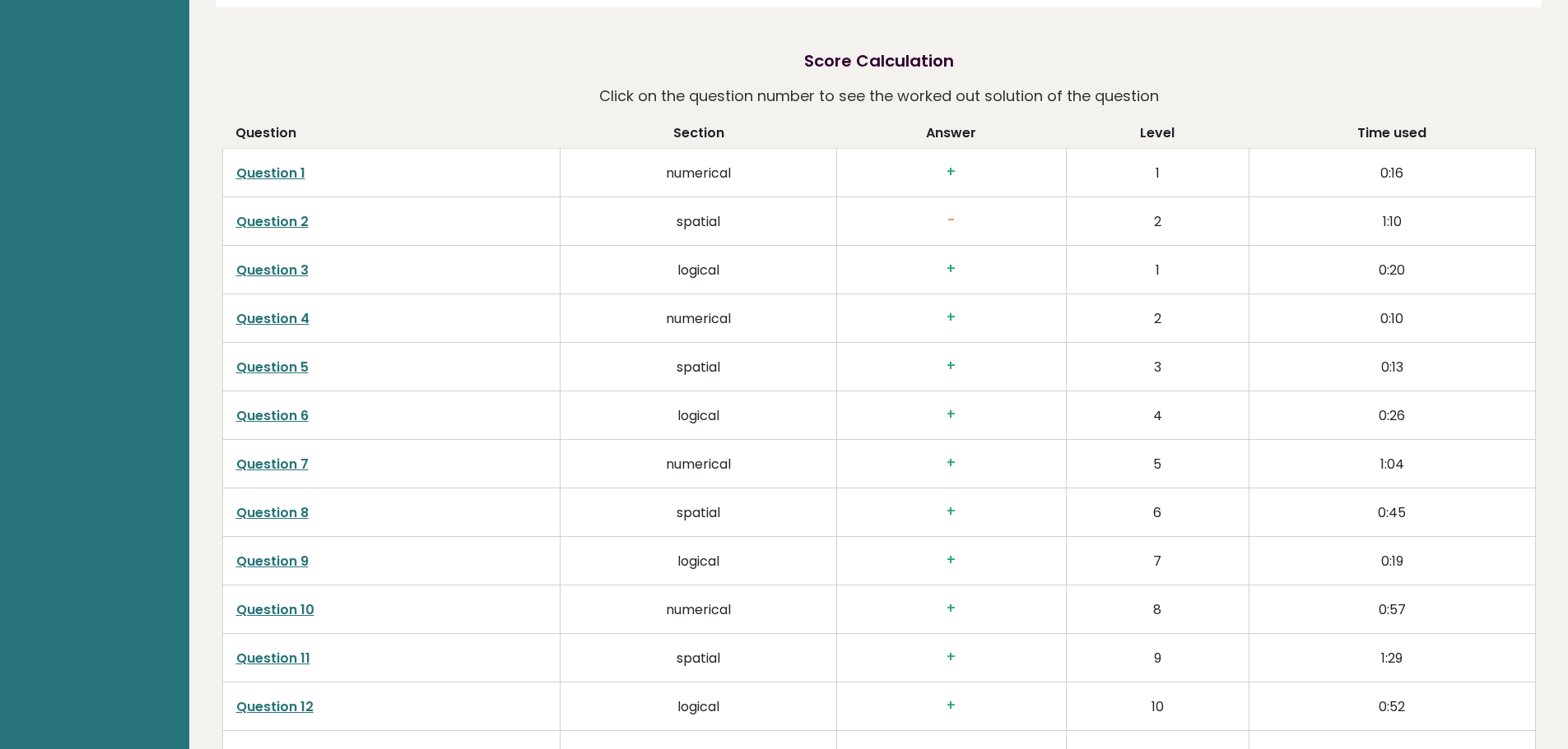
click at [261, 171] on link "Question 1" at bounding box center [271, 173] width 69 height 19
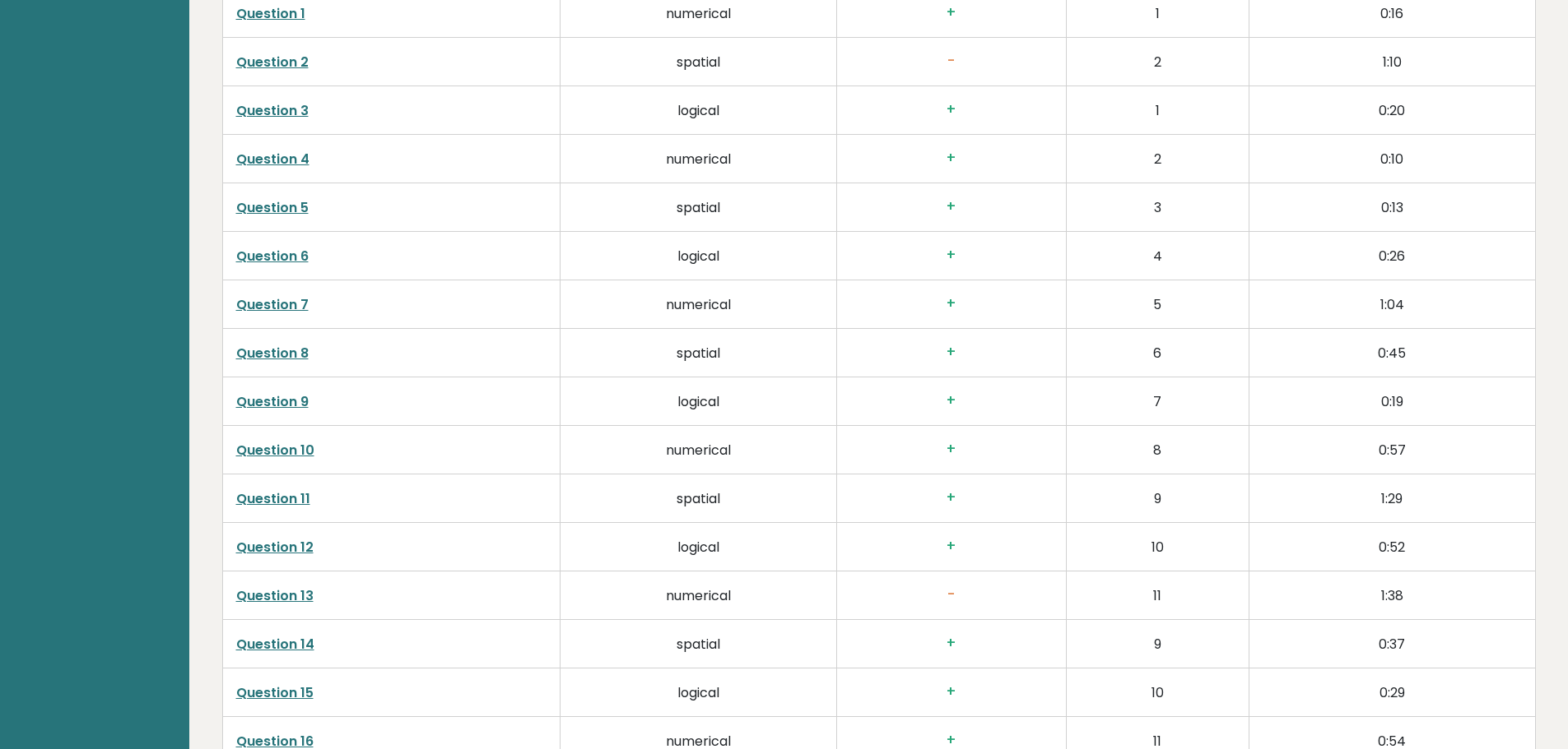
scroll to position [2797, 0]
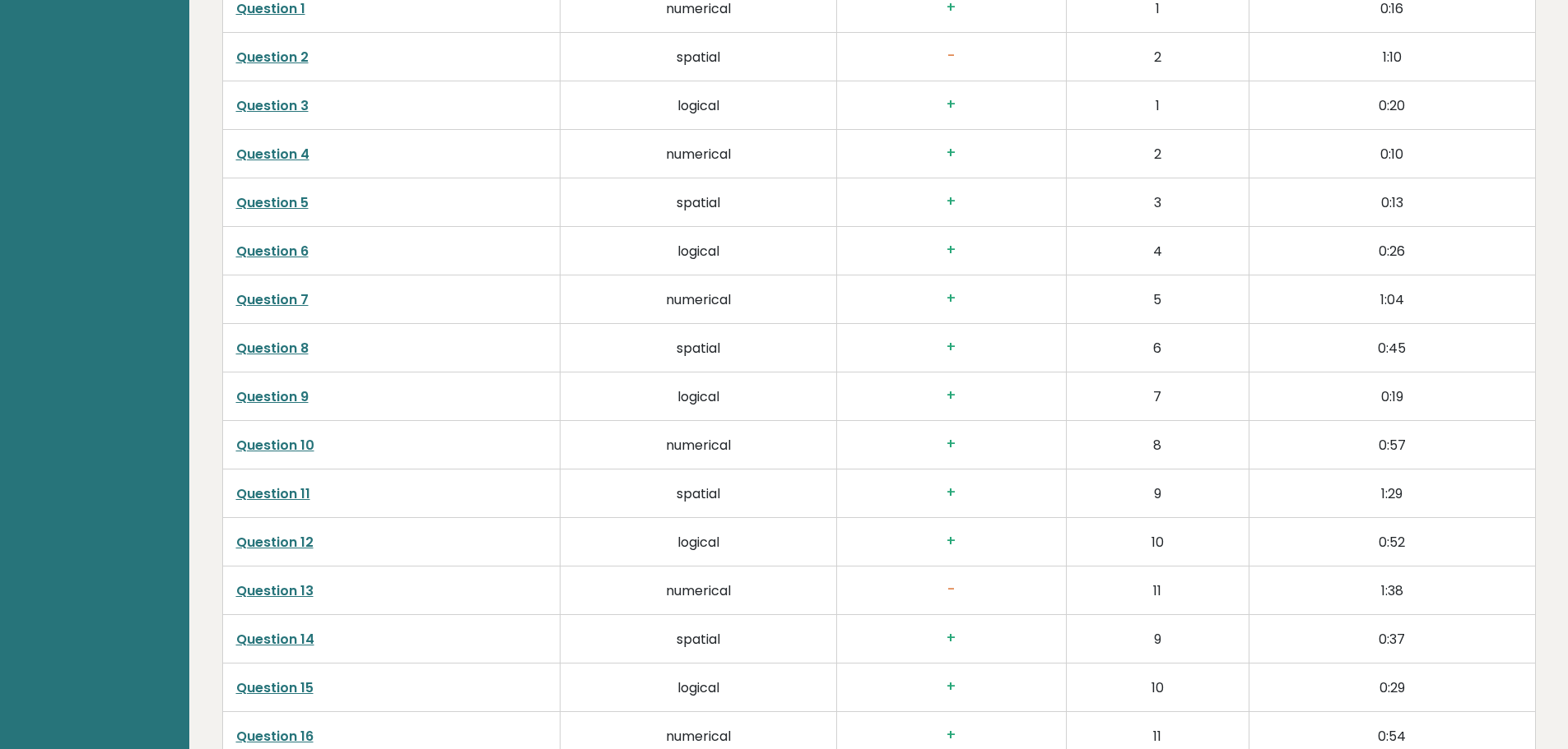
click at [291, 50] on link "Question 2" at bounding box center [273, 56] width 73 height 19
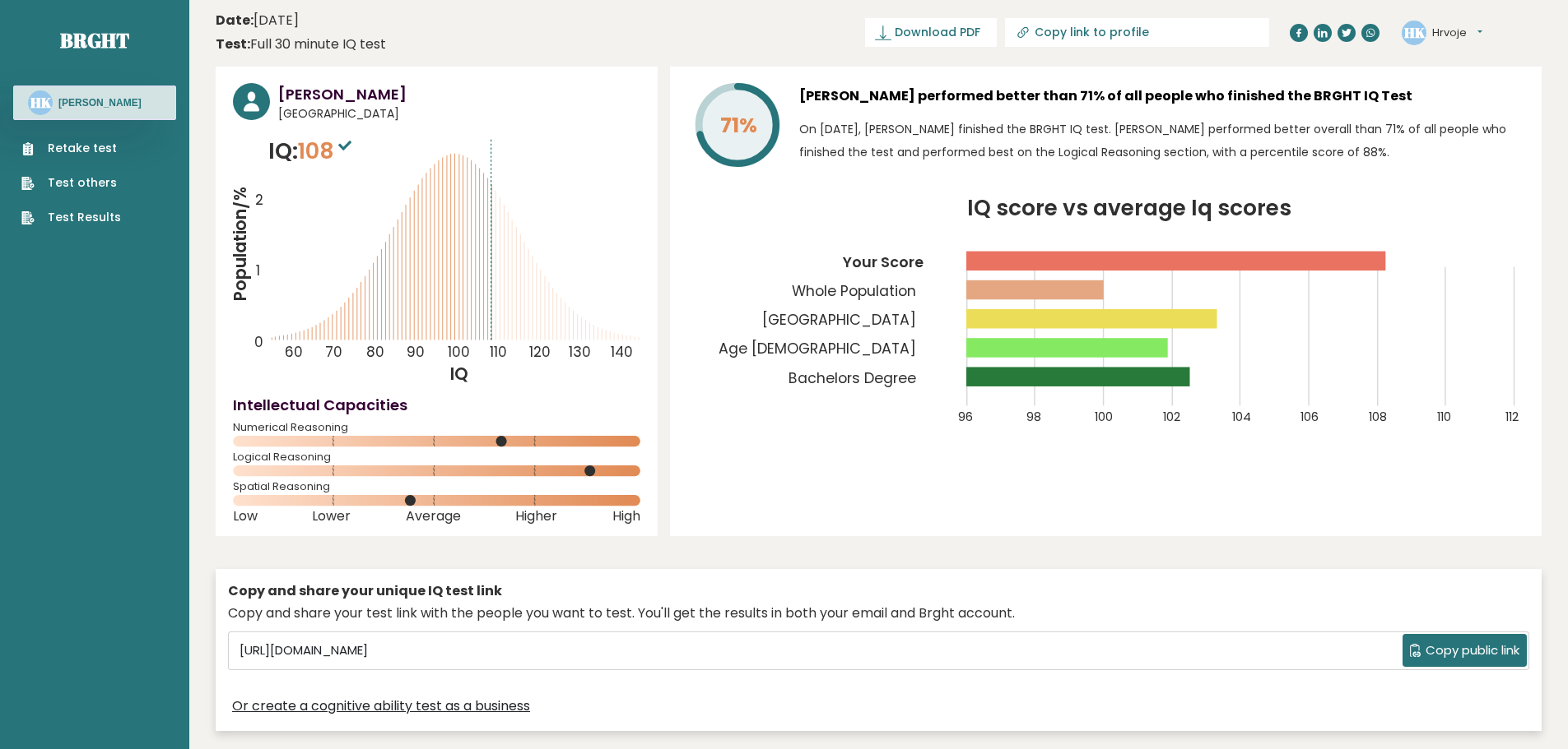
scroll to position [0, 0]
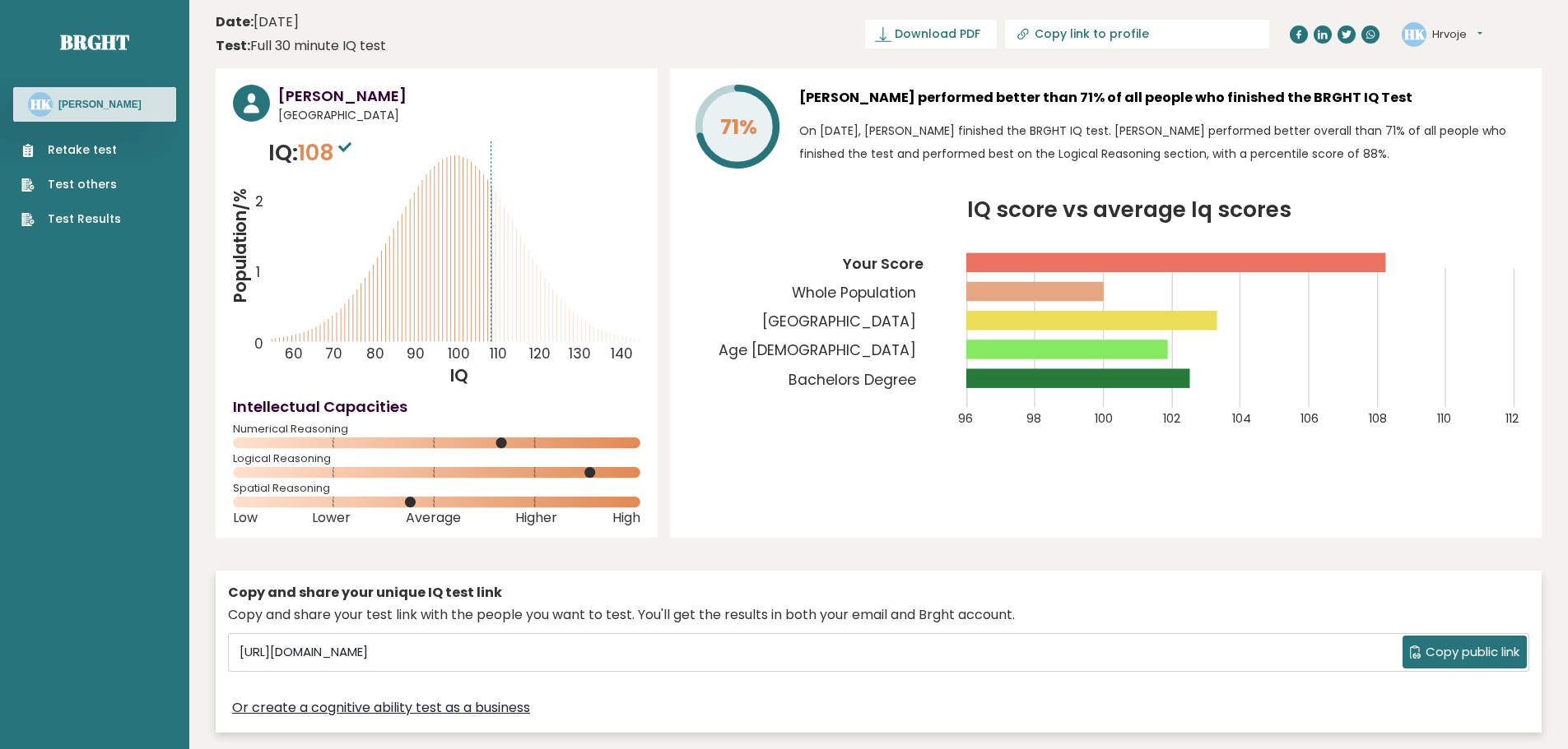
click at [293, 150] on p "IQ: 108" at bounding box center [311, 152] width 87 height 33
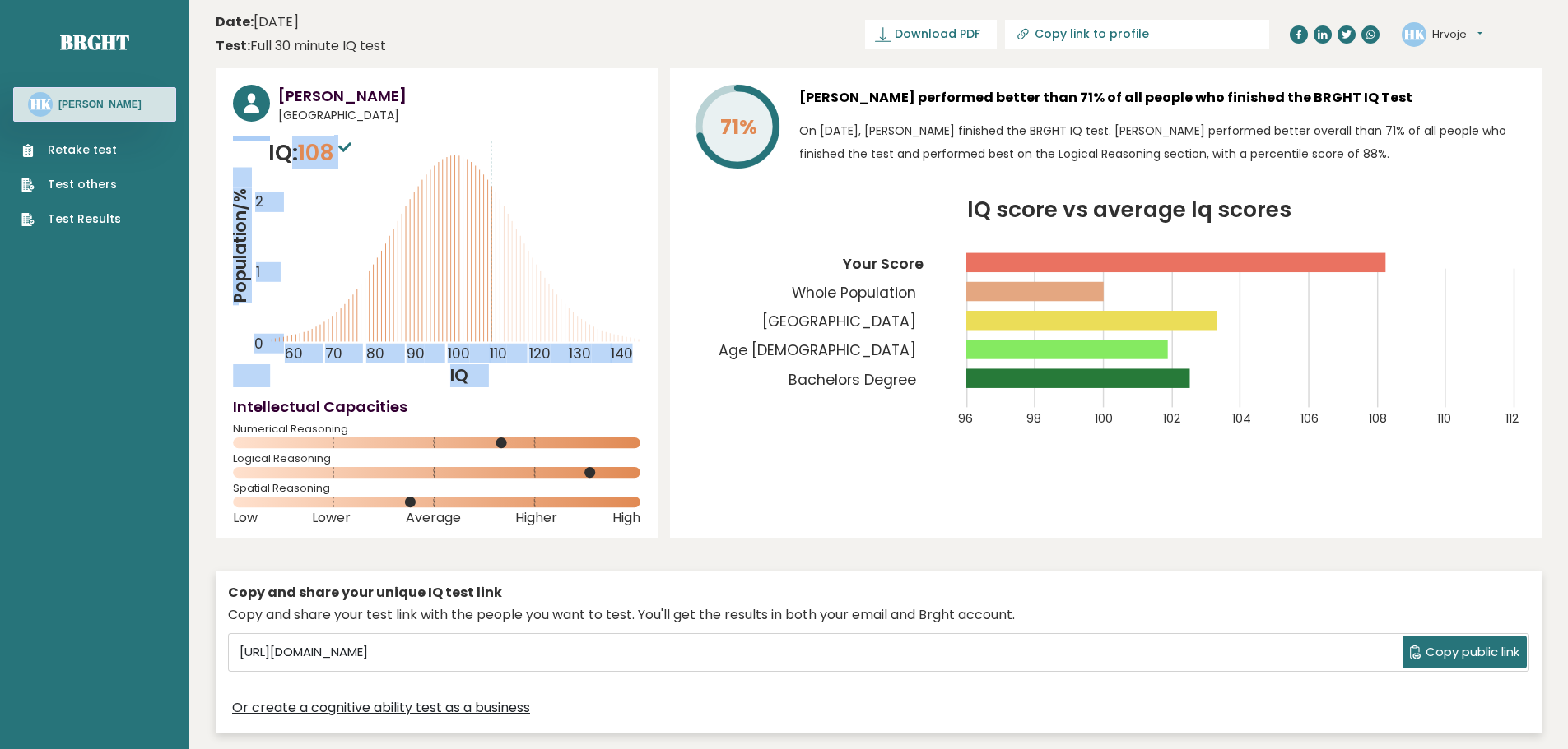
drag, startPoint x: 319, startPoint y: 156, endPoint x: 316, endPoint y: 227, distance: 71.1
click at [316, 227] on div "IQ: 108 Population/% IQ 0 1 2 60 70 80 90 100 110 120 130 140" at bounding box center [437, 262] width 408 height 251
click at [316, 227] on icon "Population/% IQ 0 1 2 60 70 80 90 100 110 120 130 140" at bounding box center [437, 262] width 408 height 251
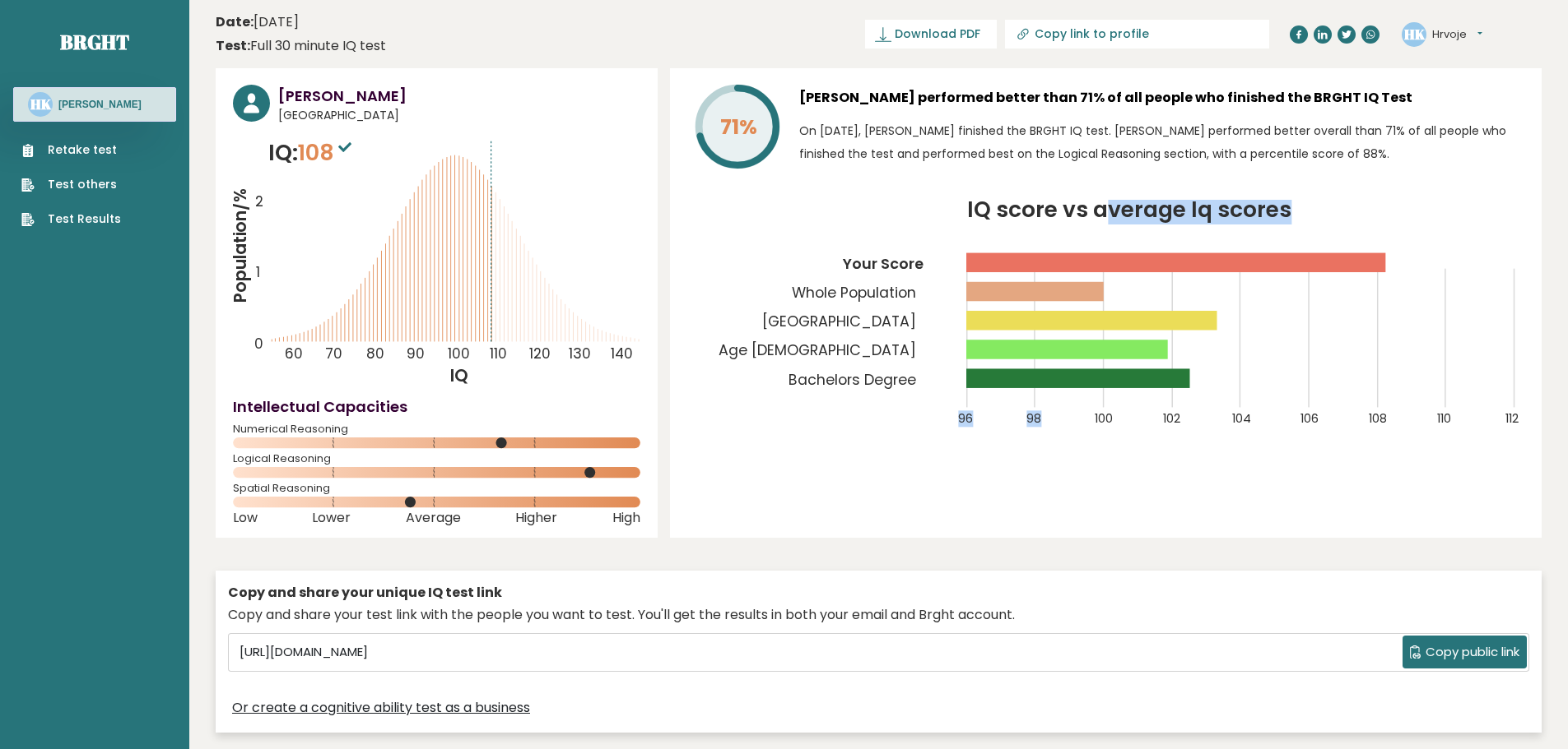
drag, startPoint x: 1105, startPoint y: 260, endPoint x: 1096, endPoint y: 407, distance: 147.3
click at [1096, 407] on icon "IQ score vs average Iq scores 96 98 100 102 104 106 108 110 112 Your Score Whol…" at bounding box center [1106, 323] width 837 height 247
click at [1096, 396] on icon "IQ score vs average Iq scores 96 98 100 102 104 106 108 110 112 Your Score Whol…" at bounding box center [1106, 323] width 837 height 247
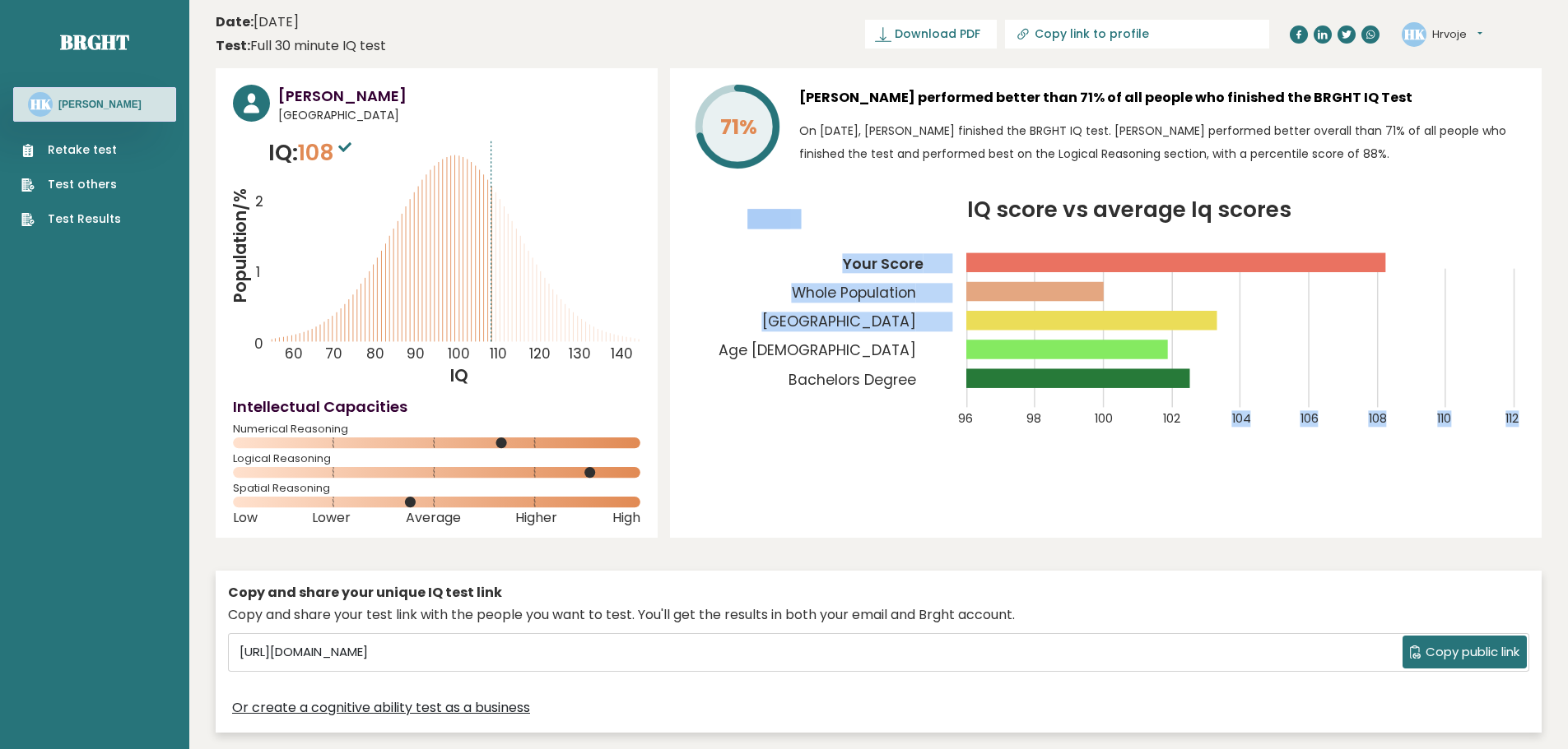
drag, startPoint x: 1215, startPoint y: 326, endPoint x: 1214, endPoint y: 335, distance: 9.1
click at [1214, 335] on icon "IQ score vs average Iq scores 96 98 100 102 104 106 108 110 112 Your Score Whol…" at bounding box center [1106, 323] width 837 height 247
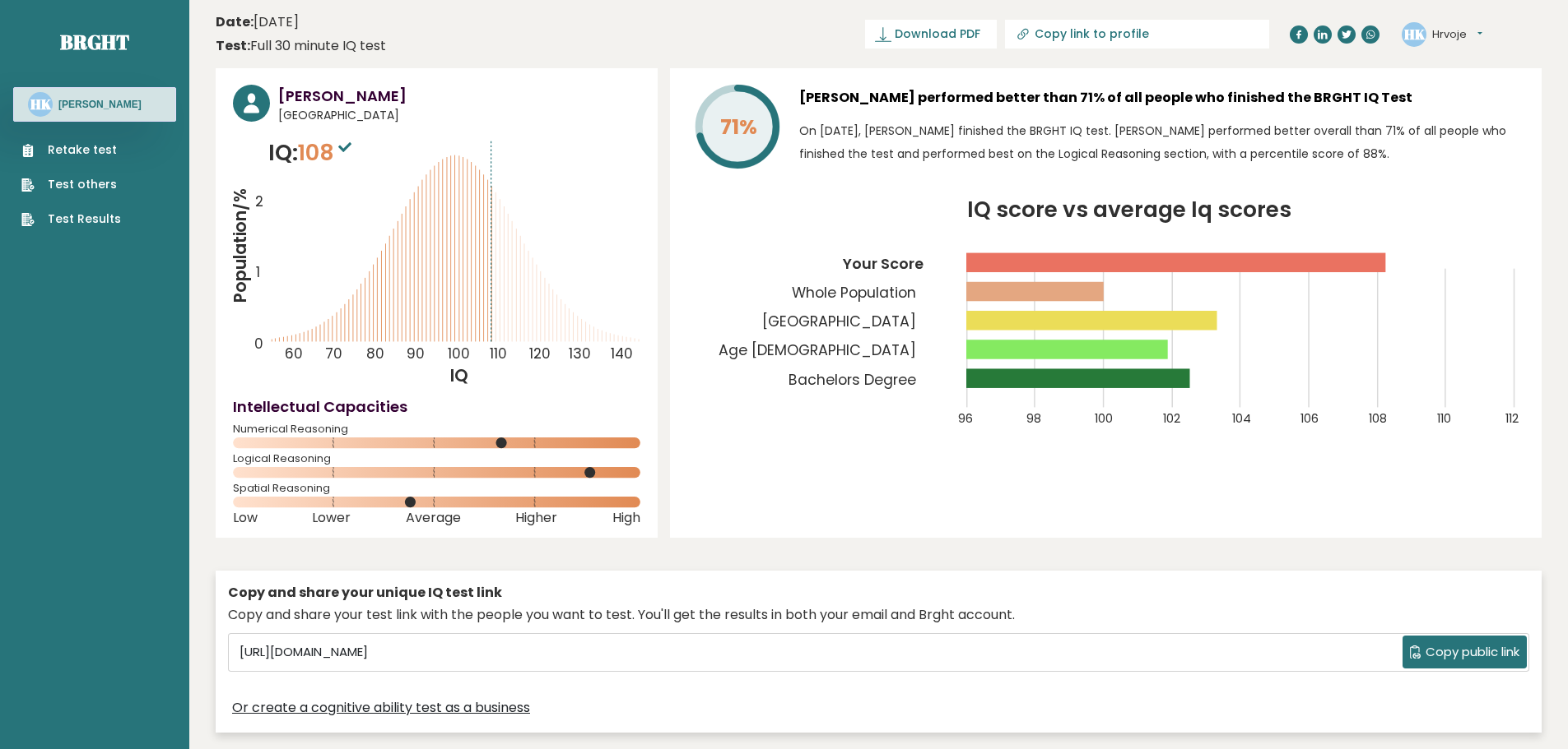
click at [1219, 337] on icon "IQ score vs average Iq scores 96 98 100 102 104 106 108 110 112 Your Score Whol…" at bounding box center [1106, 323] width 837 height 247
drag, startPoint x: 859, startPoint y: 348, endPoint x: 912, endPoint y: 353, distance: 53.2
click at [912, 353] on tspan "Age 18 - 24" at bounding box center [818, 350] width 197 height 20
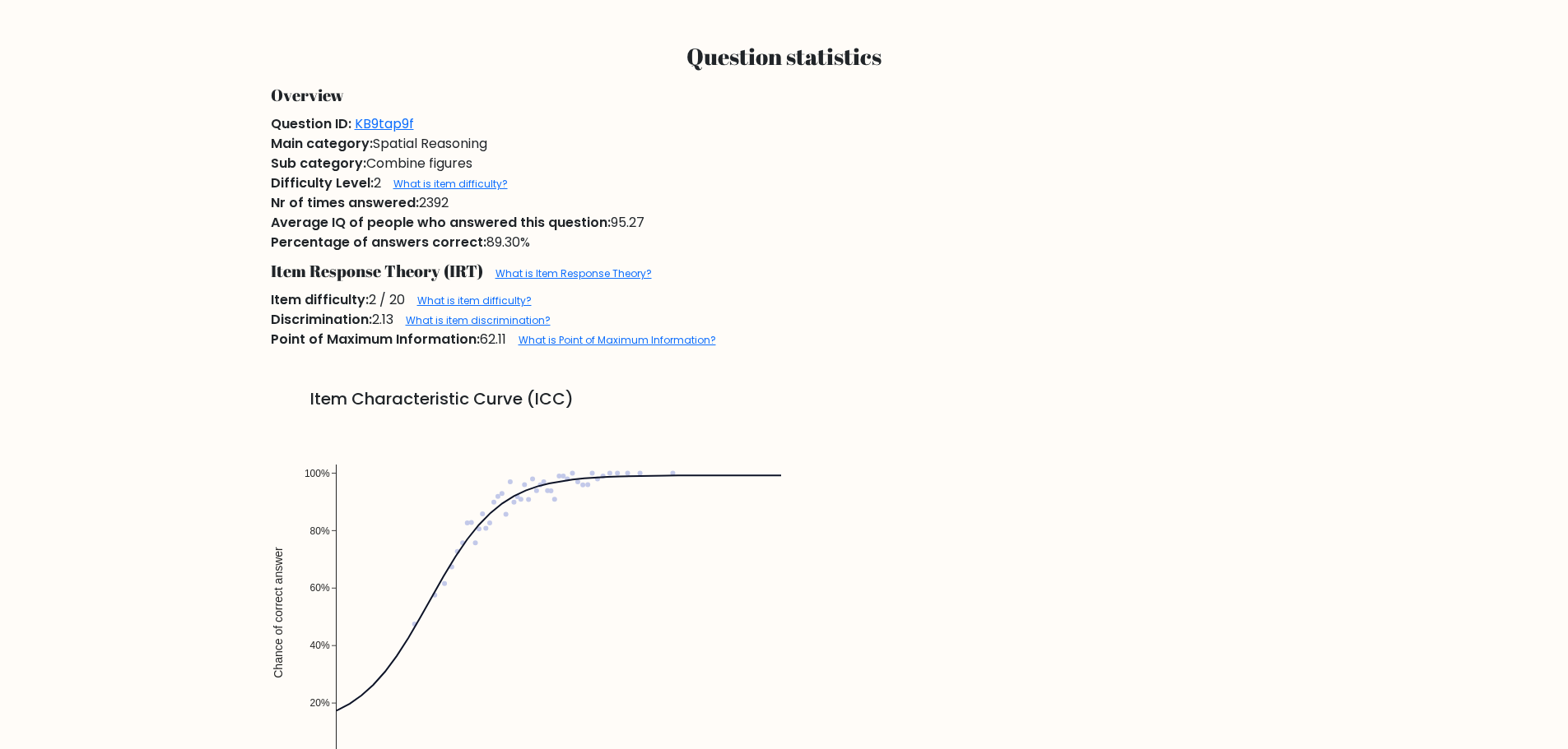
scroll to position [1316, 0]
